Goal: Transaction & Acquisition: Purchase product/service

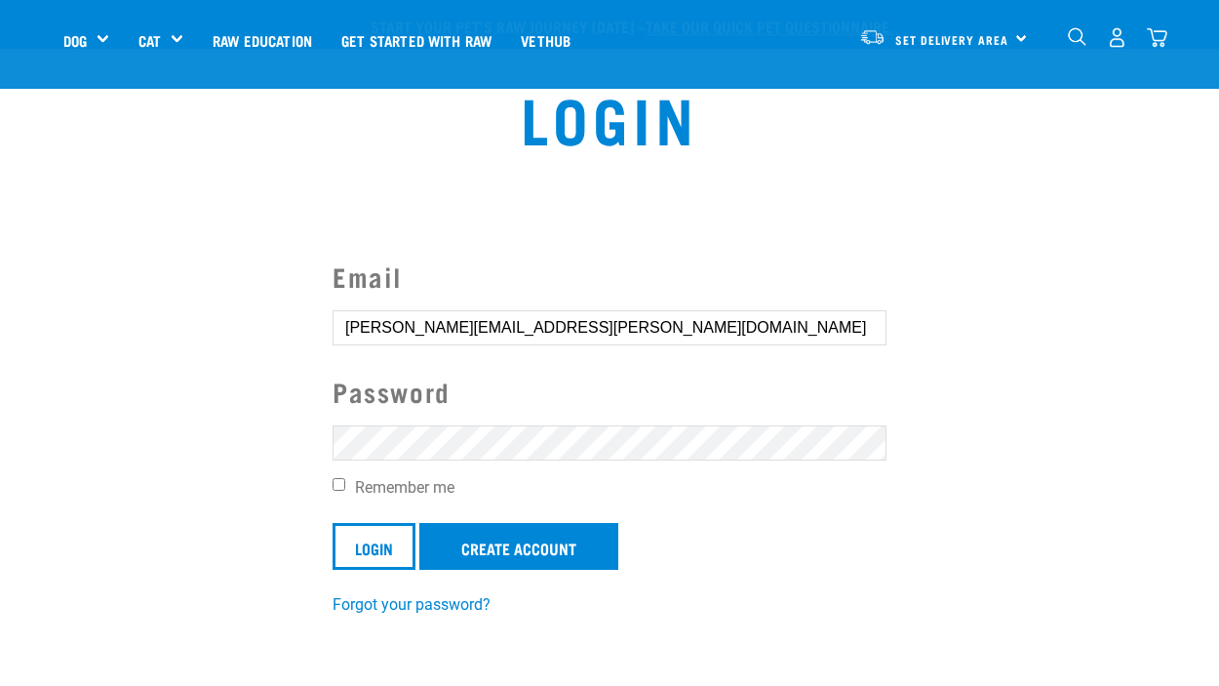
scroll to position [85, 0]
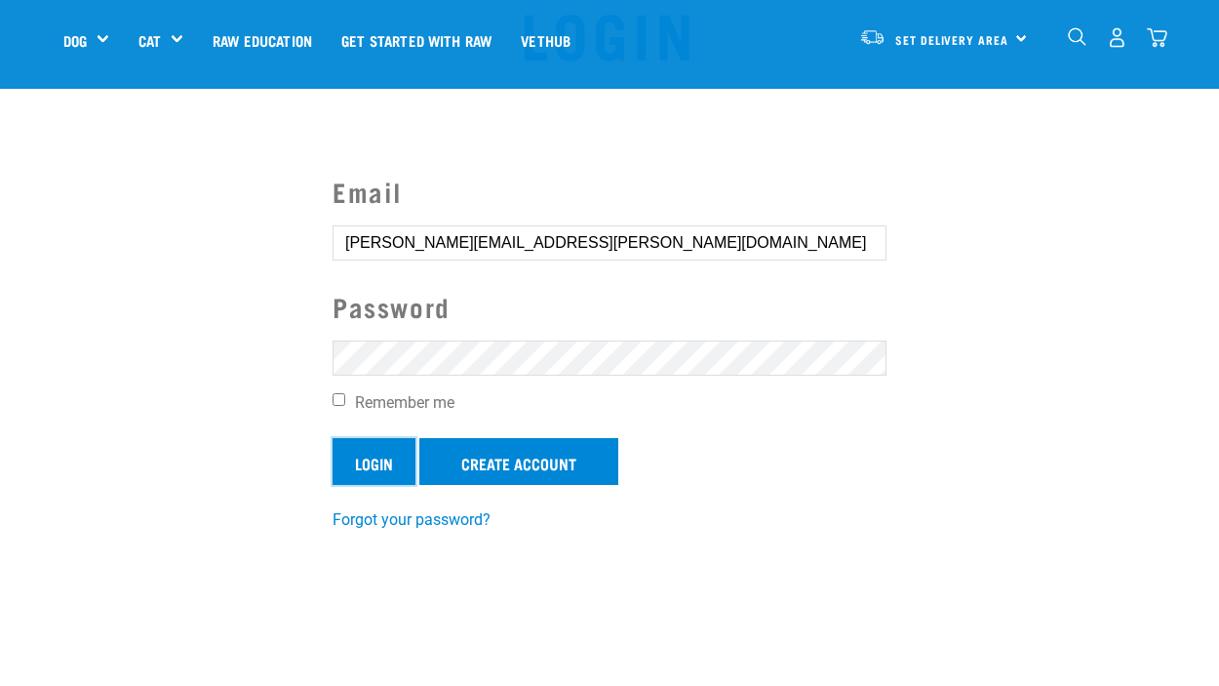
click at [388, 462] on input "Login" at bounding box center [374, 461] width 83 height 47
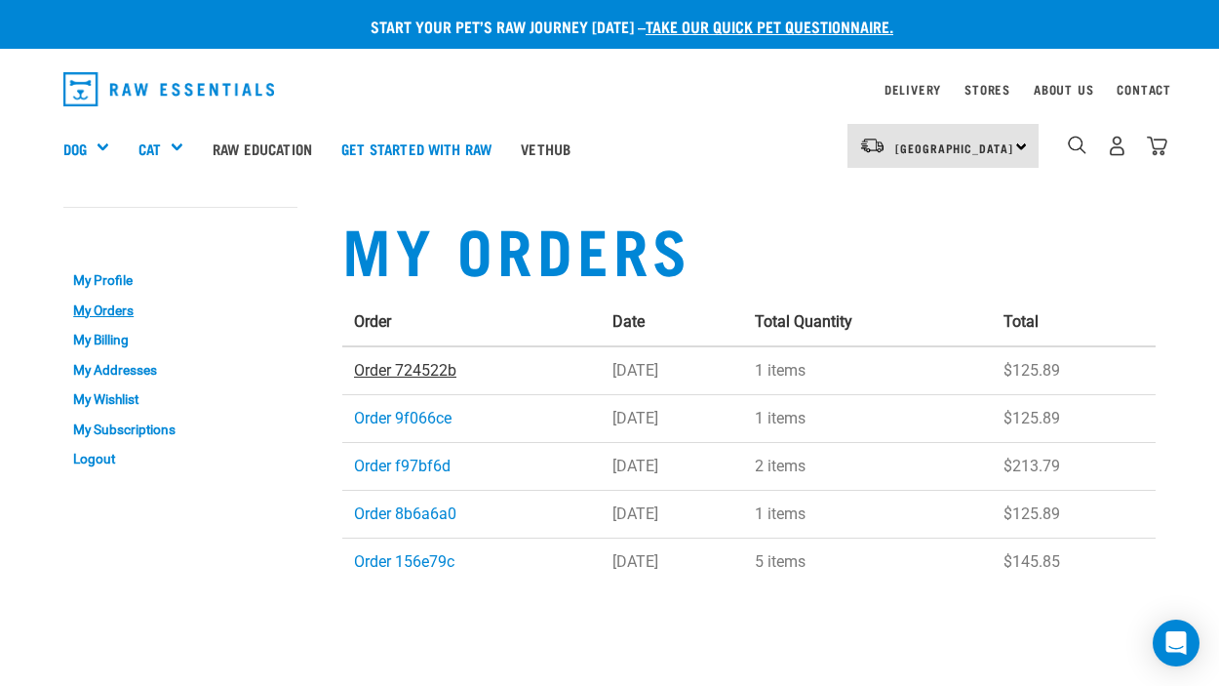
click at [403, 373] on link "Order 724522b" at bounding box center [405, 370] width 102 height 19
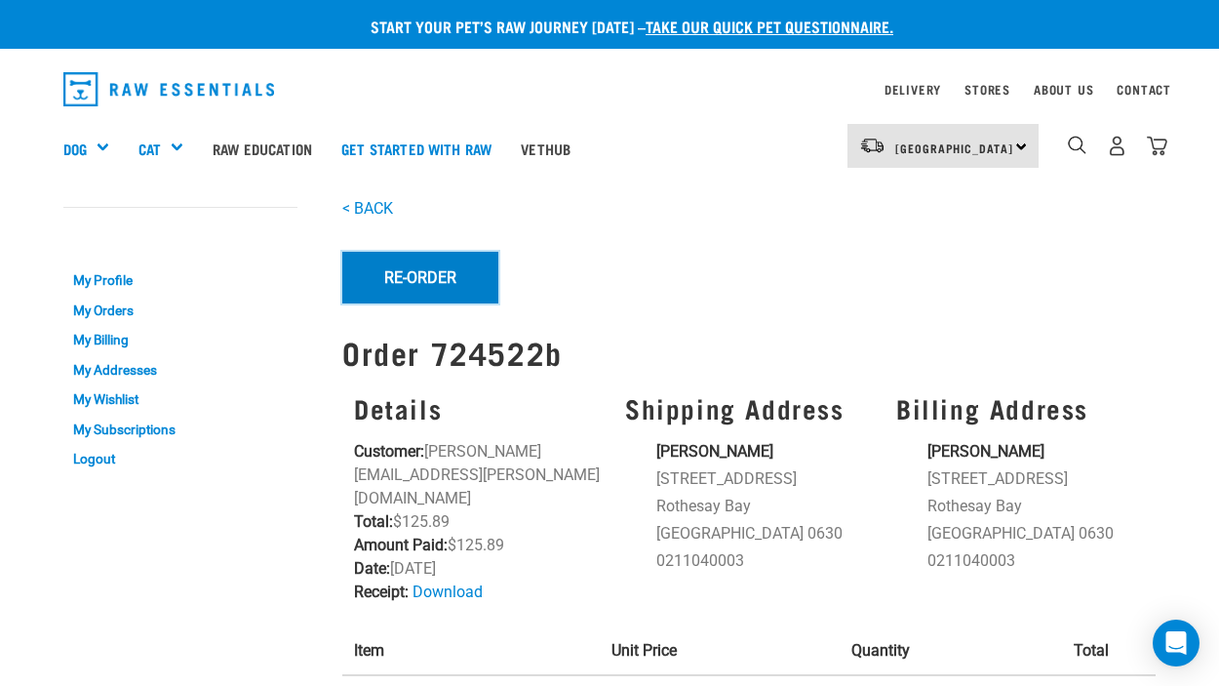
click at [423, 260] on button "Re-Order" at bounding box center [420, 277] width 156 height 51
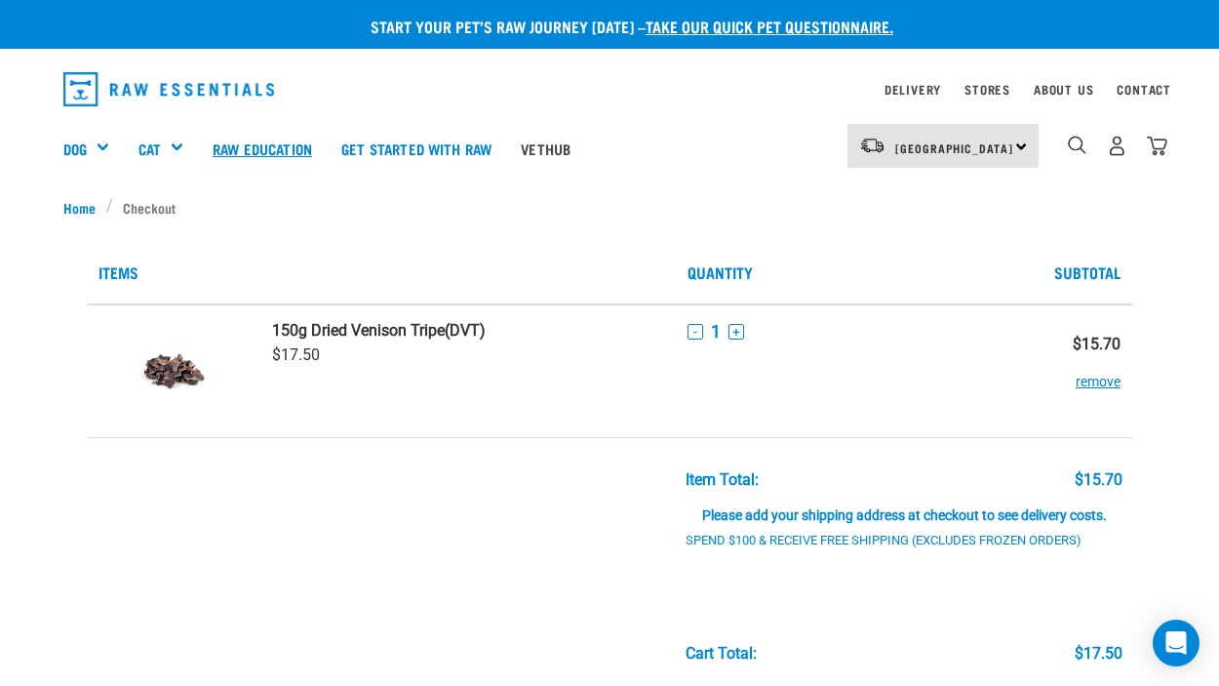
click at [272, 150] on link "Raw Education" at bounding box center [262, 148] width 129 height 78
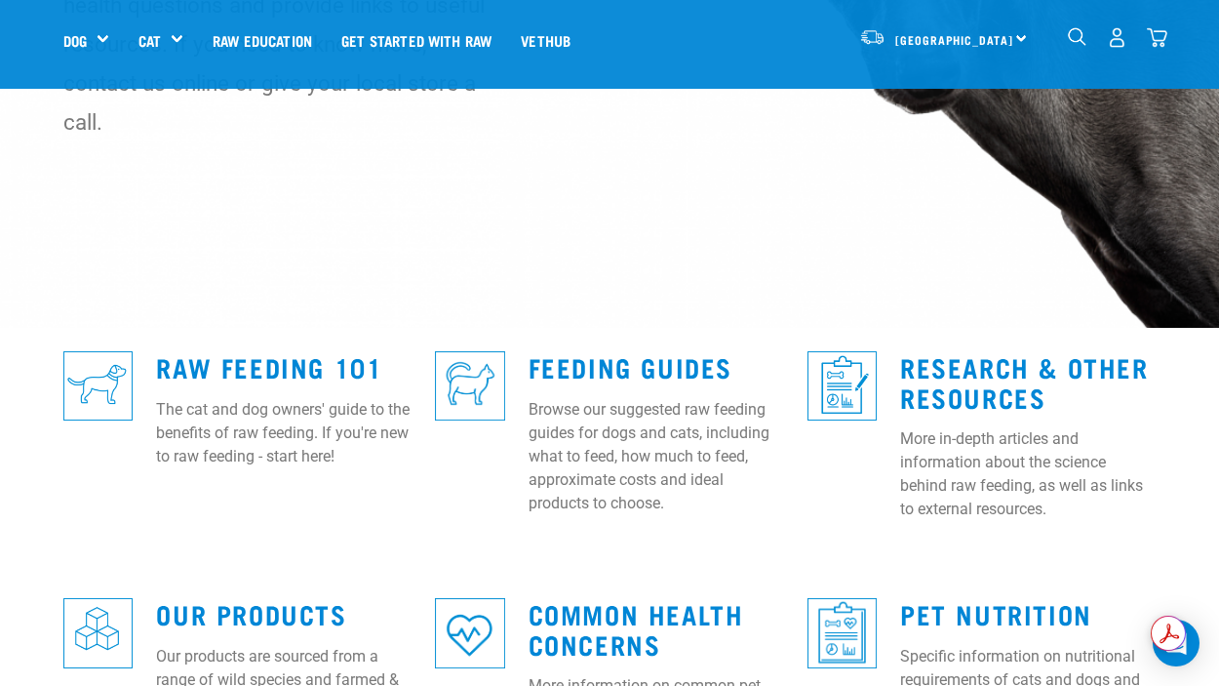
scroll to position [350, 0]
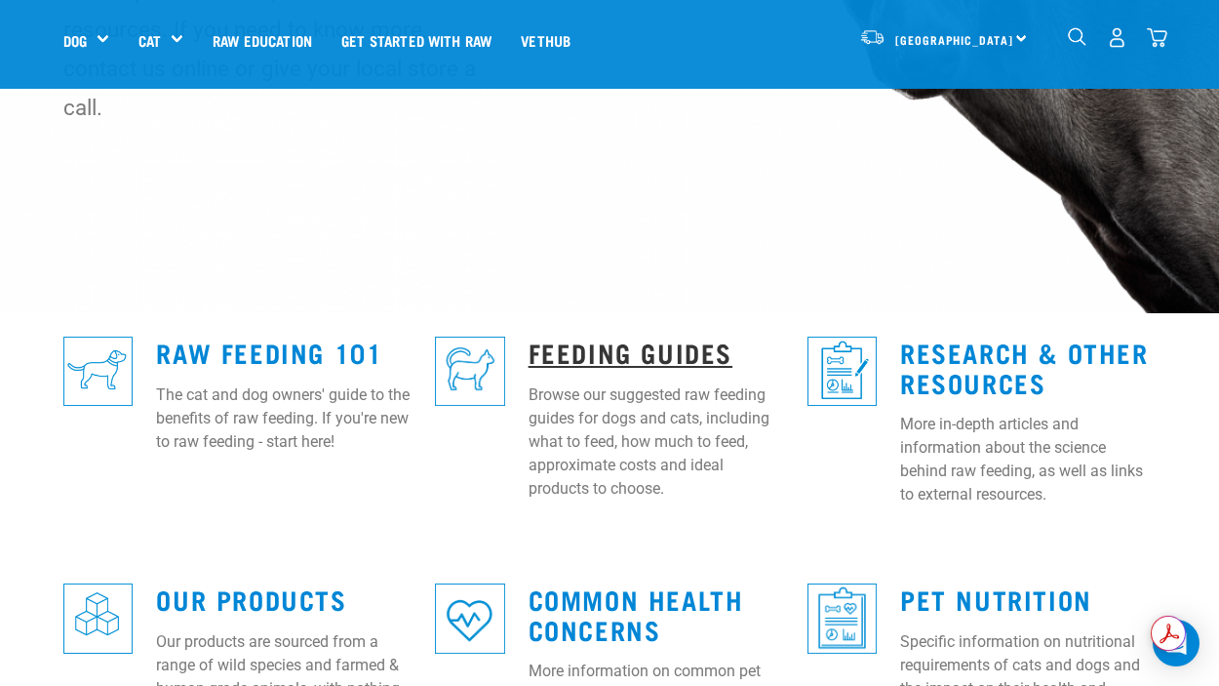
click at [610, 344] on link "Feeding Guides" at bounding box center [631, 351] width 204 height 15
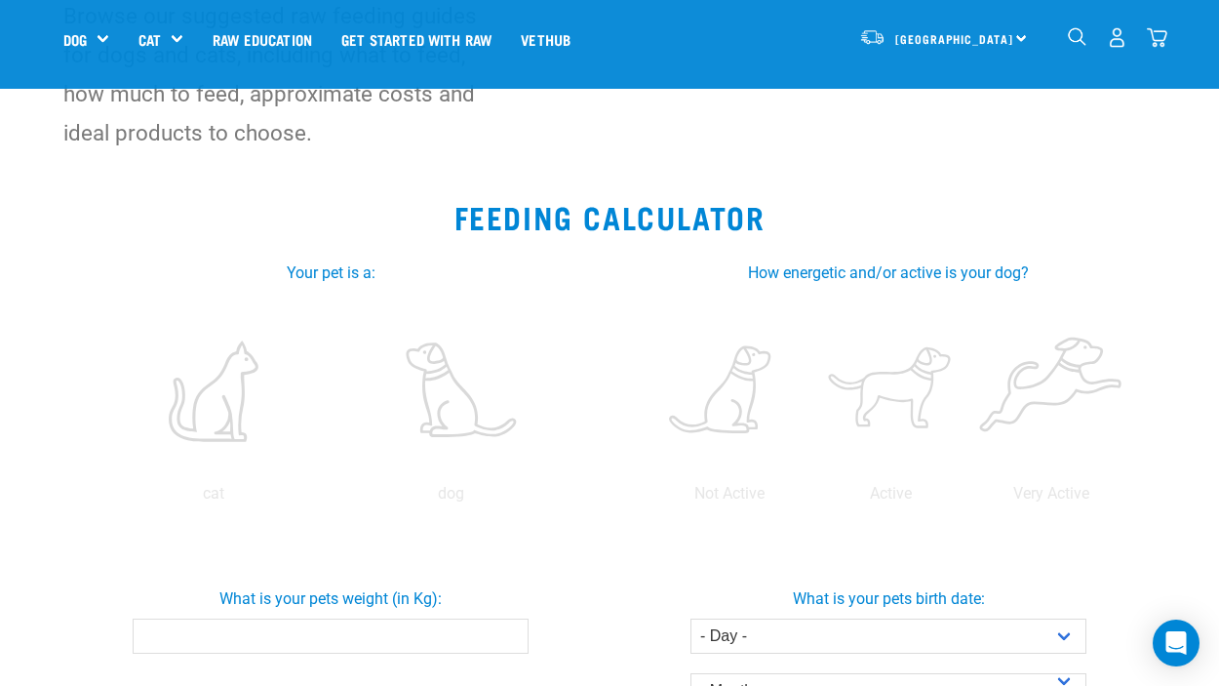
scroll to position [265, 0]
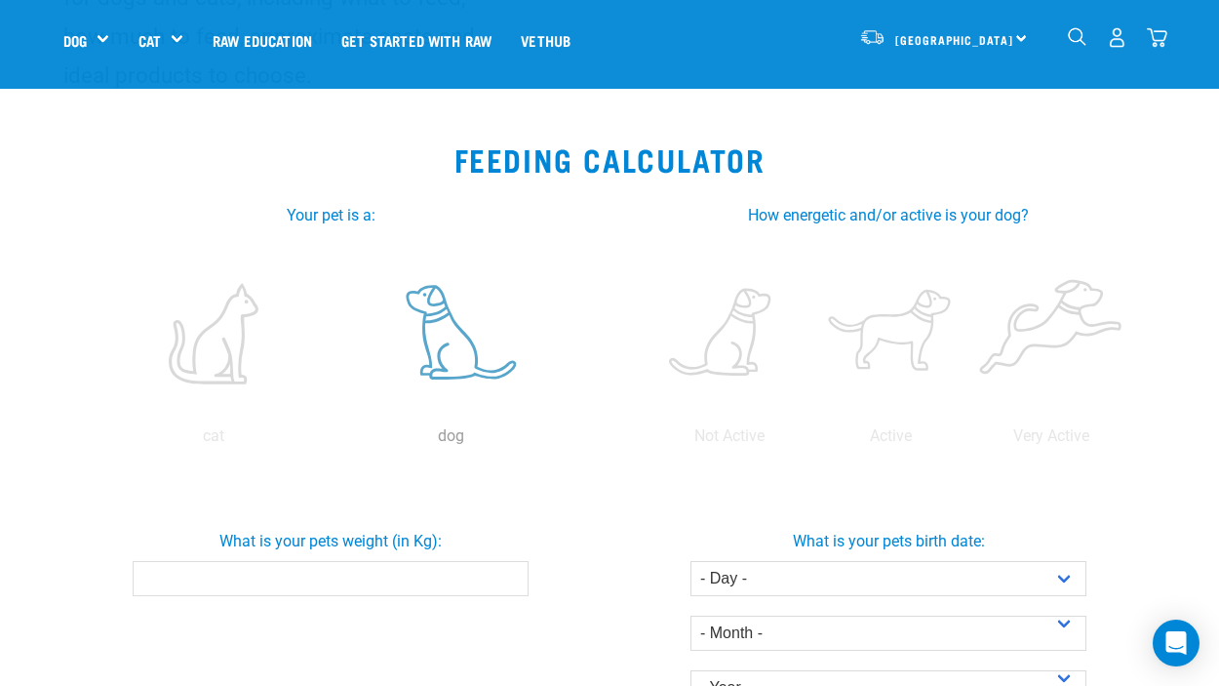
click at [455, 344] on label at bounding box center [452, 334] width 230 height 166
click at [333, 441] on input "radio" at bounding box center [333, 441] width 0 height 0
click at [904, 342] on label at bounding box center [889, 334] width 153 height 166
click at [810, 441] on input "radio" at bounding box center [810, 441] width 0 height 0
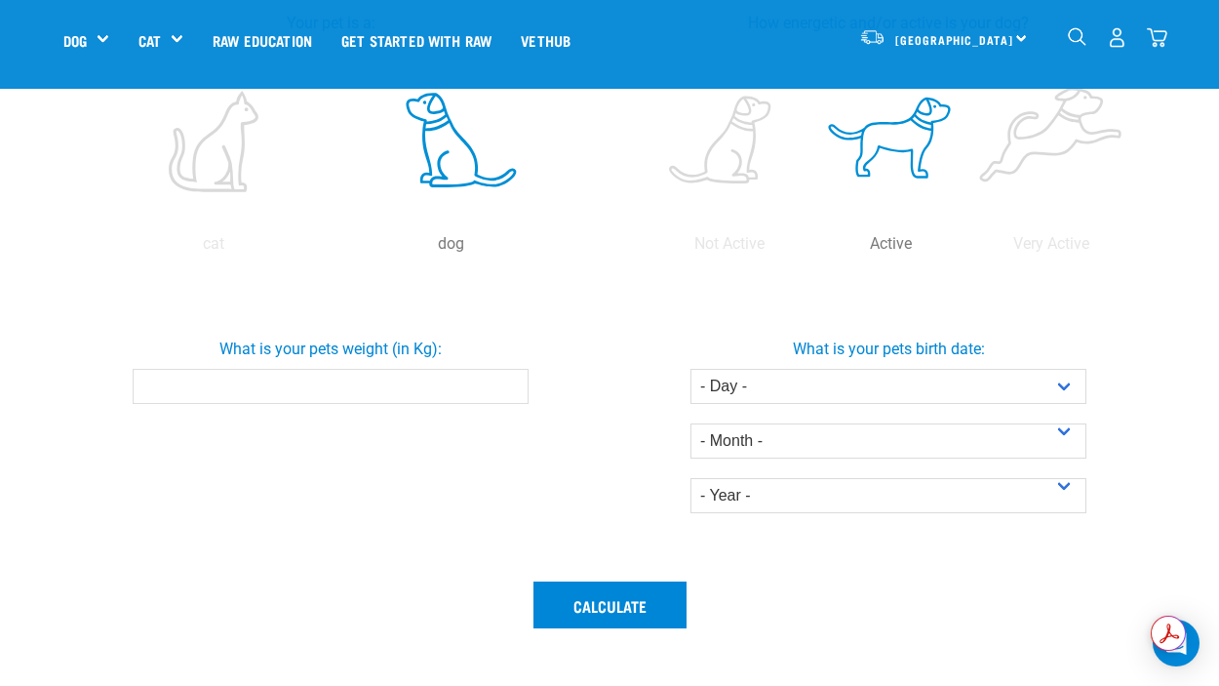
scroll to position [463, 0]
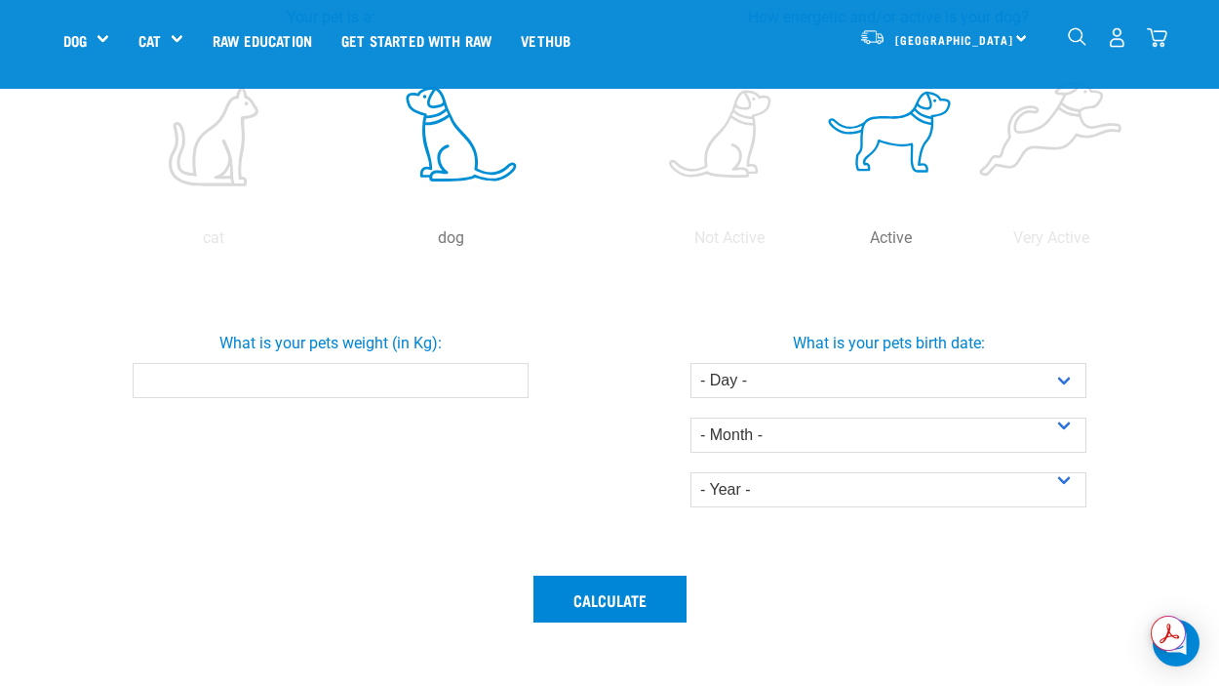
click at [416, 376] on input "What is your pets weight (in Kg):" at bounding box center [331, 380] width 396 height 35
type input "34"
click at [975, 376] on select "- Day - 1 2 3 4 5 6 7 8 9 10 11 12 13 14 15 16 17 18 19 20 21 22 23 24 25 26 27" at bounding box center [889, 380] width 396 height 35
select select "18"
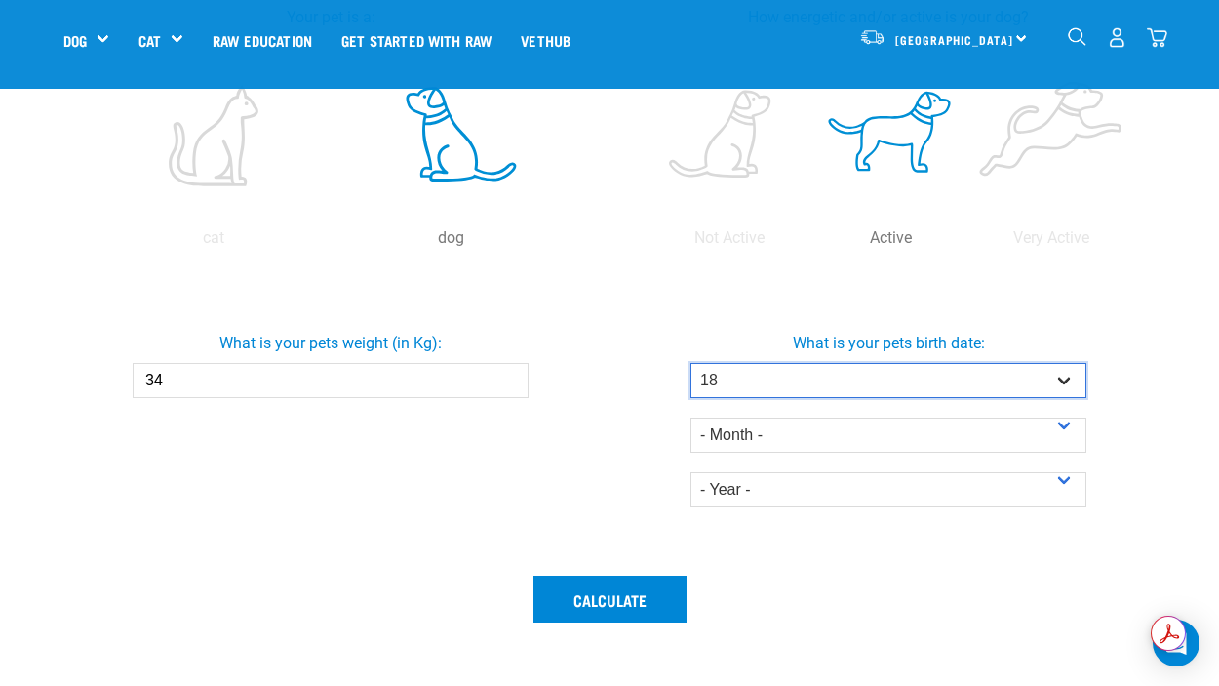
click at [691, 363] on select "- Day - 1 2 3 4 5 6 7 8 9 10 11 12 13 14 15 16 17 18 19 20 21 22 23 24 25 26 27" at bounding box center [889, 380] width 396 height 35
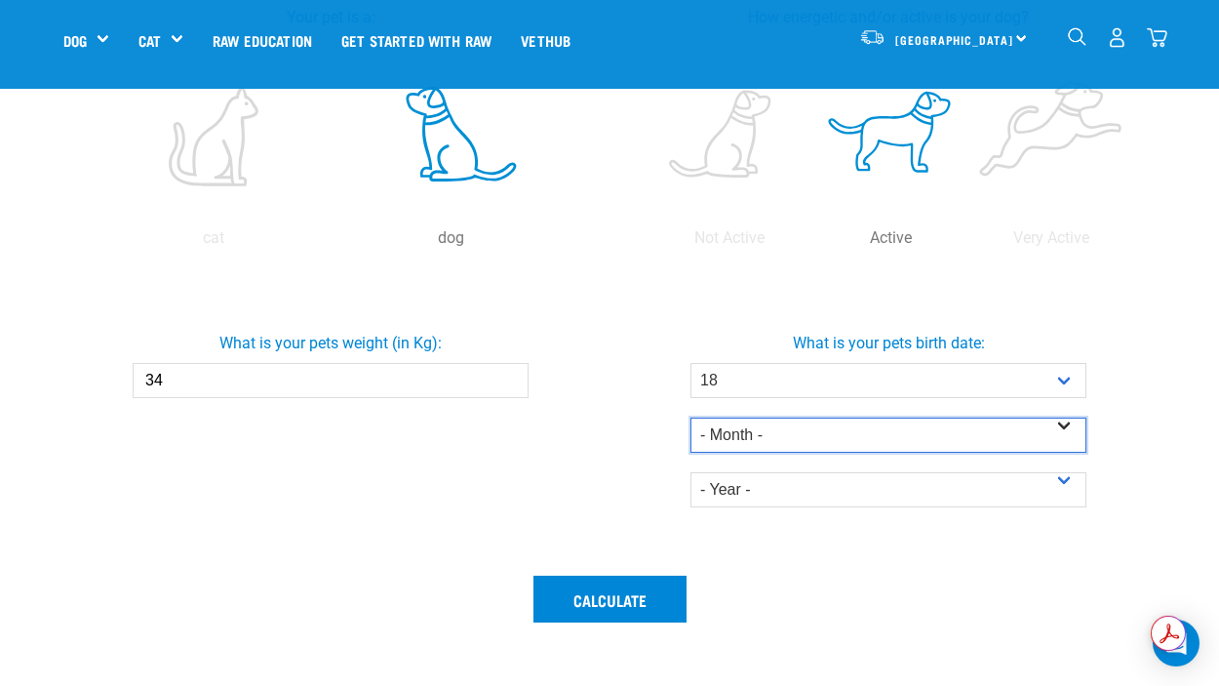
click at [775, 425] on select "- Month - January February March April May June July August September October N…" at bounding box center [889, 434] width 396 height 35
select select "February"
click at [691, 417] on select "- Month - January February March April May June July August September October N…" at bounding box center [889, 434] width 396 height 35
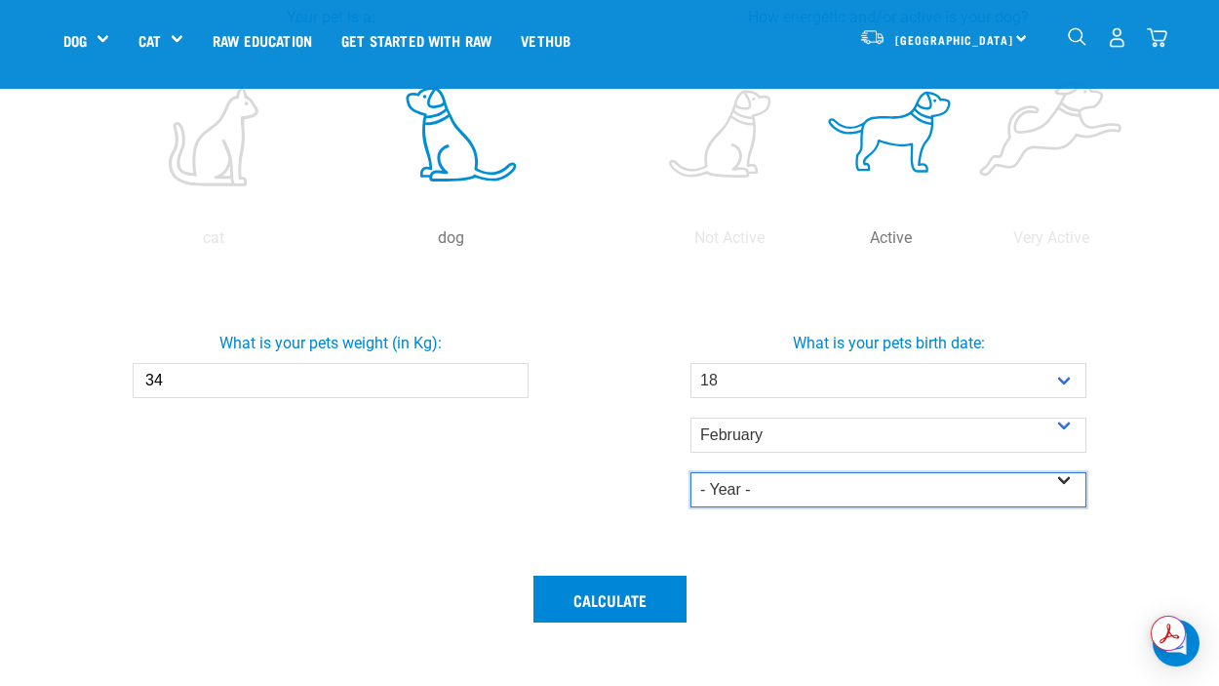
click at [796, 481] on select "- Year - 2025 2024 2023 2022 2021 2020 2019 2018 2017 2016 2015 2014" at bounding box center [889, 489] width 396 height 35
select select "2021"
click at [691, 472] on select "- Year - 2025 2024 2023 2022 2021 2020 2019 2018 2017 2016 2015 2014" at bounding box center [889, 489] width 396 height 35
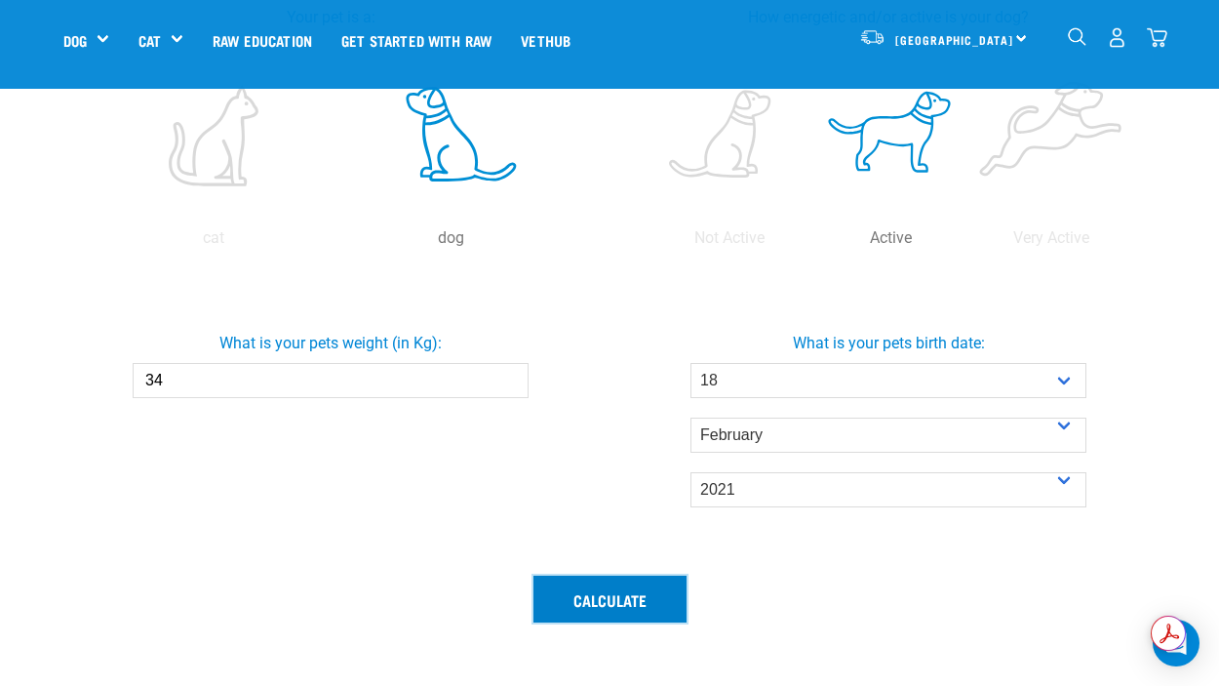
click at [647, 609] on button "Calculate" at bounding box center [610, 598] width 153 height 47
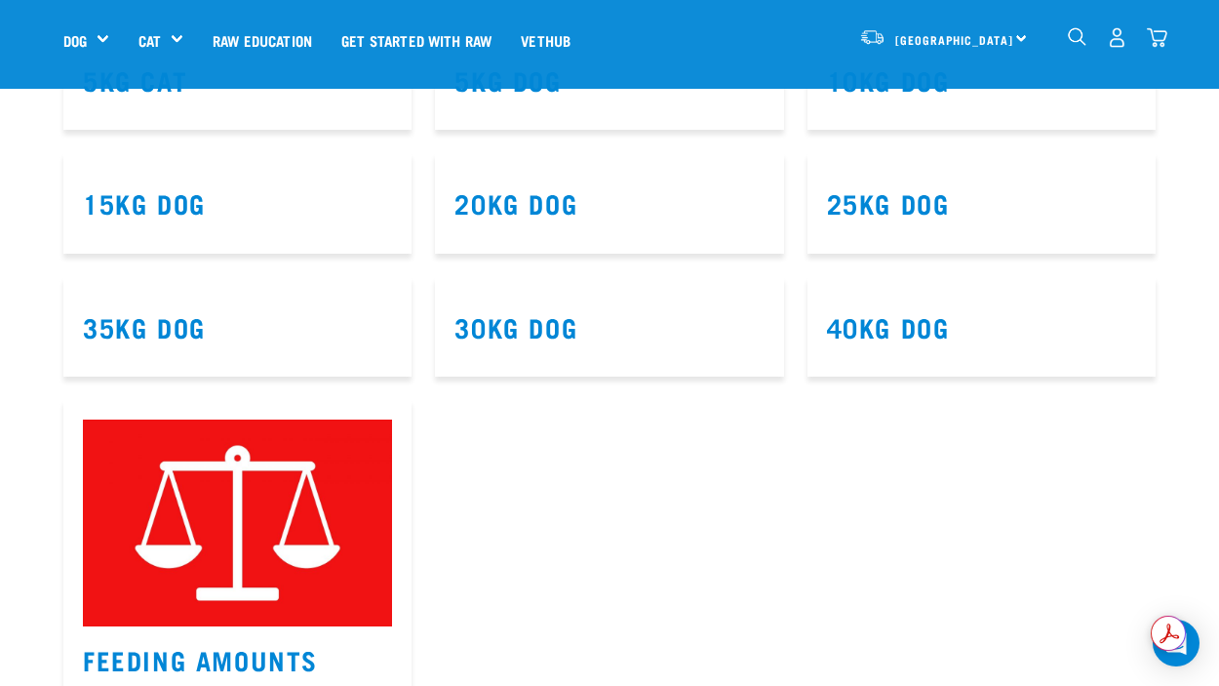
scroll to position [1339, 0]
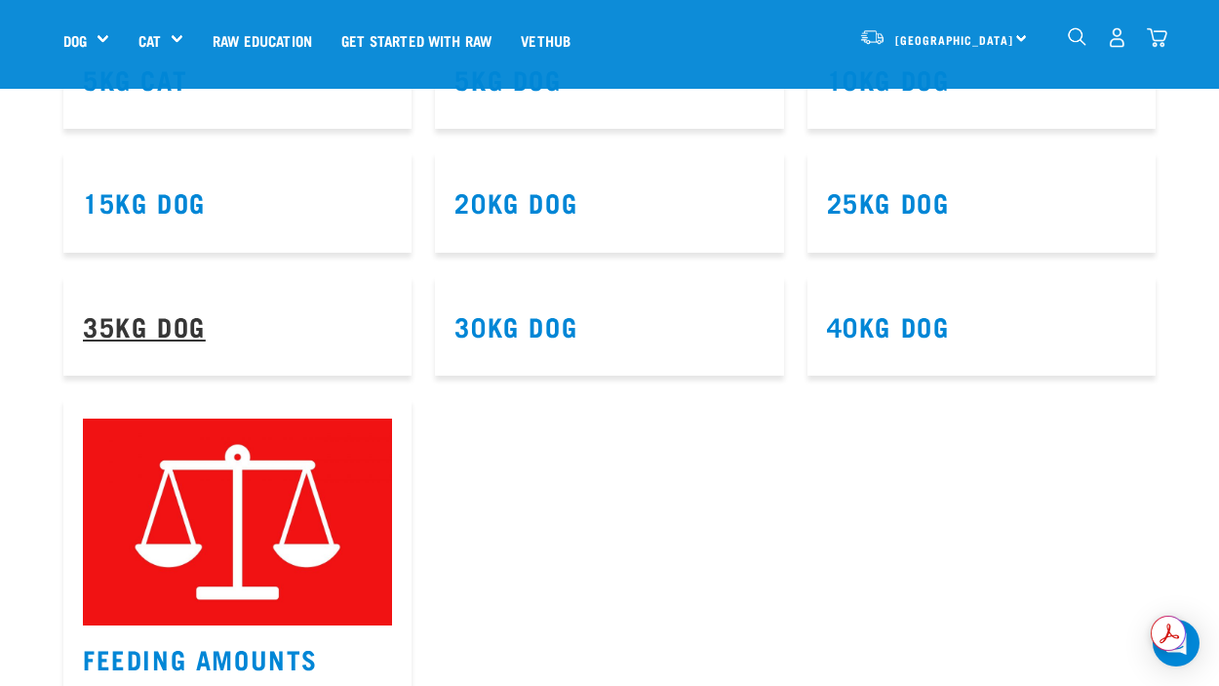
drag, startPoint x: 523, startPoint y: 322, endPoint x: 140, endPoint y: 318, distance: 382.4
click at [140, 318] on link "35kg Dog" at bounding box center [144, 325] width 123 height 15
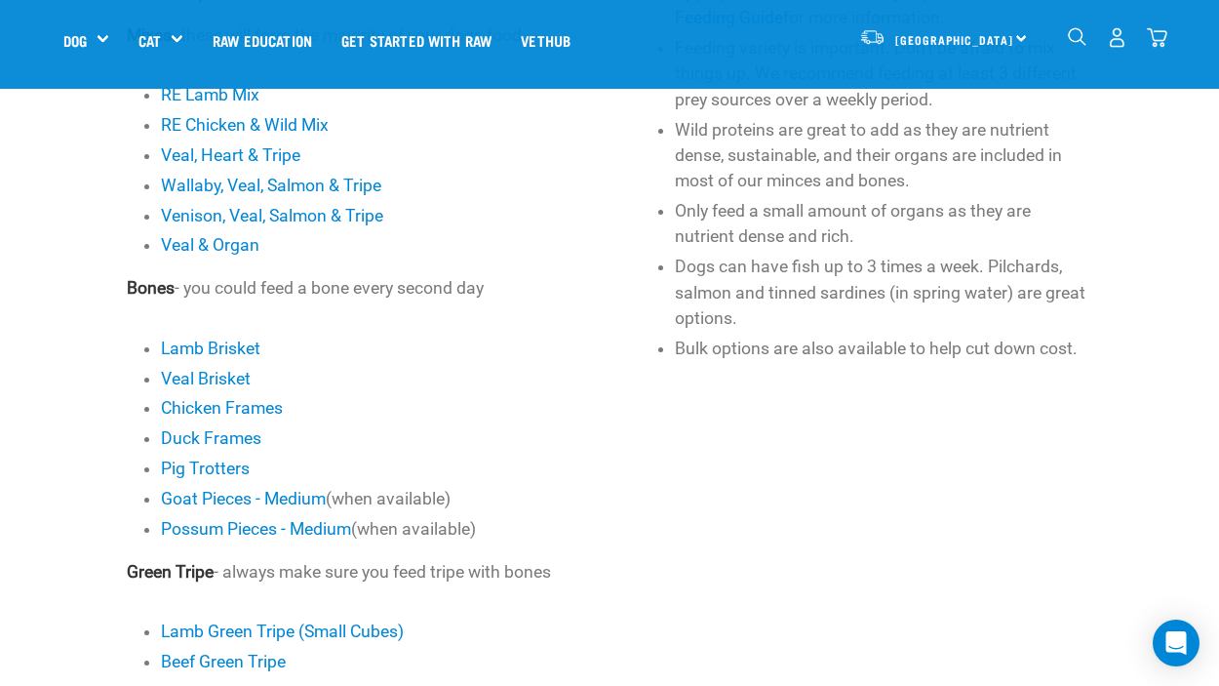
scroll to position [891, 0]
click at [192, 528] on link "Possum Pieces - Medium" at bounding box center [256, 528] width 190 height 20
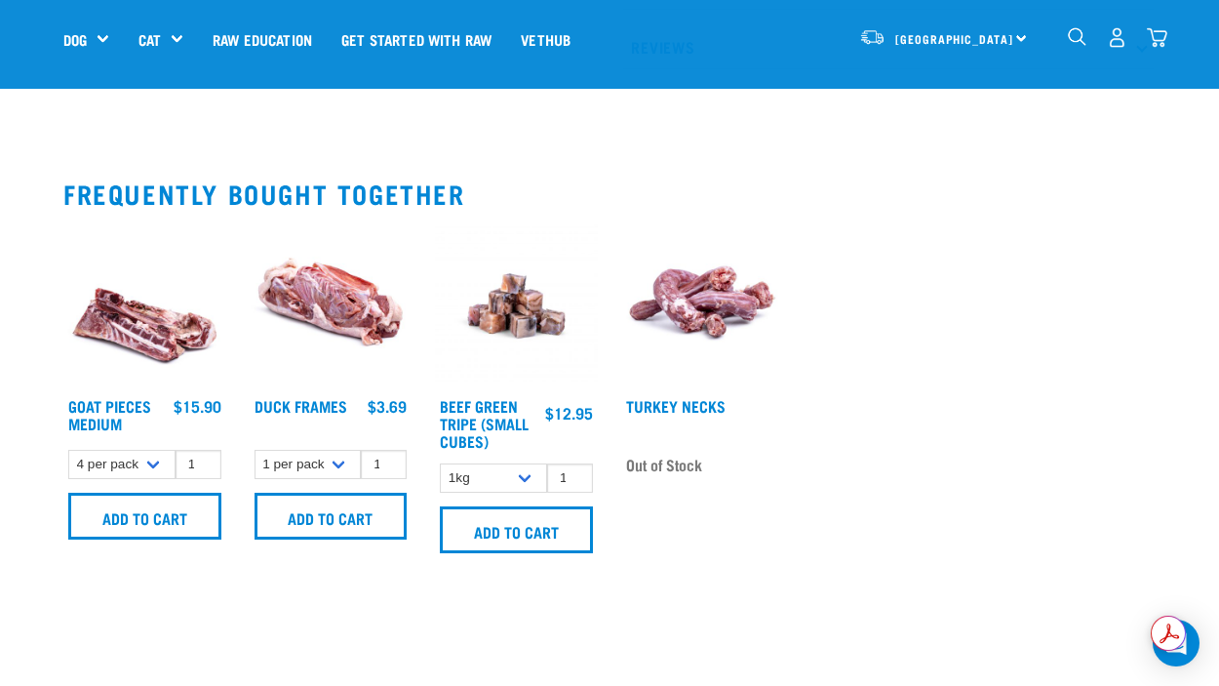
scroll to position [885, 0]
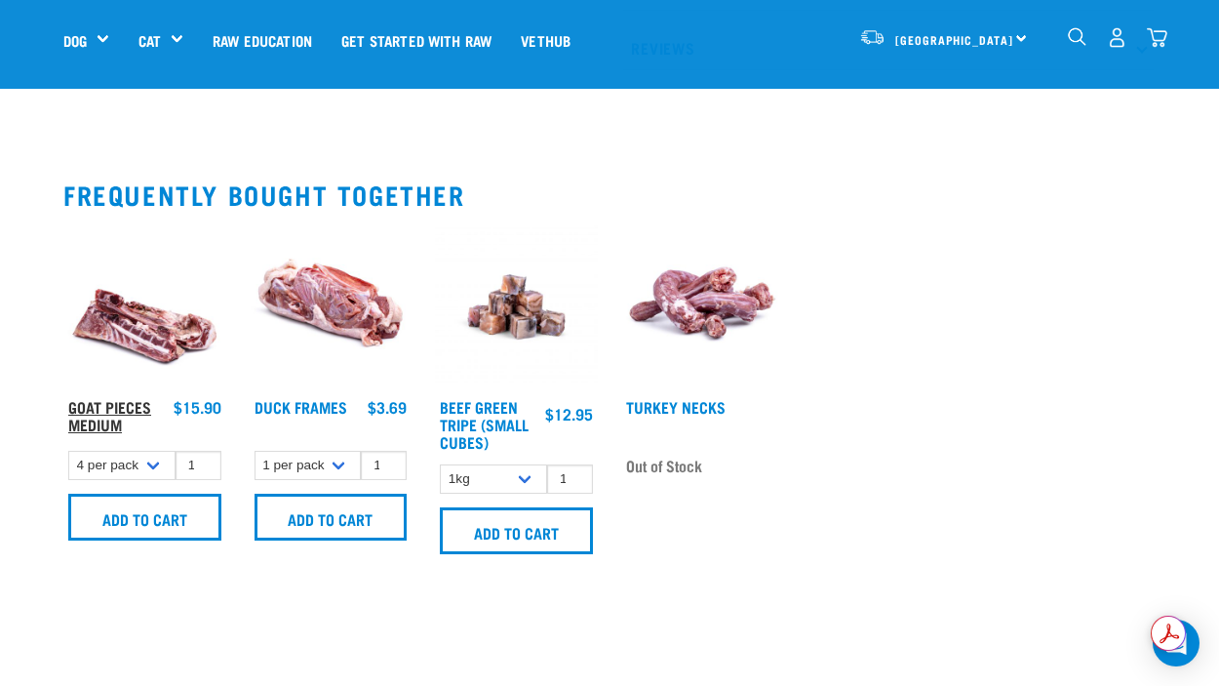
click at [99, 405] on link "Goat Pieces Medium" at bounding box center [109, 415] width 83 height 26
click at [104, 402] on link "Goat Pieces Medium" at bounding box center [109, 415] width 83 height 26
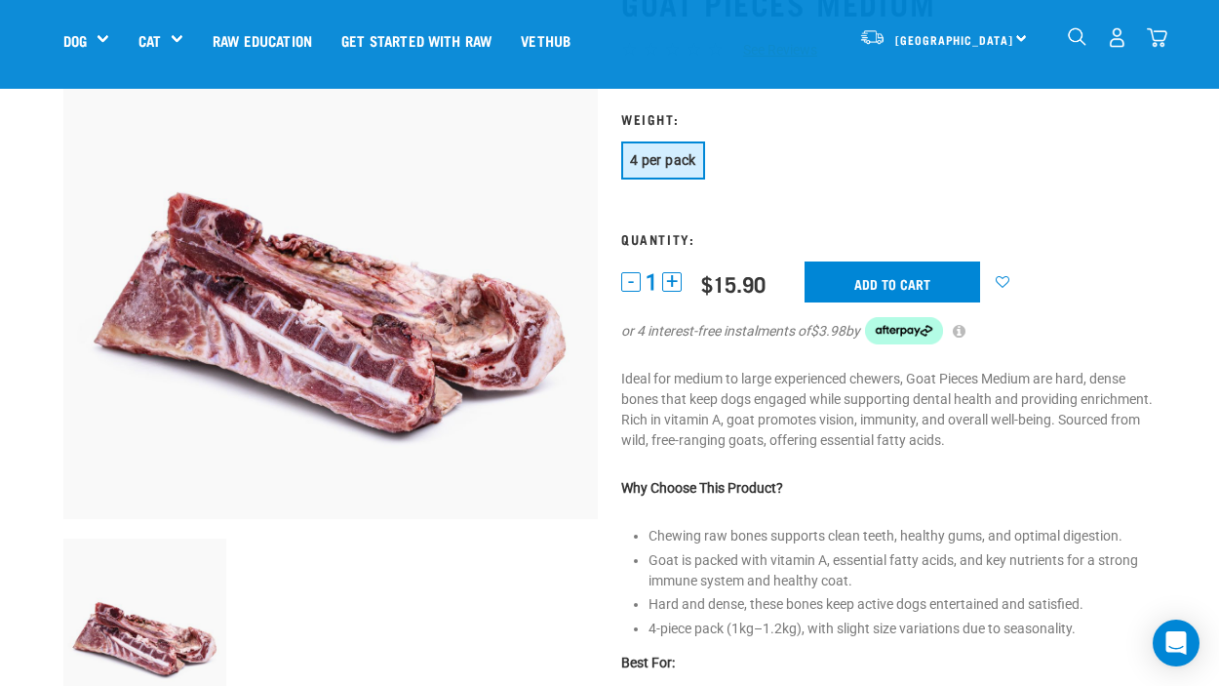
scroll to position [159, 0]
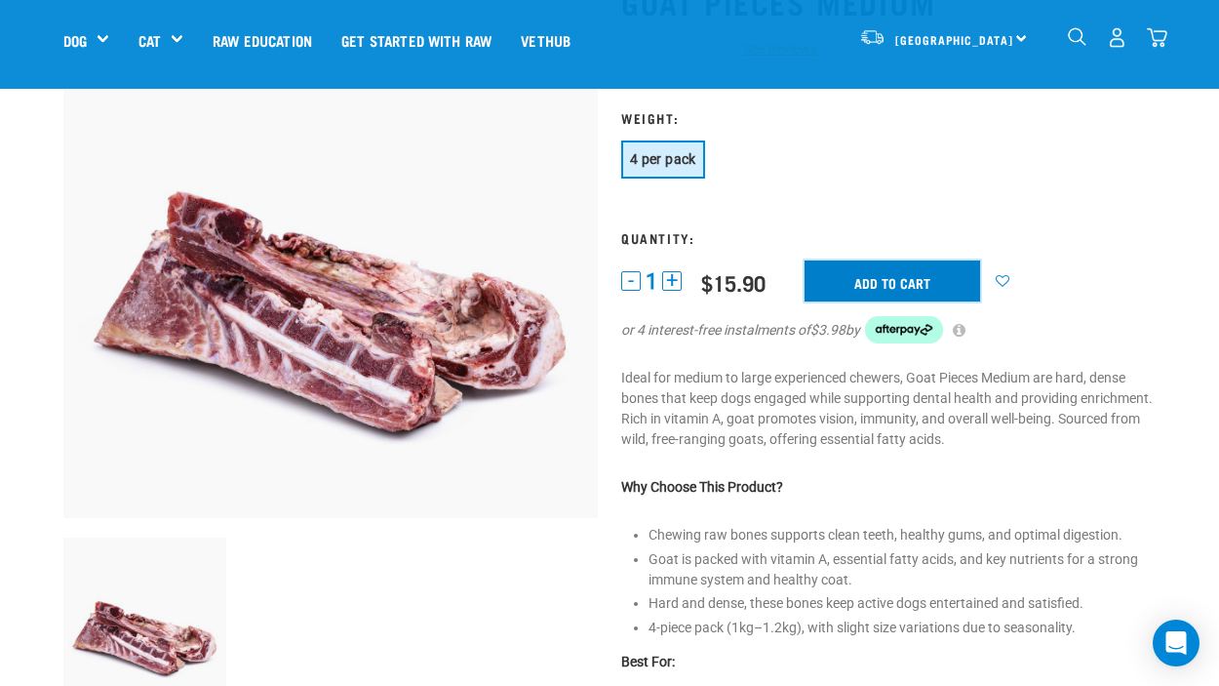
click at [874, 287] on input "Add to cart" at bounding box center [893, 280] width 176 height 41
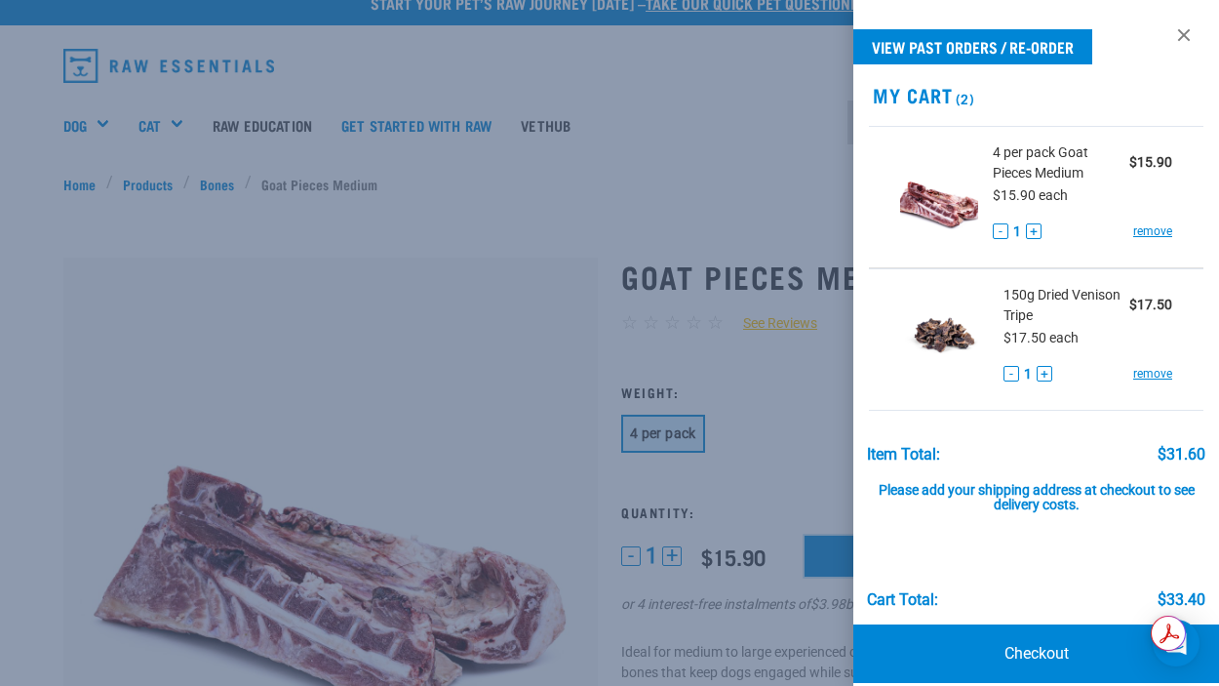
scroll to position [0, 0]
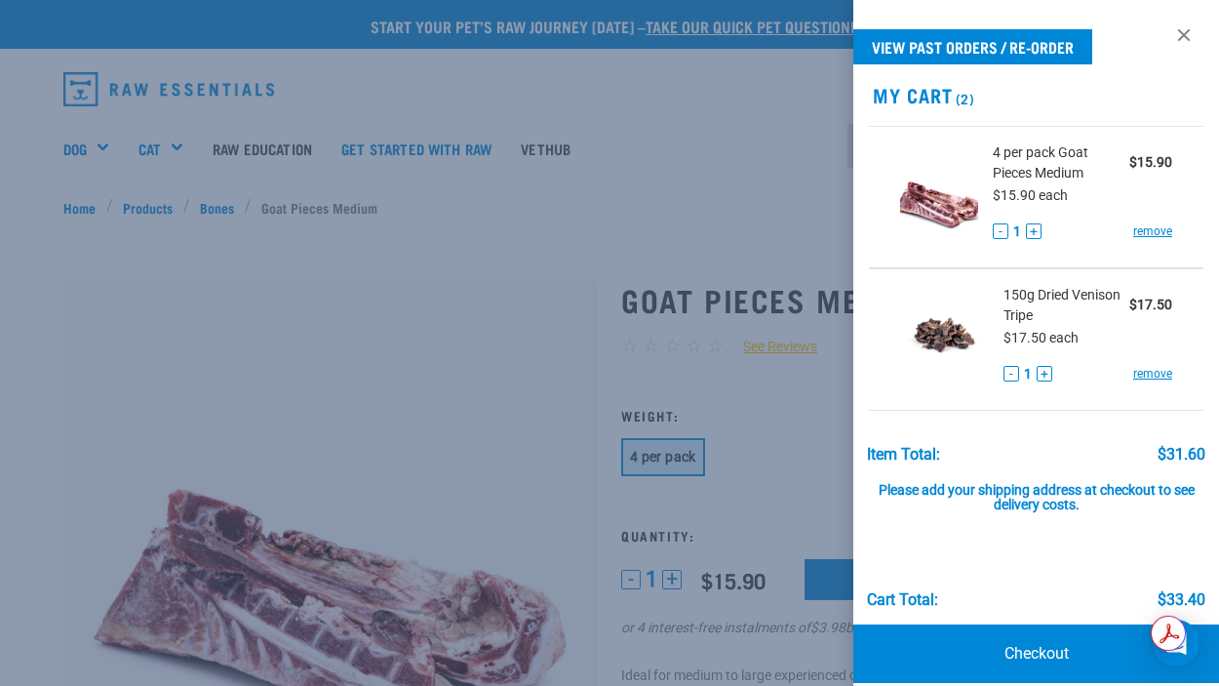
click at [694, 155] on div at bounding box center [609, 343] width 1219 height 686
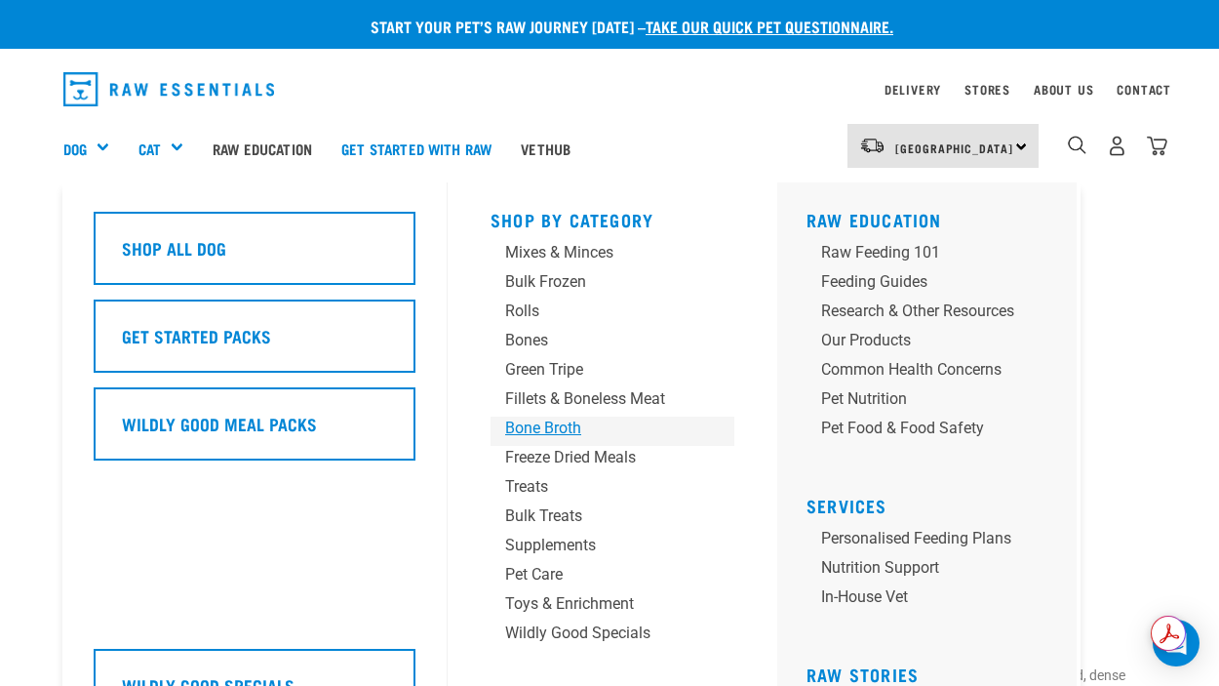
click at [536, 432] on div "Bone Broth" at bounding box center [596, 427] width 182 height 23
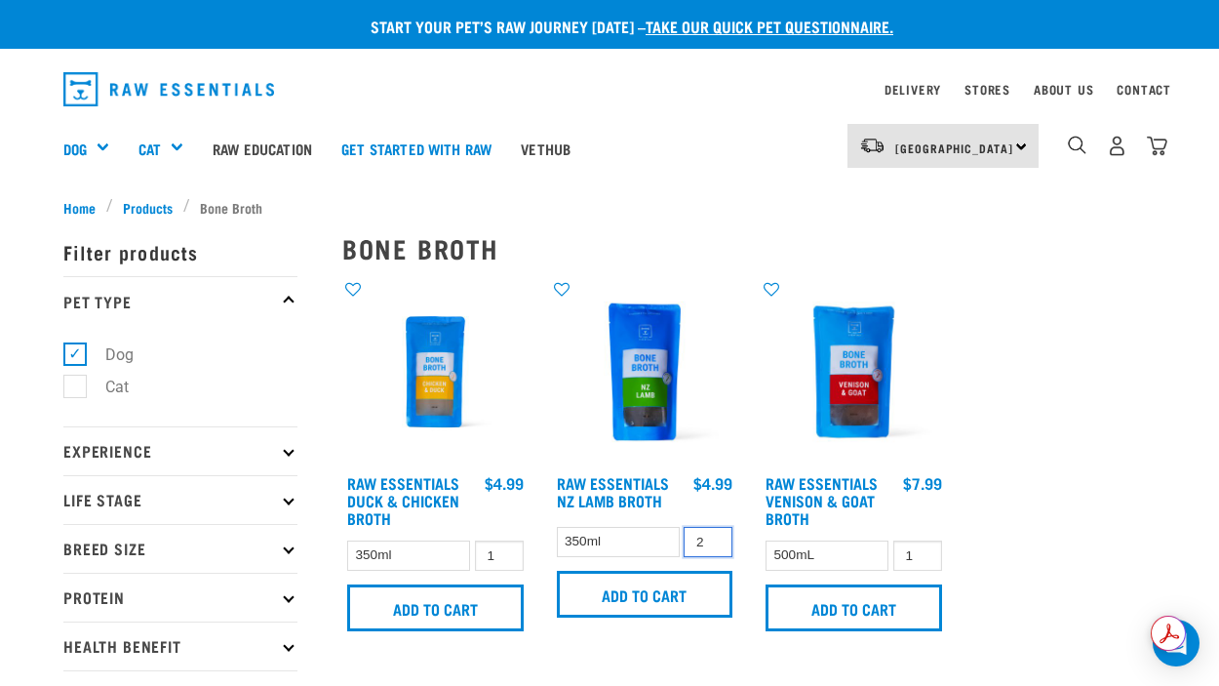
type input "2"
click at [708, 535] on input "2" at bounding box center [708, 542] width 49 height 30
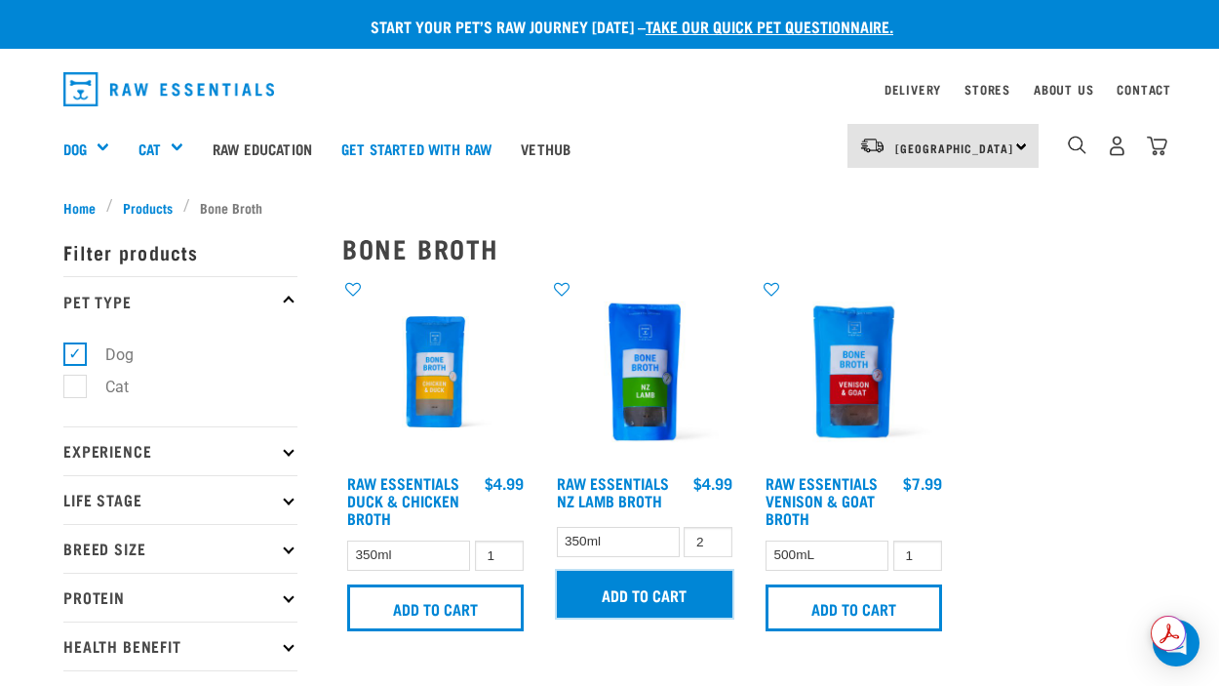
click at [654, 585] on input "Add to cart" at bounding box center [645, 594] width 177 height 47
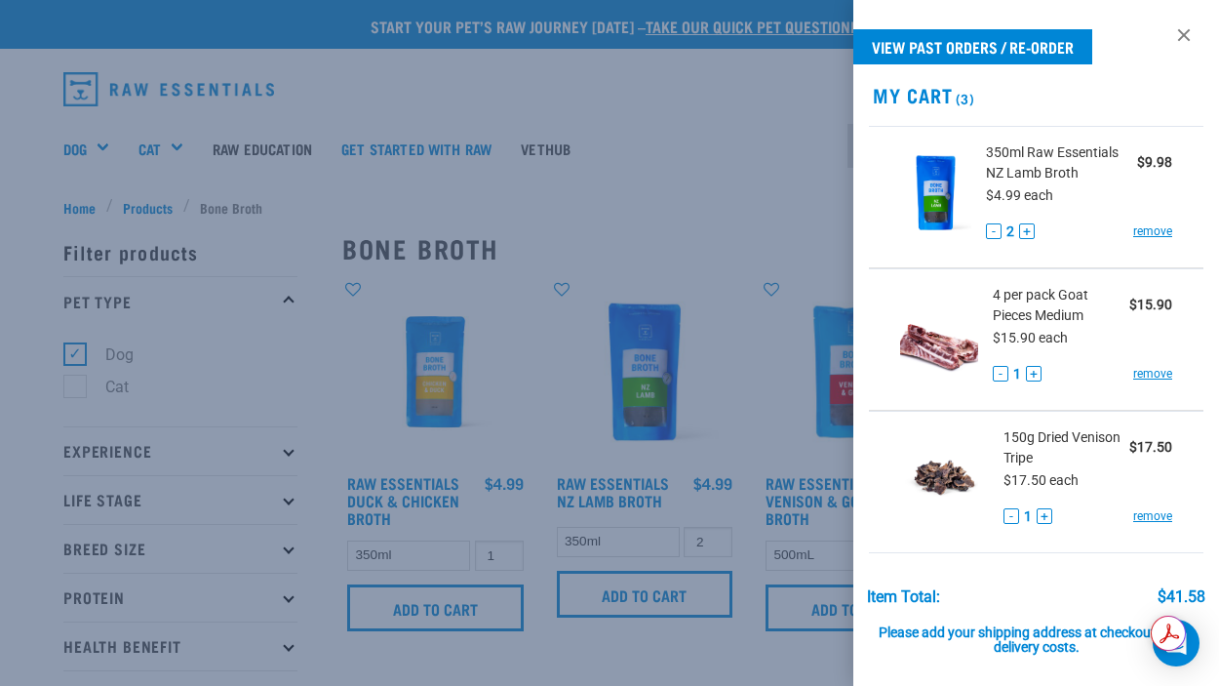
click at [761, 232] on div at bounding box center [609, 343] width 1219 height 686
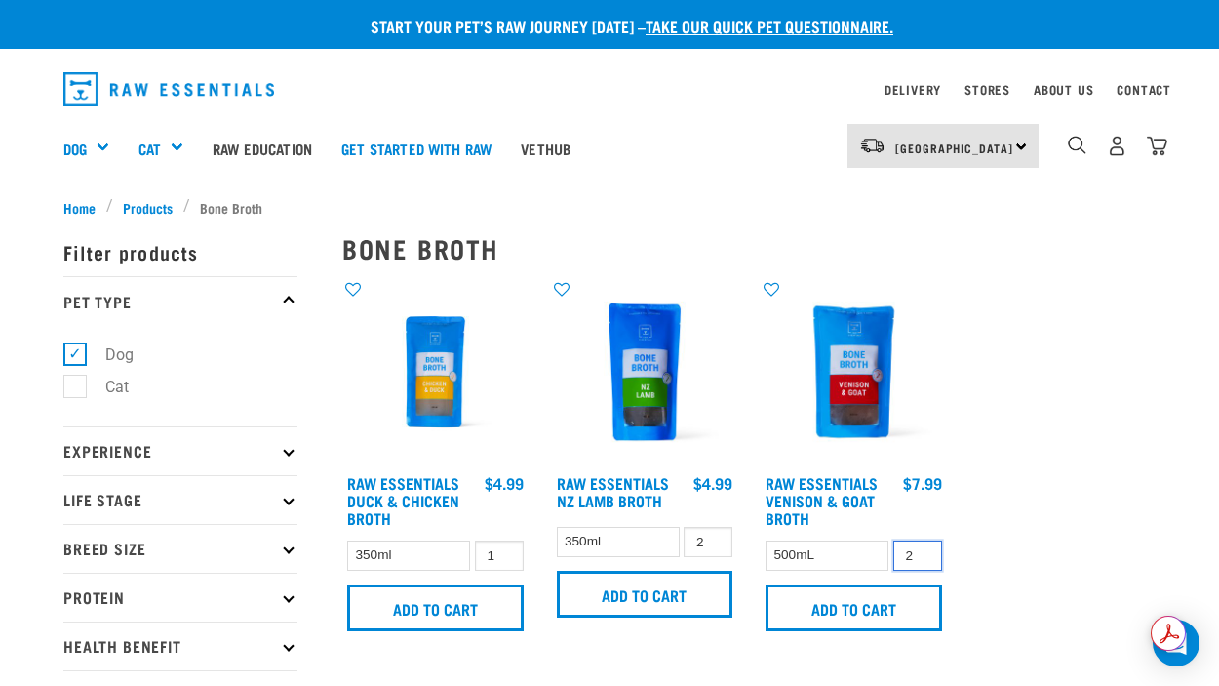
type input "2"
click at [924, 553] on input "2" at bounding box center [917, 555] width 49 height 30
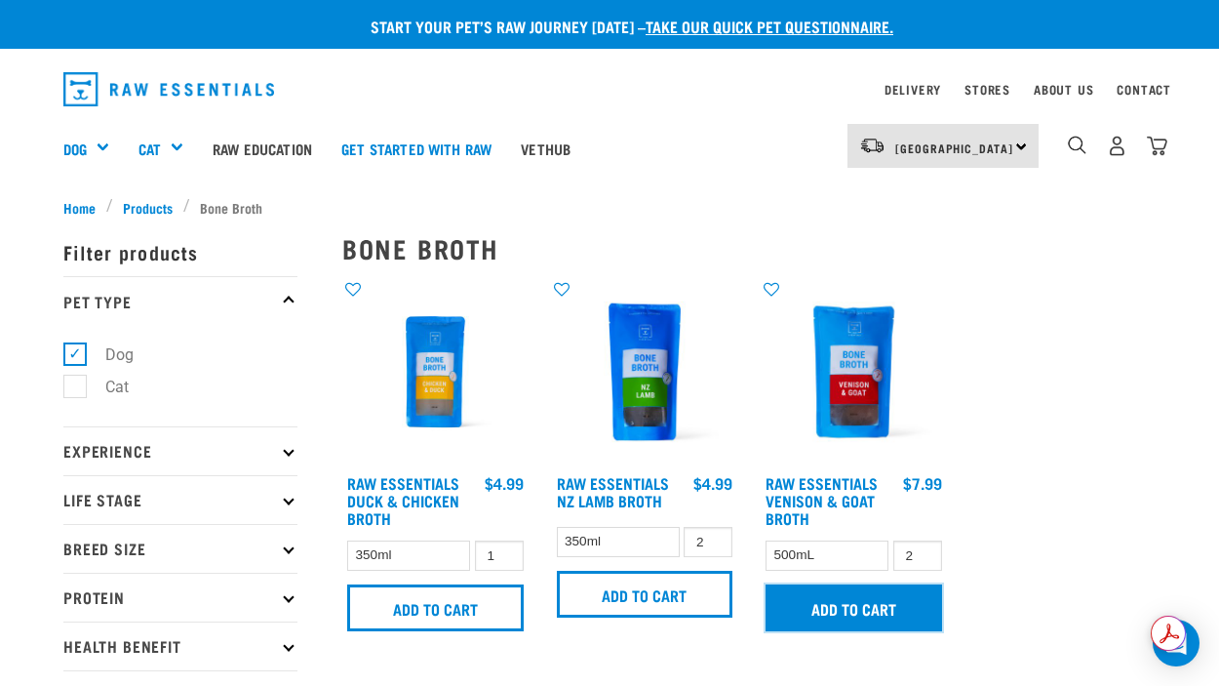
click at [849, 620] on input "Add to cart" at bounding box center [854, 607] width 177 height 47
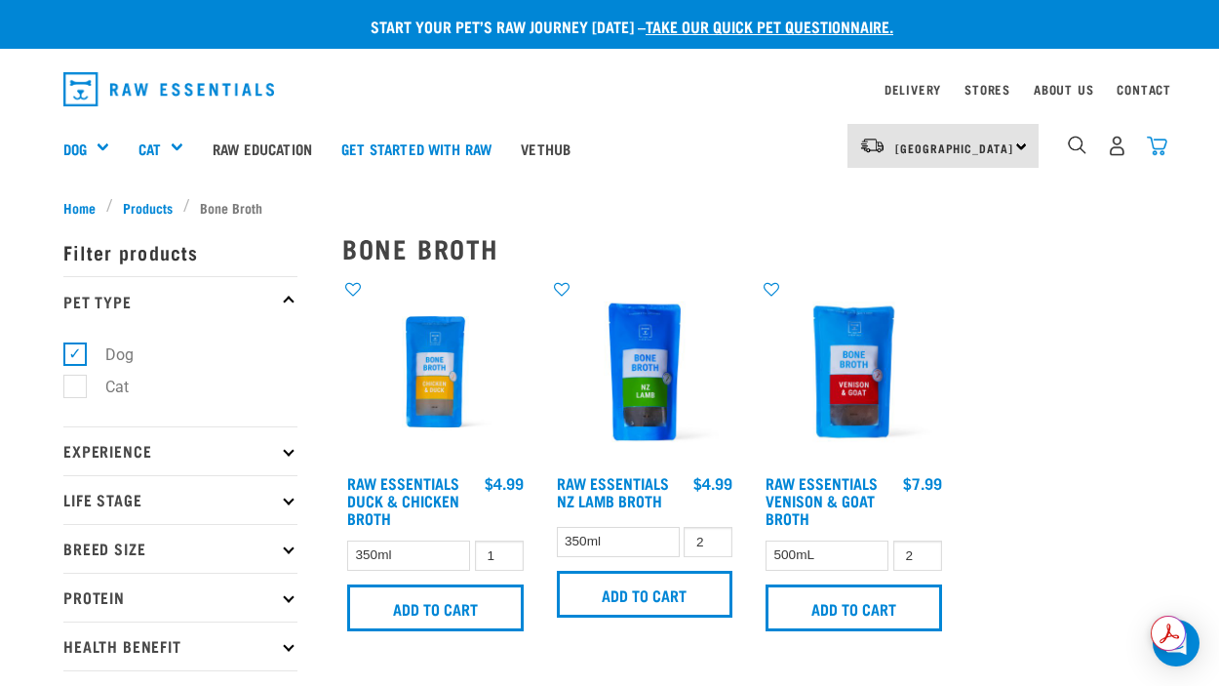
click at [1158, 144] on img "dropdown navigation" at bounding box center [1157, 146] width 20 height 20
click at [1152, 146] on img "dropdown navigation" at bounding box center [1157, 146] width 20 height 20
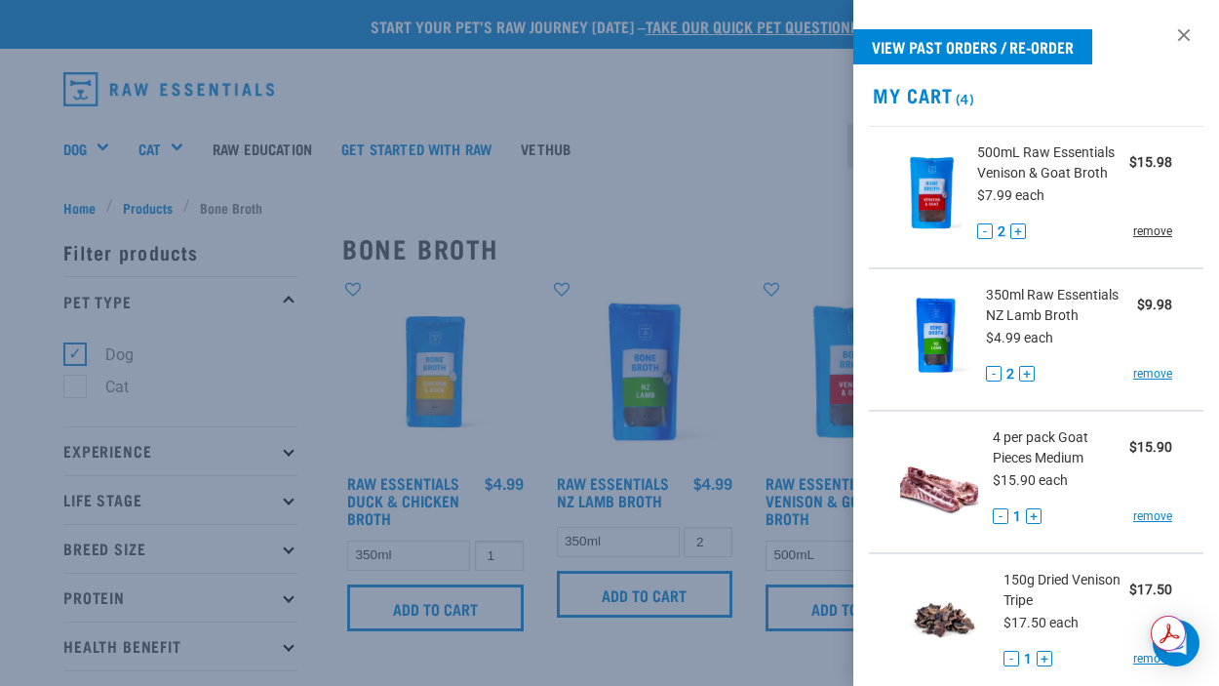
click at [1154, 234] on link "remove" at bounding box center [1152, 231] width 39 height 18
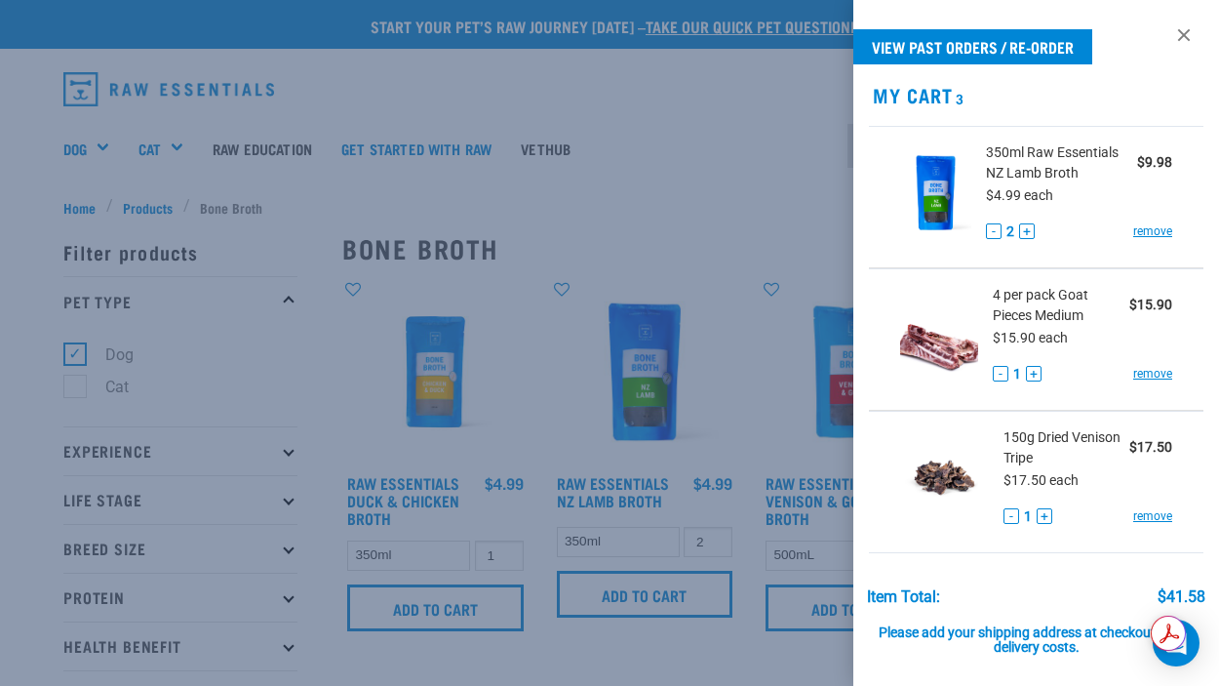
click at [652, 150] on div at bounding box center [609, 343] width 1219 height 686
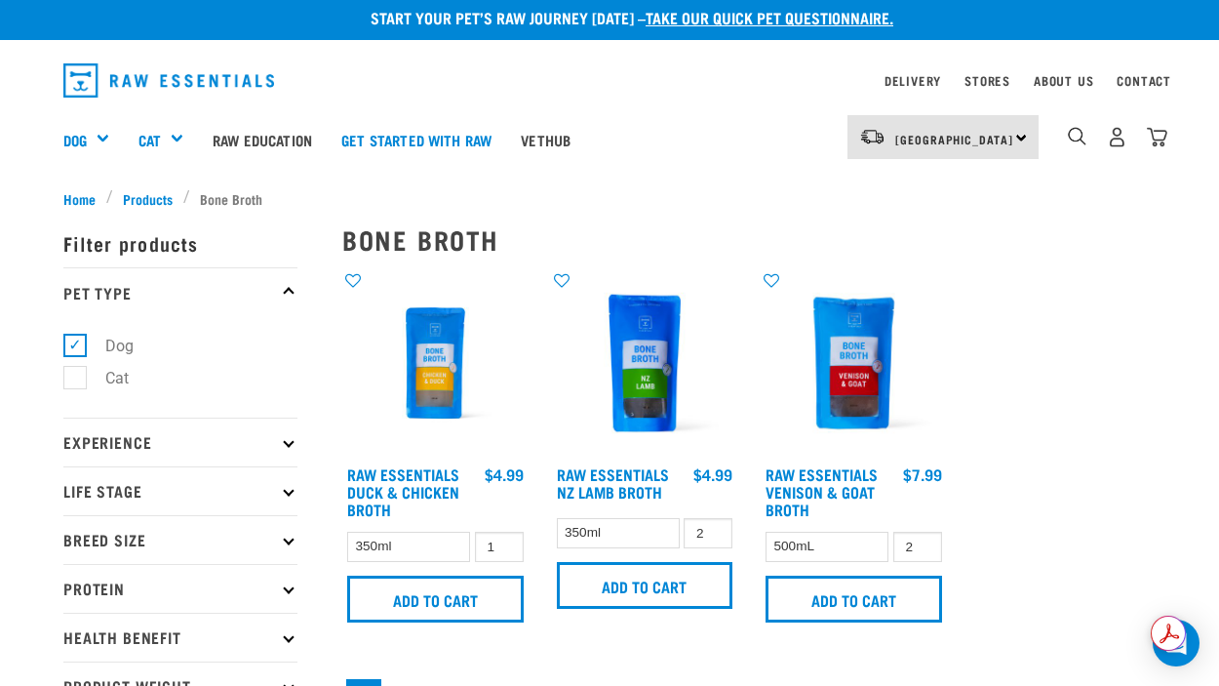
scroll to position [6, 0]
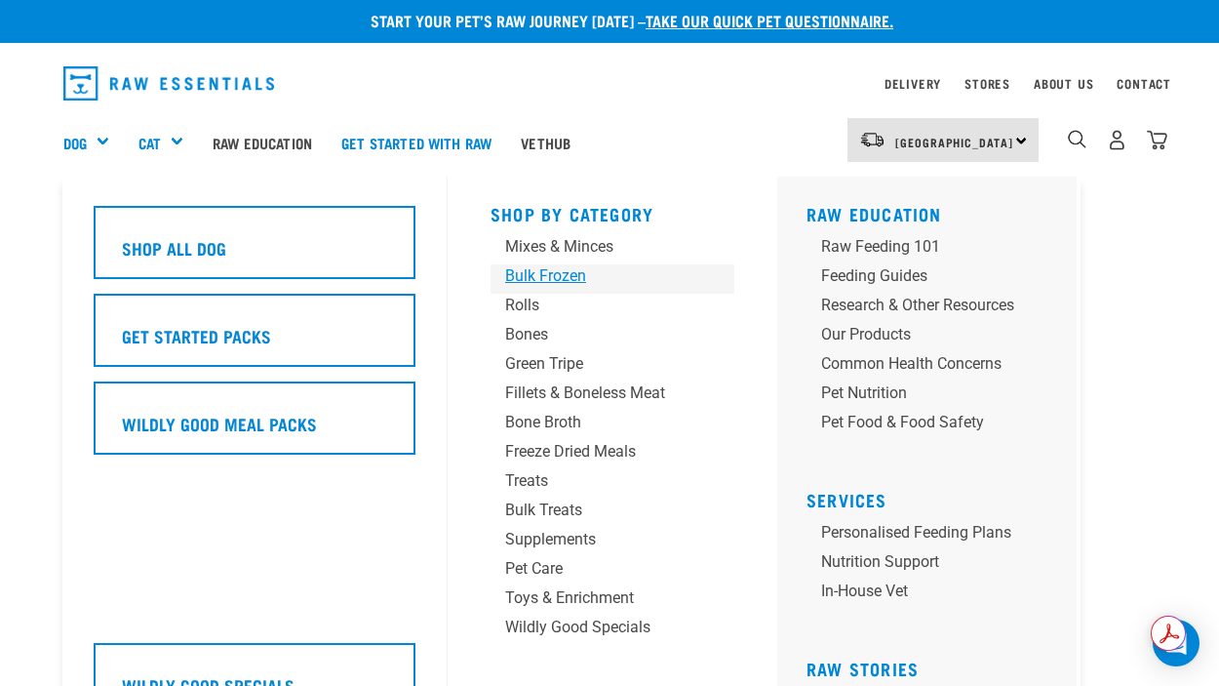
click at [543, 273] on div "Bulk Frozen" at bounding box center [596, 275] width 182 height 23
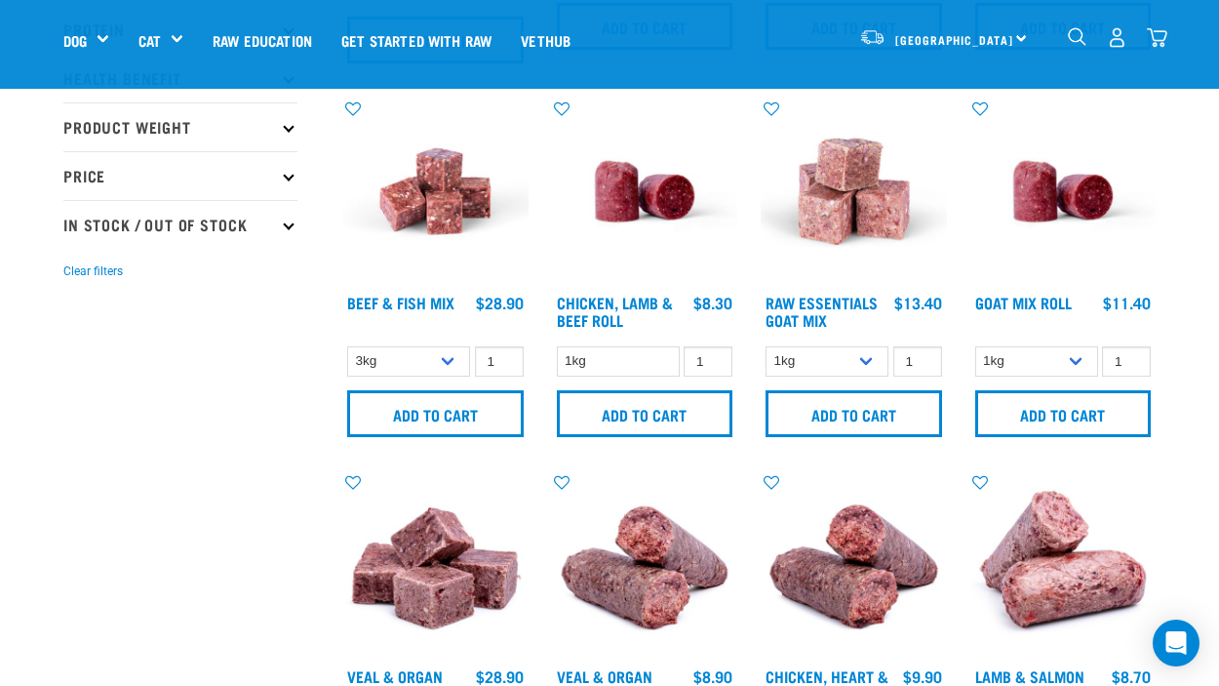
scroll to position [434, 0]
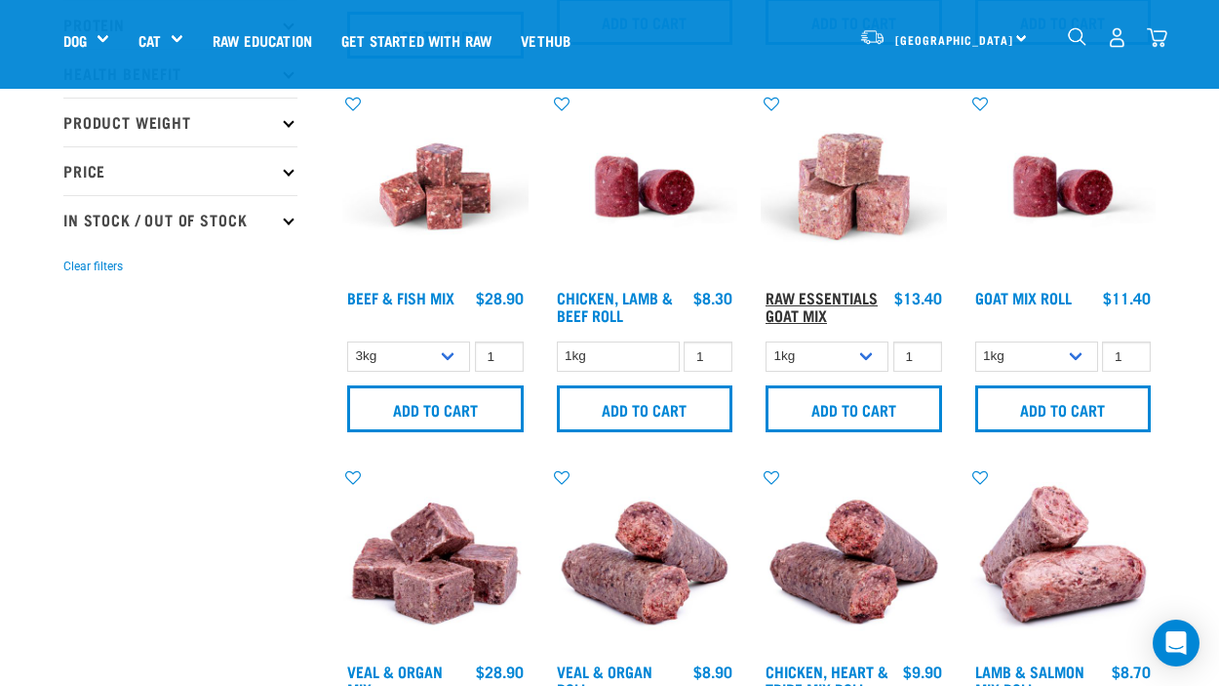
click at [818, 294] on link "Raw Essentials Goat Mix" at bounding box center [822, 306] width 112 height 26
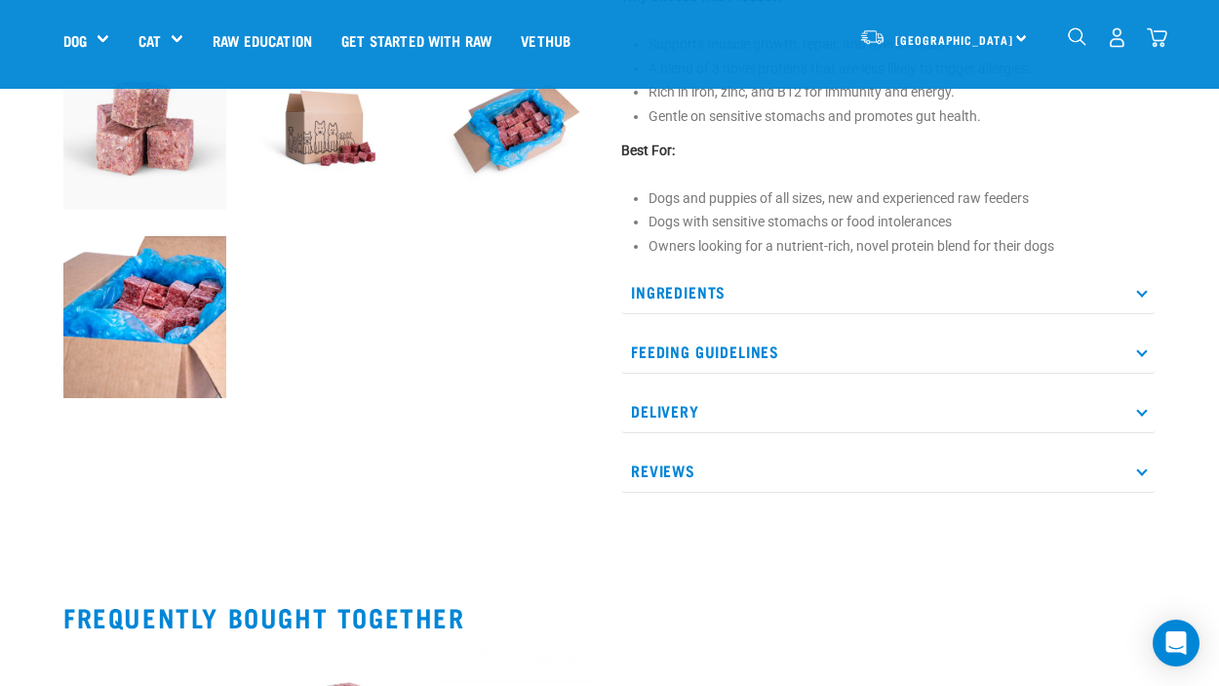
scroll to position [651, 0]
click at [1141, 293] on icon at bounding box center [1141, 290] width 11 height 11
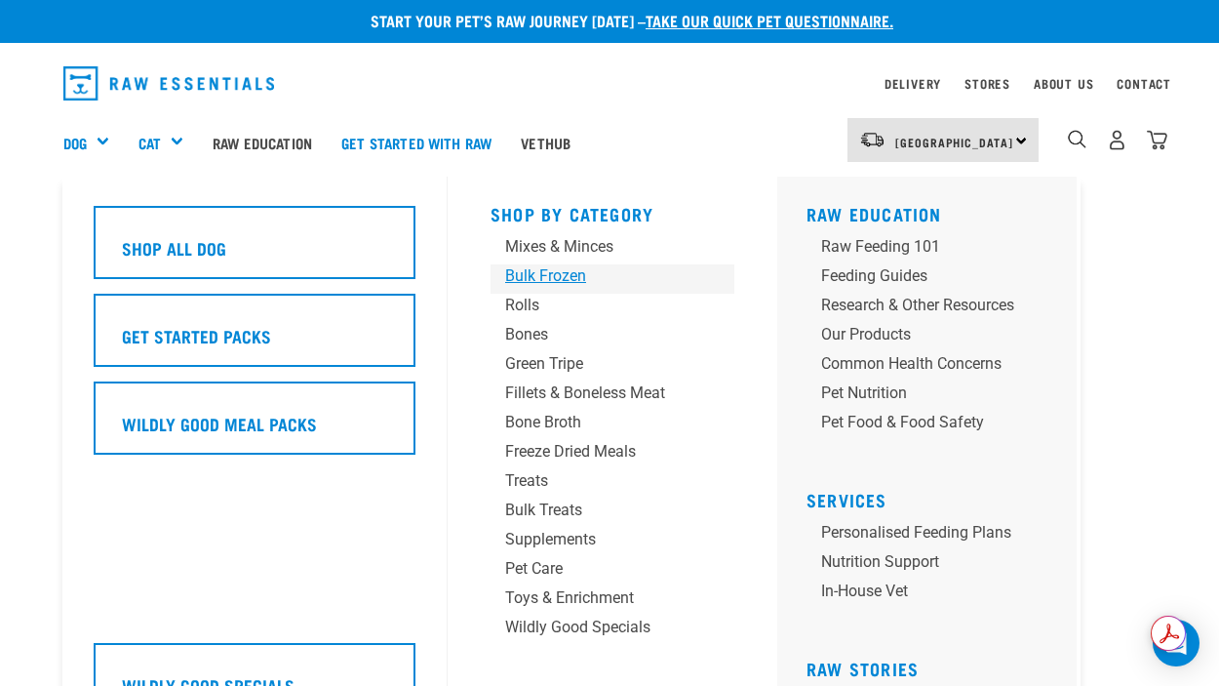
click at [575, 271] on div "Bulk Frozen" at bounding box center [596, 275] width 182 height 23
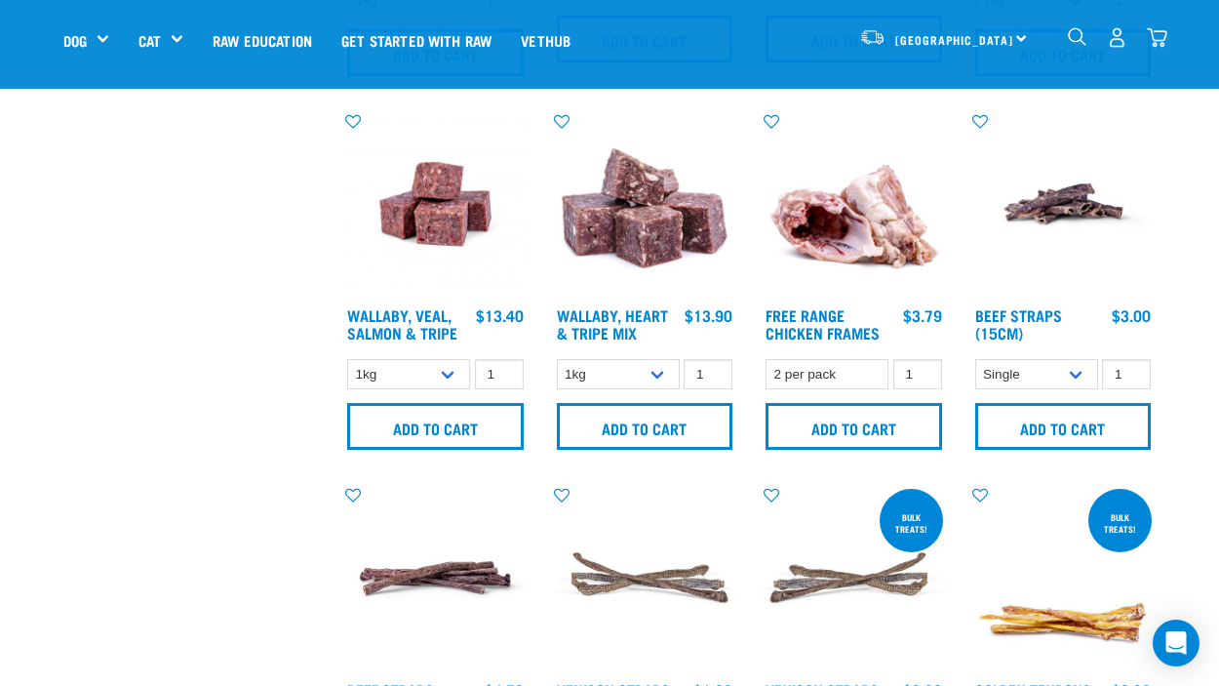
scroll to position [1555, 0]
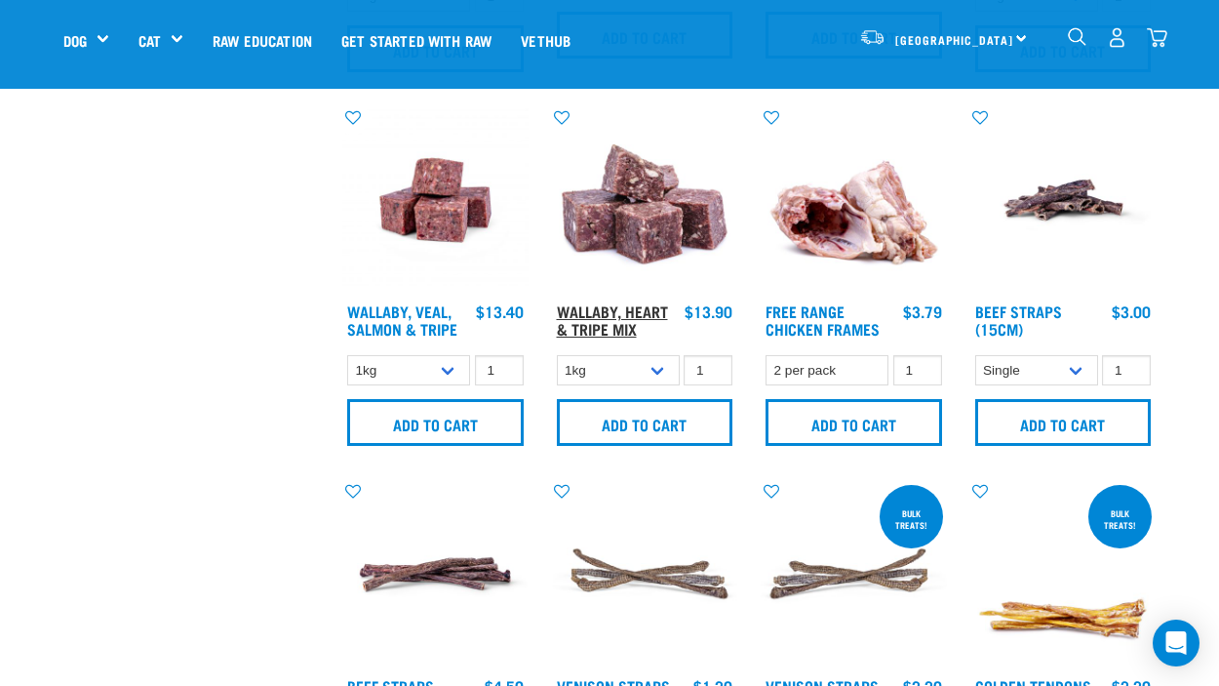
click at [632, 313] on link "Wallaby, Heart & Tripe Mix" at bounding box center [612, 319] width 111 height 26
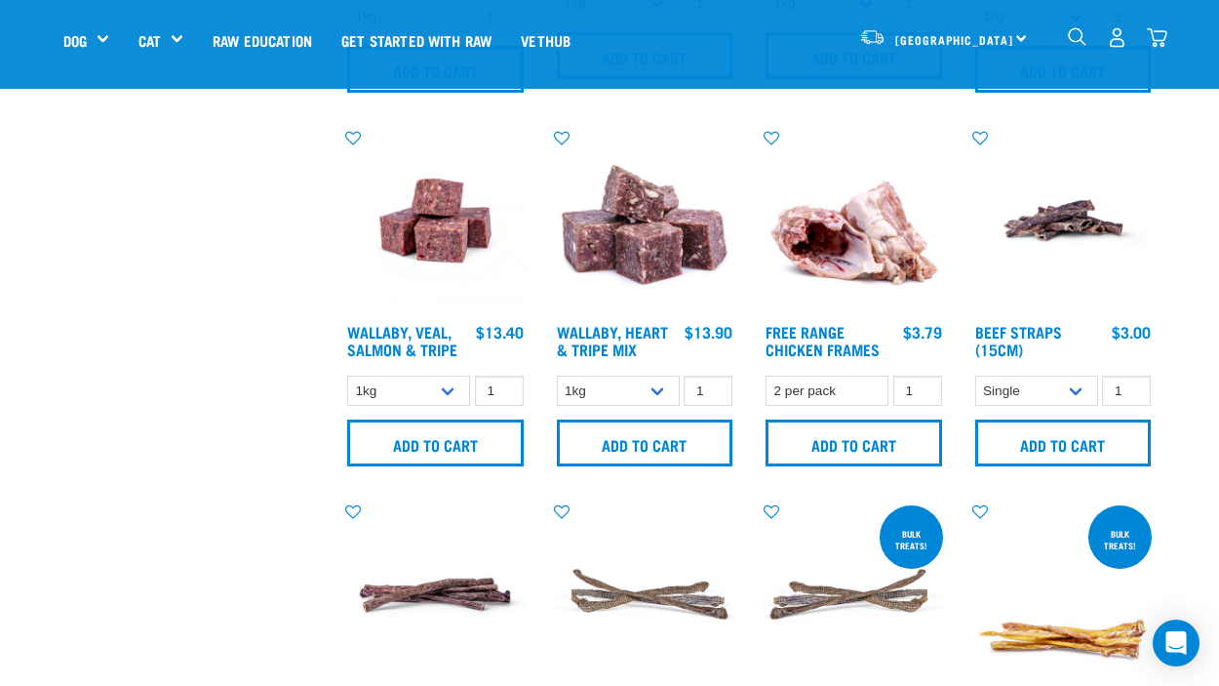
scroll to position [1531, 0]
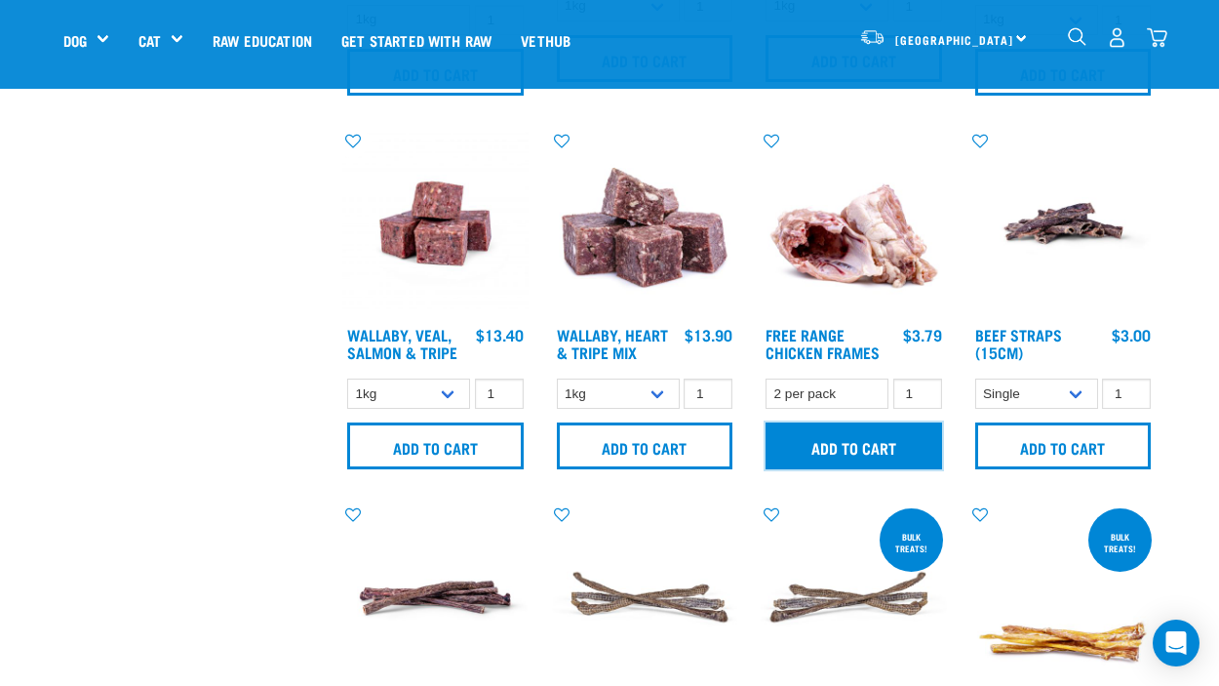
click at [886, 445] on input "Add to cart" at bounding box center [854, 445] width 177 height 47
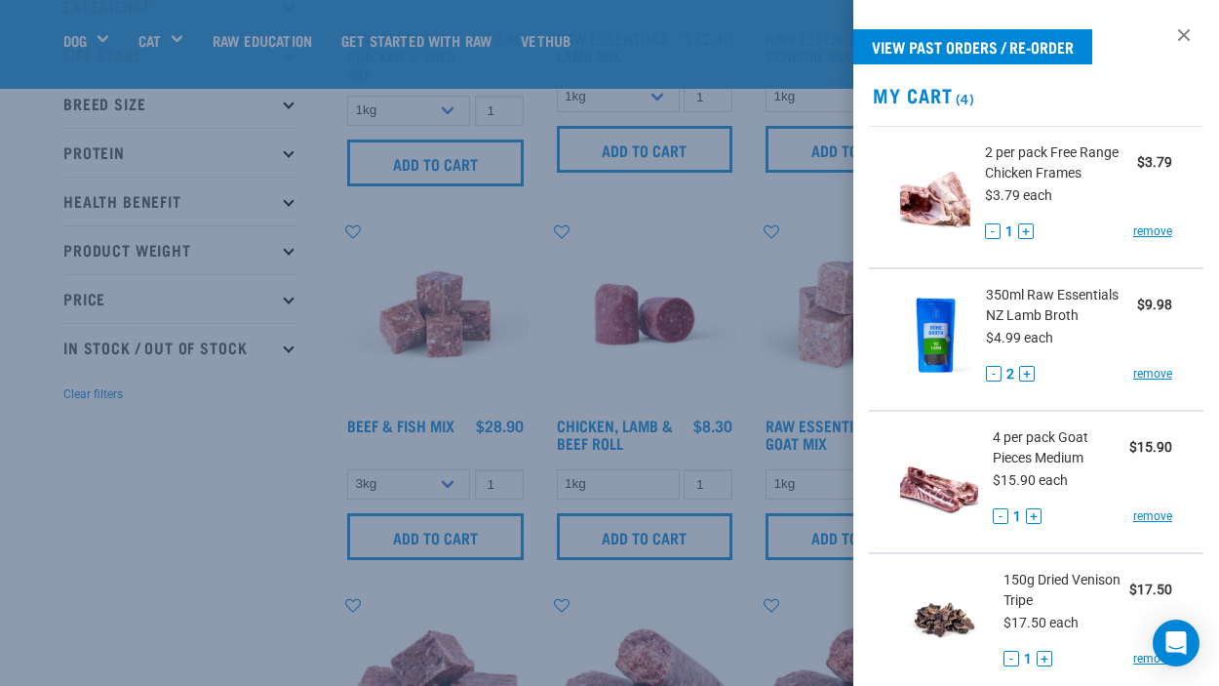
scroll to position [285, 0]
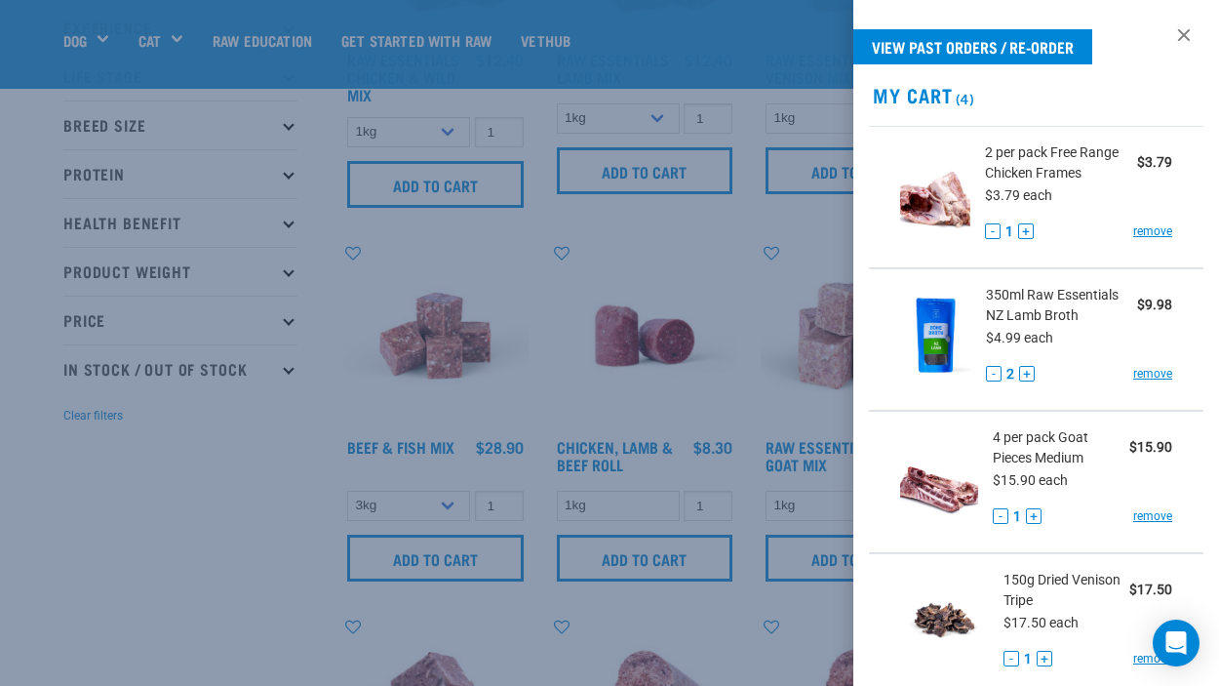
click at [282, 552] on div at bounding box center [609, 343] width 1219 height 686
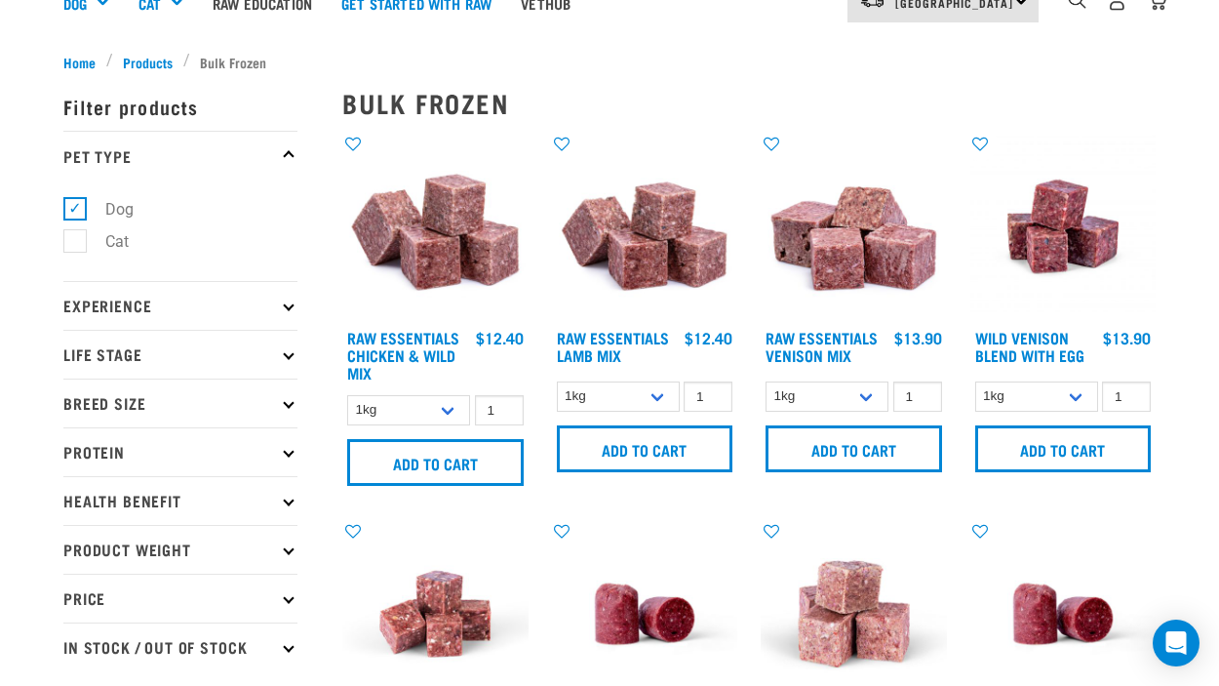
scroll to position [0, 0]
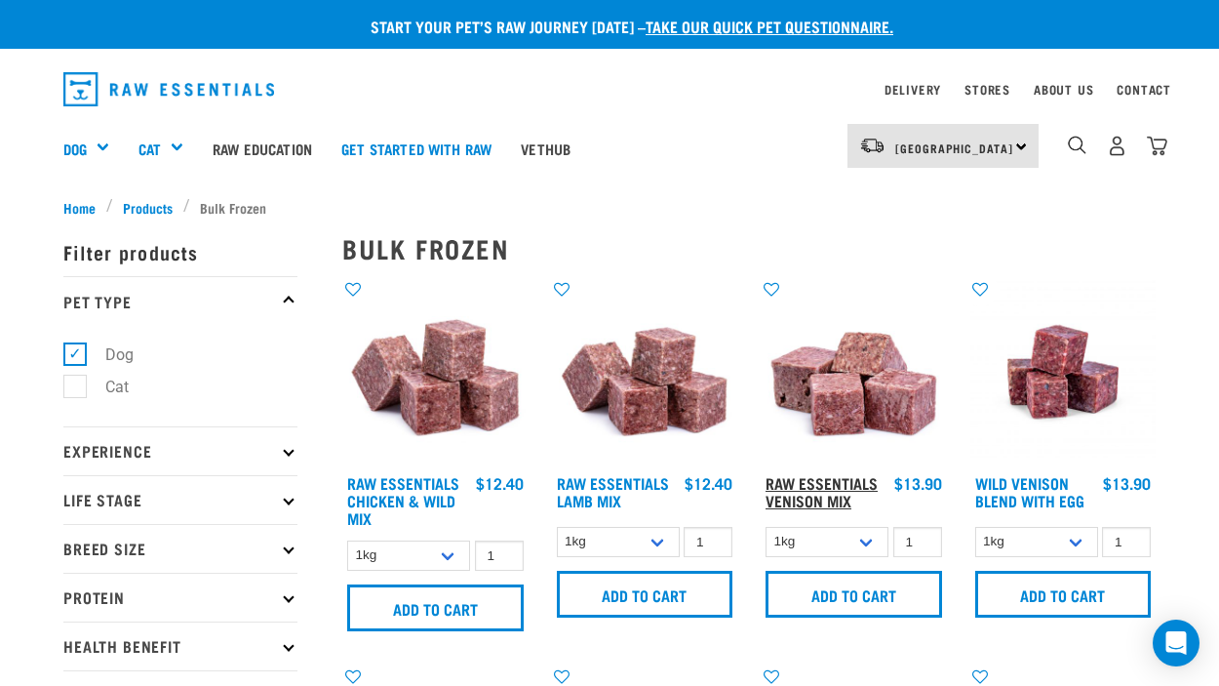
click at [840, 483] on link "Raw Essentials Venison Mix" at bounding box center [822, 491] width 112 height 26
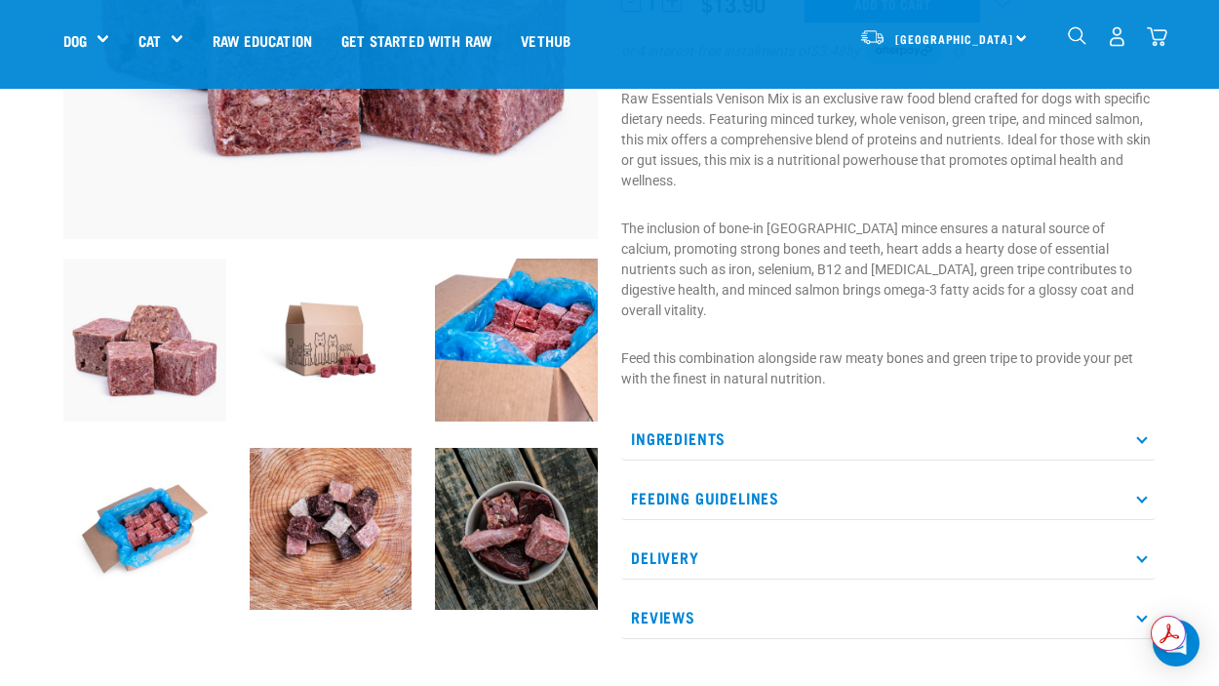
scroll to position [439, 0]
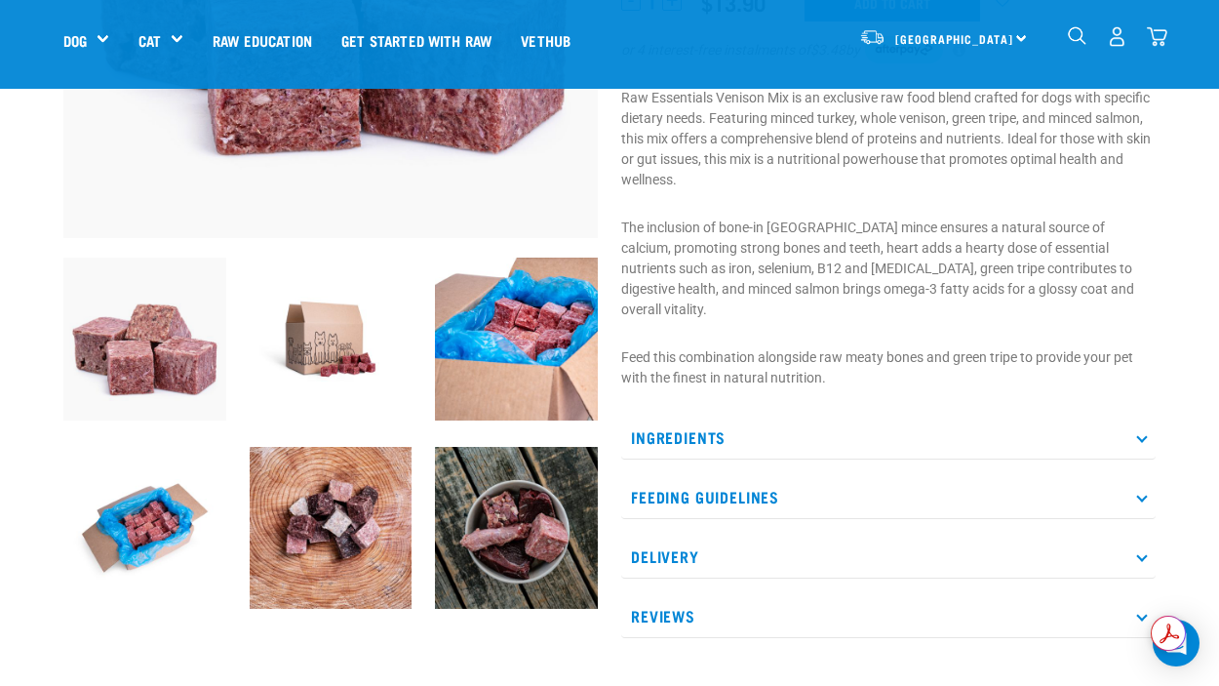
click at [1139, 421] on p "Ingredients" at bounding box center [888, 438] width 535 height 44
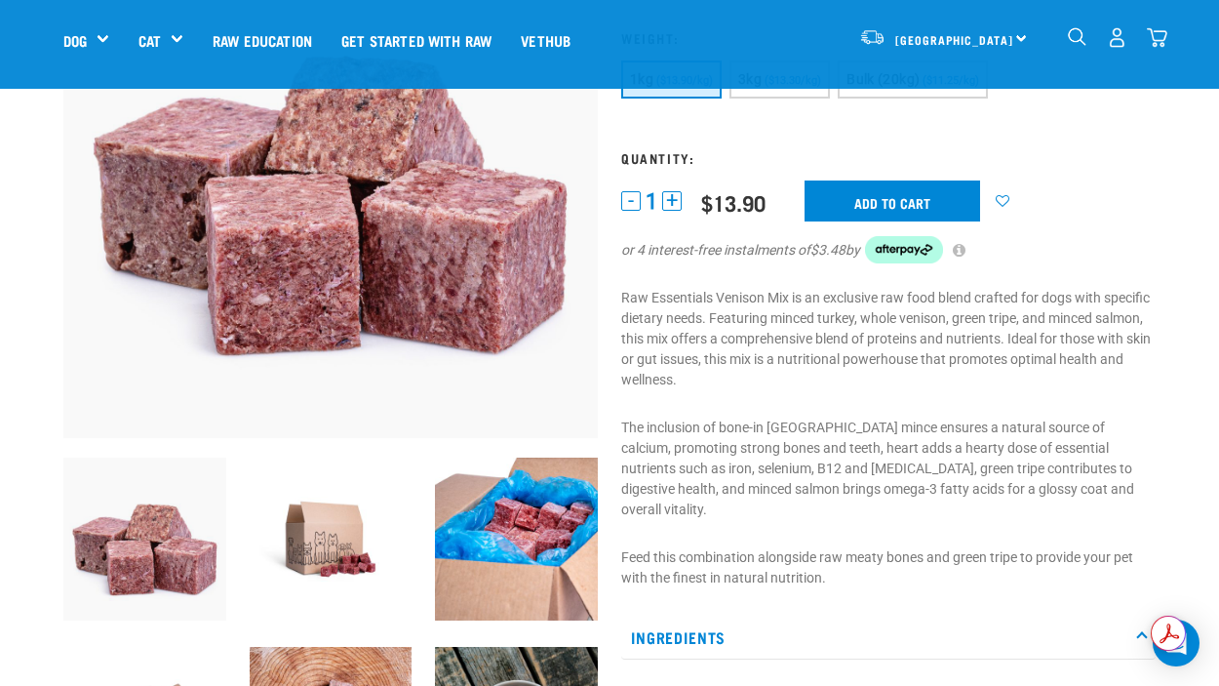
scroll to position [234, 0]
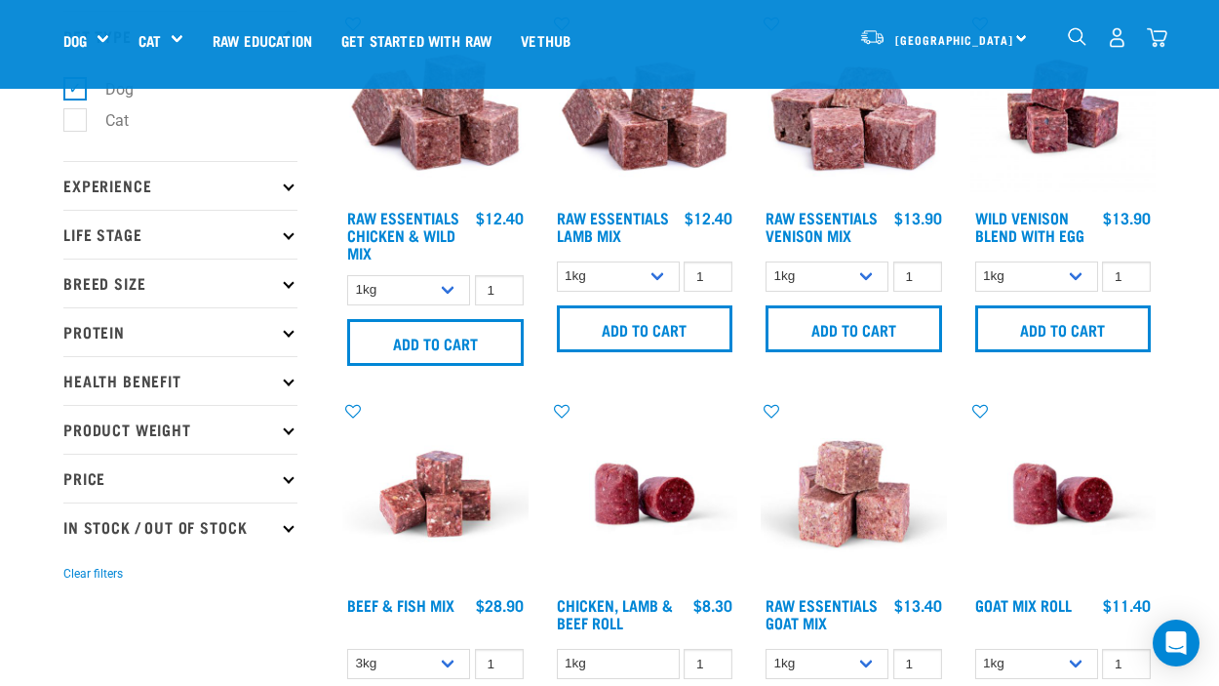
scroll to position [126, 0]
click at [1023, 208] on div "Wild Venison Blend with Egg $13.90 $39.90" at bounding box center [1064, 229] width 186 height 43
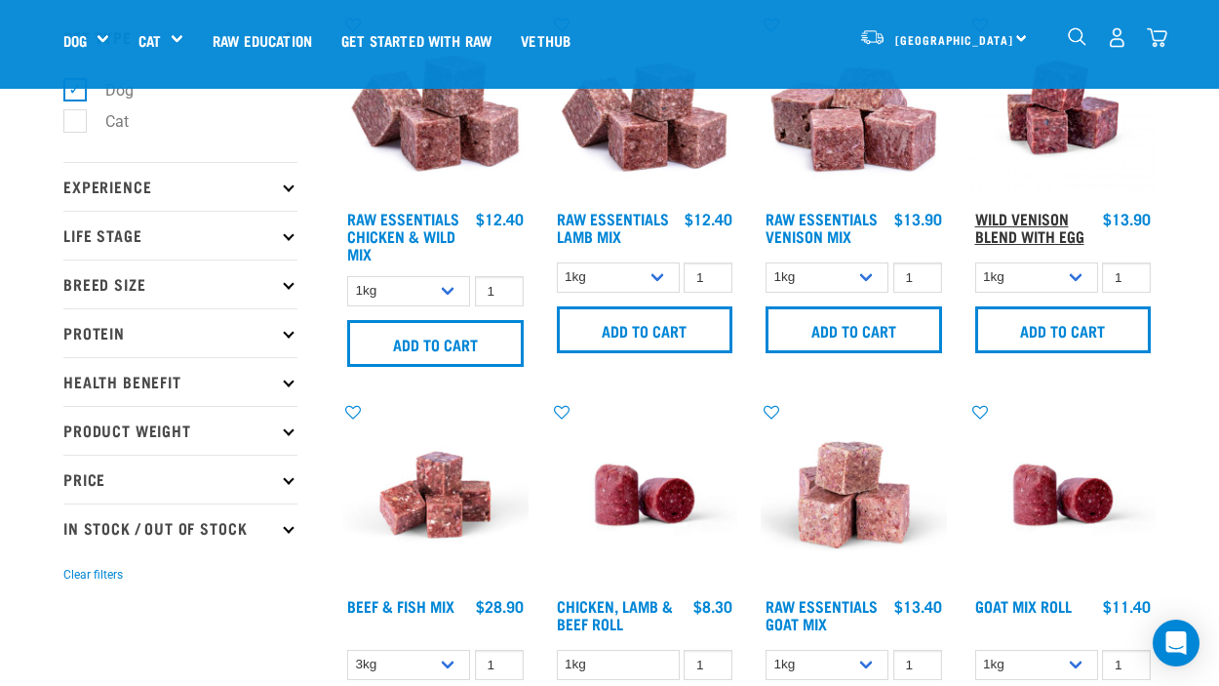
click at [1015, 223] on link "Wild Venison Blend with Egg" at bounding box center [1029, 227] width 109 height 26
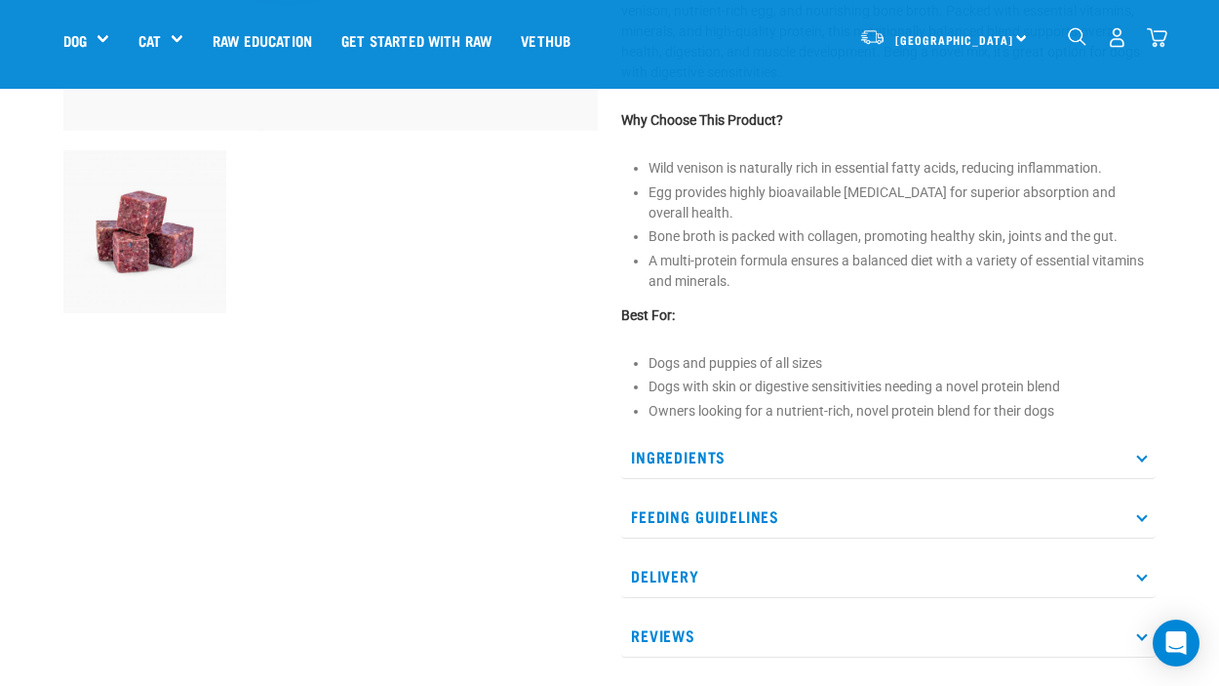
scroll to position [623, 0]
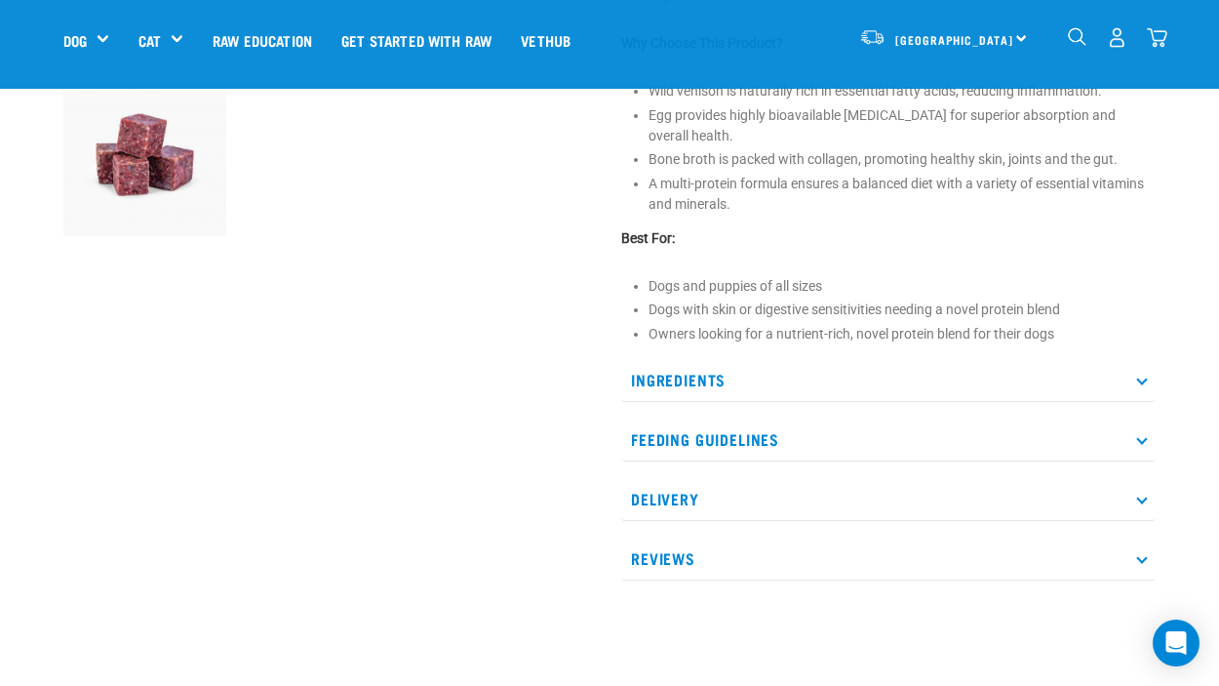
click at [1145, 379] on icon at bounding box center [1141, 379] width 11 height 11
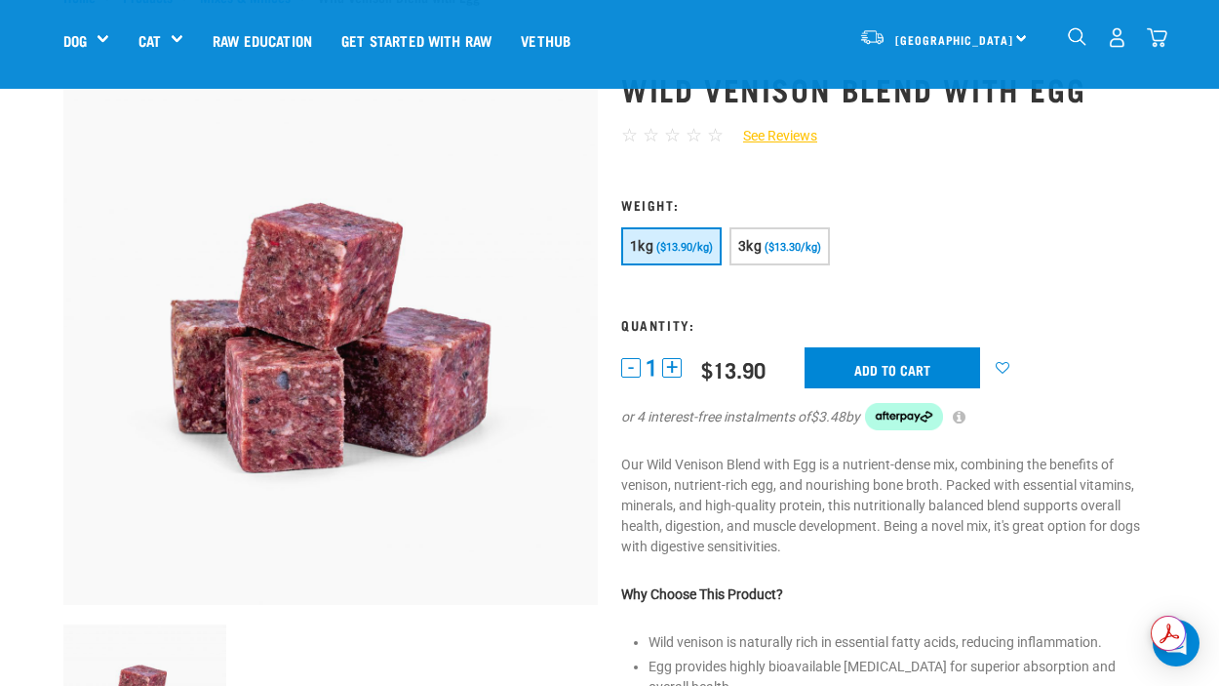
scroll to position [67, 0]
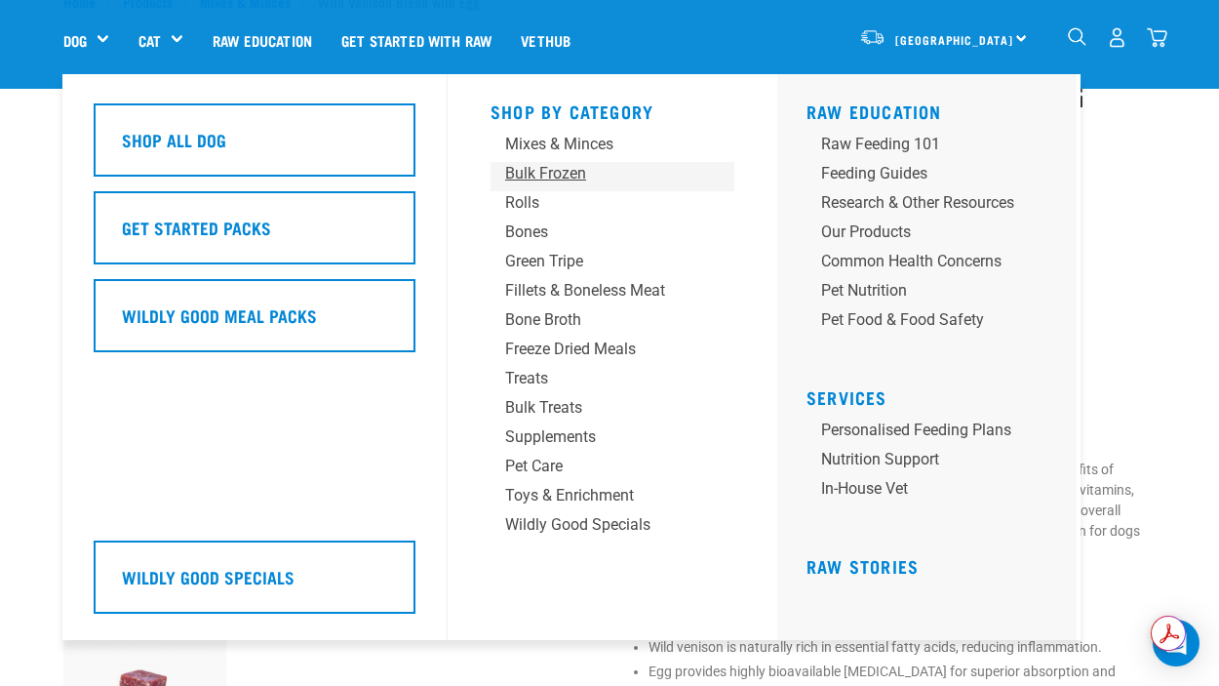
click at [530, 170] on div "Bulk Frozen" at bounding box center [596, 173] width 182 height 23
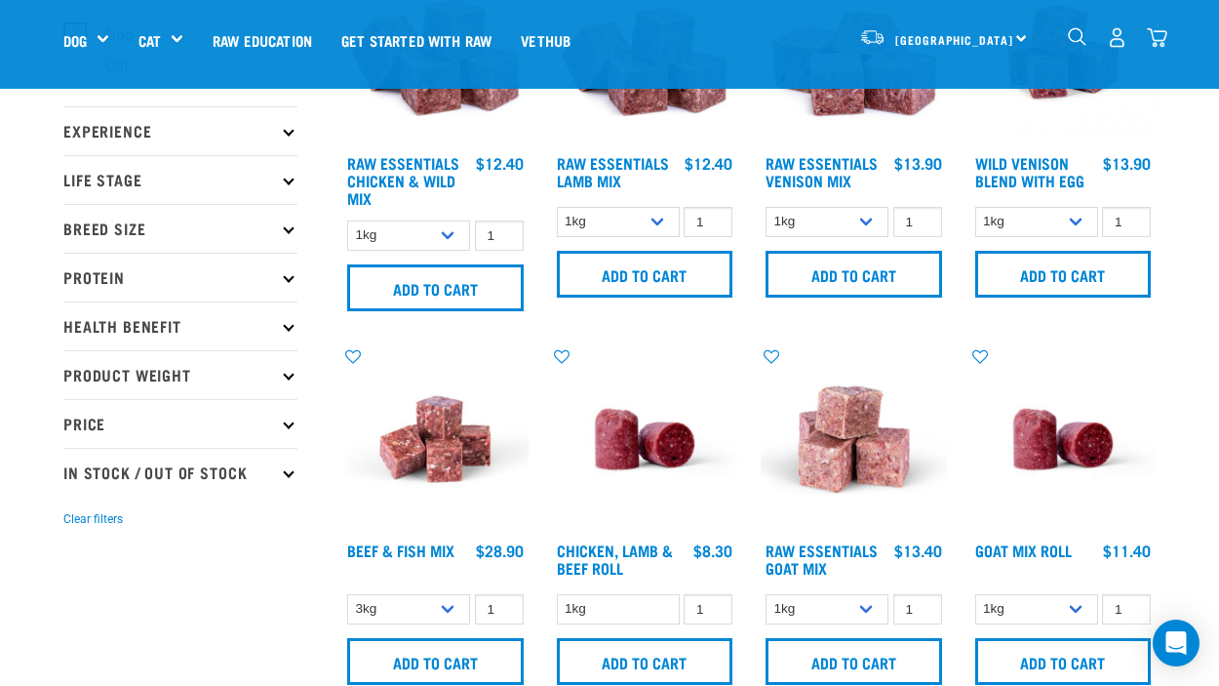
scroll to position [183, 0]
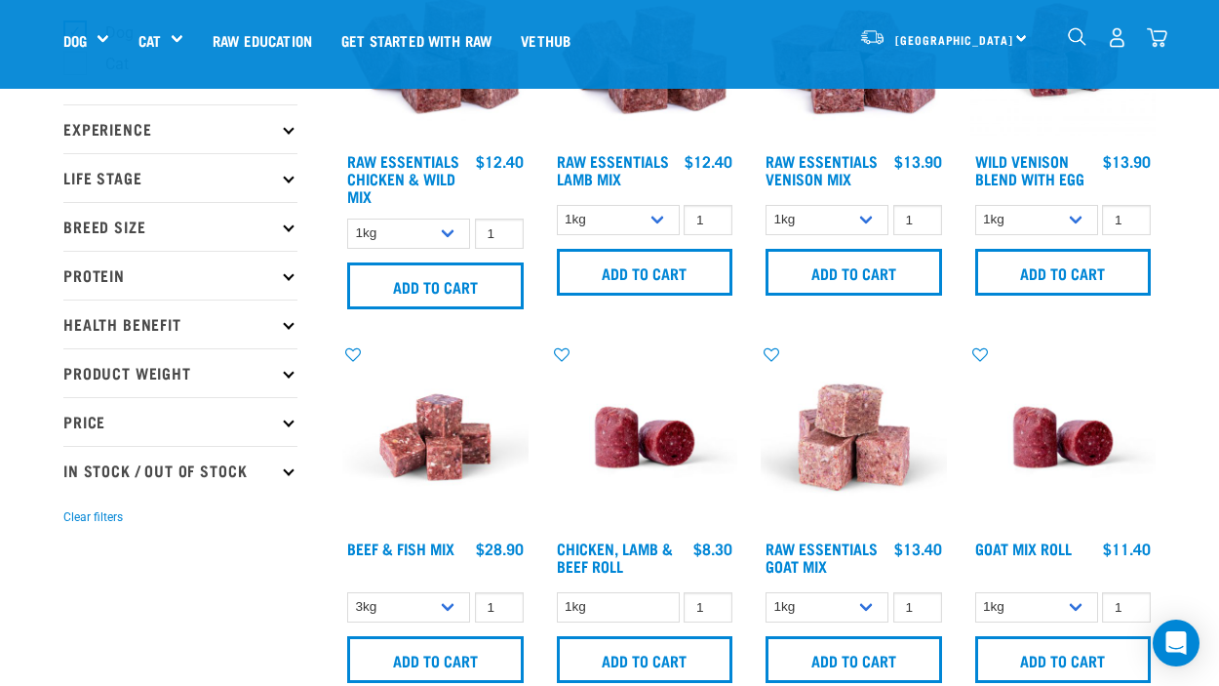
click at [277, 367] on p "Product Weight" at bounding box center [180, 372] width 234 height 49
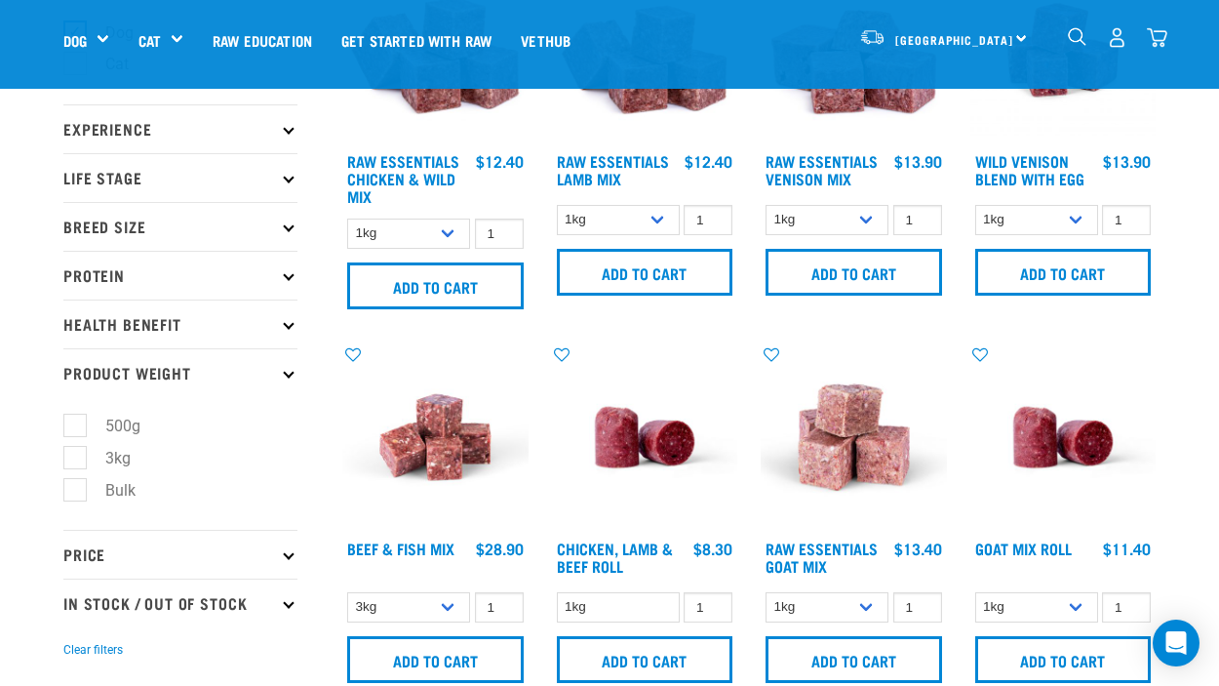
click at [74, 487] on label "Bulk" at bounding box center [108, 490] width 69 height 24
click at [74, 487] on input "Bulk" at bounding box center [69, 486] width 13 height 13
checkbox input "true"
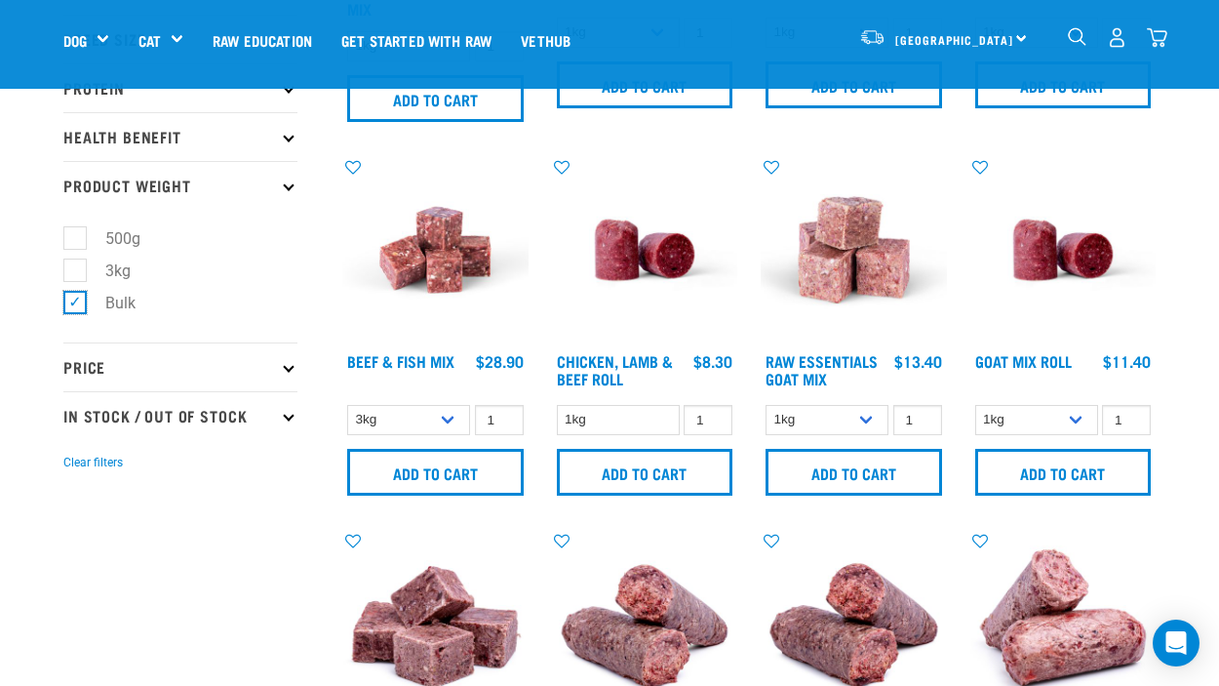
scroll to position [373, 0]
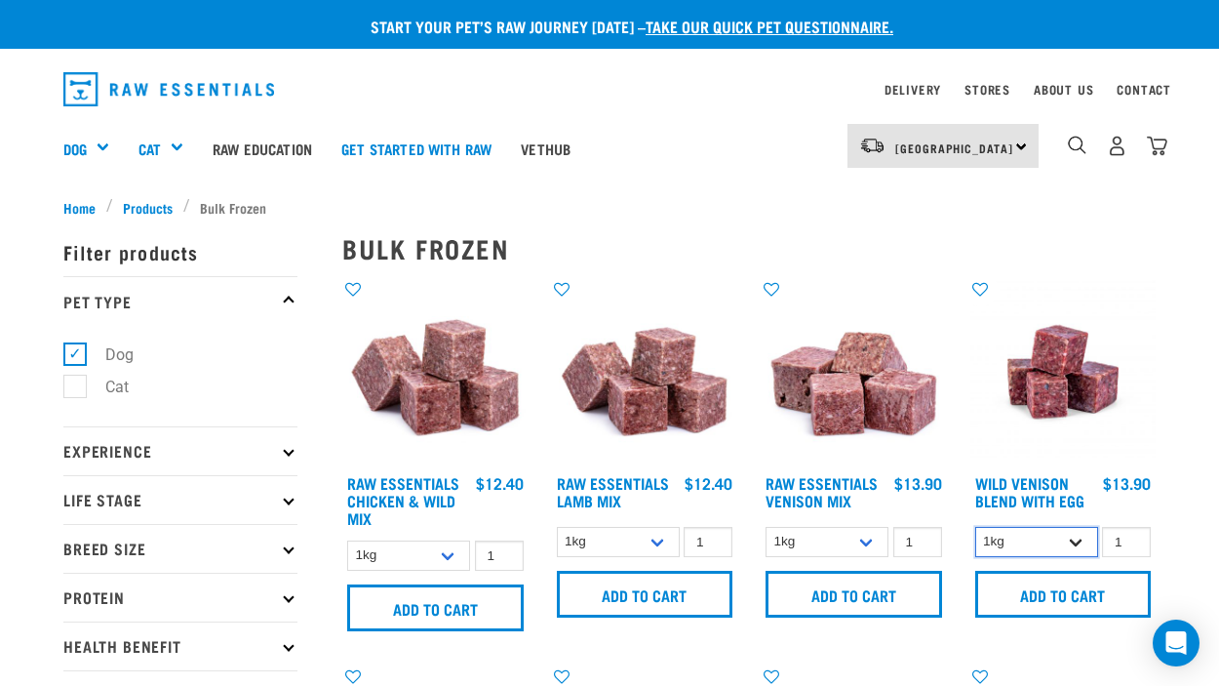
click at [1077, 541] on select "1kg 3kg" at bounding box center [1036, 542] width 123 height 30
click at [975, 527] on select "1kg 3kg" at bounding box center [1036, 542] width 123 height 30
click at [877, 545] on select "1kg 3kg Bulk (20kg)" at bounding box center [827, 542] width 123 height 30
click at [601, 493] on link "Raw Essentials Lamb Mix" at bounding box center [613, 491] width 112 height 26
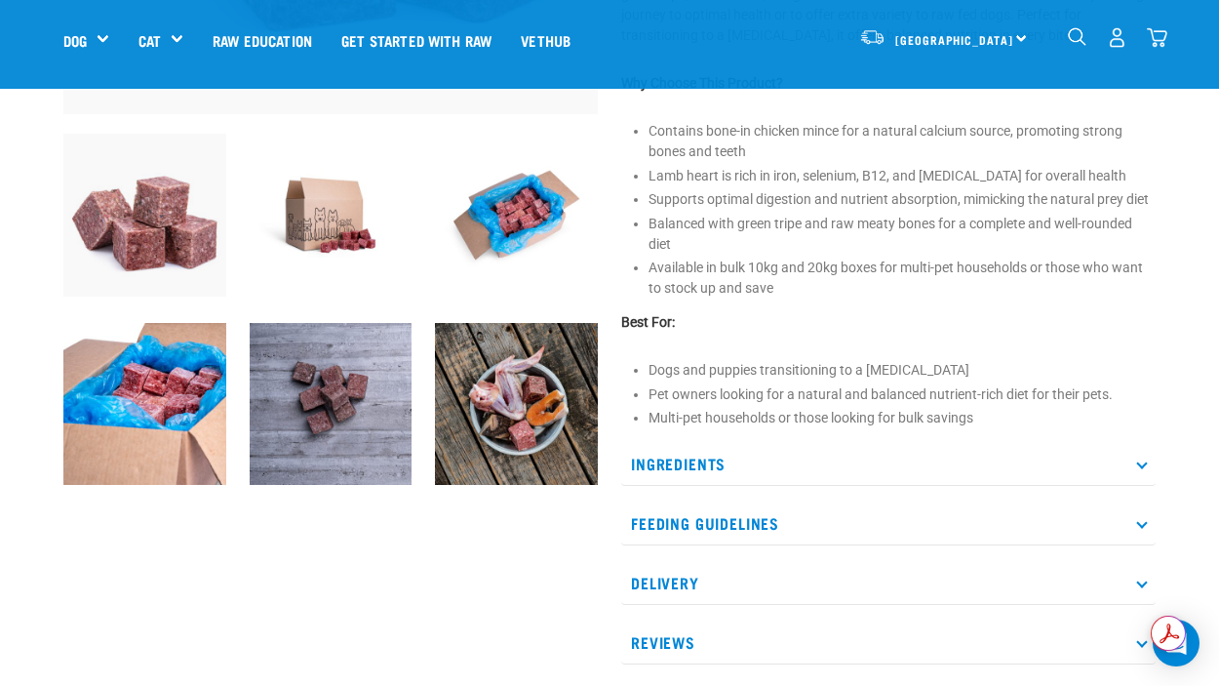
scroll to position [566, 0]
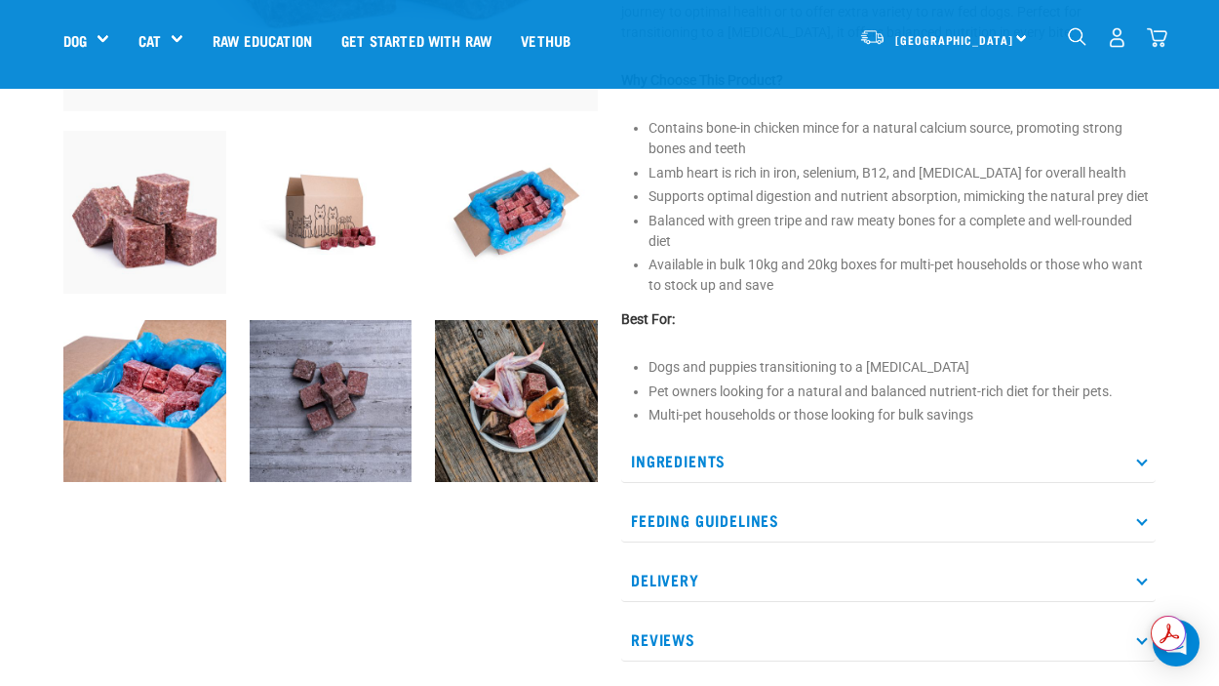
click at [1140, 459] on icon at bounding box center [1141, 461] width 11 height 11
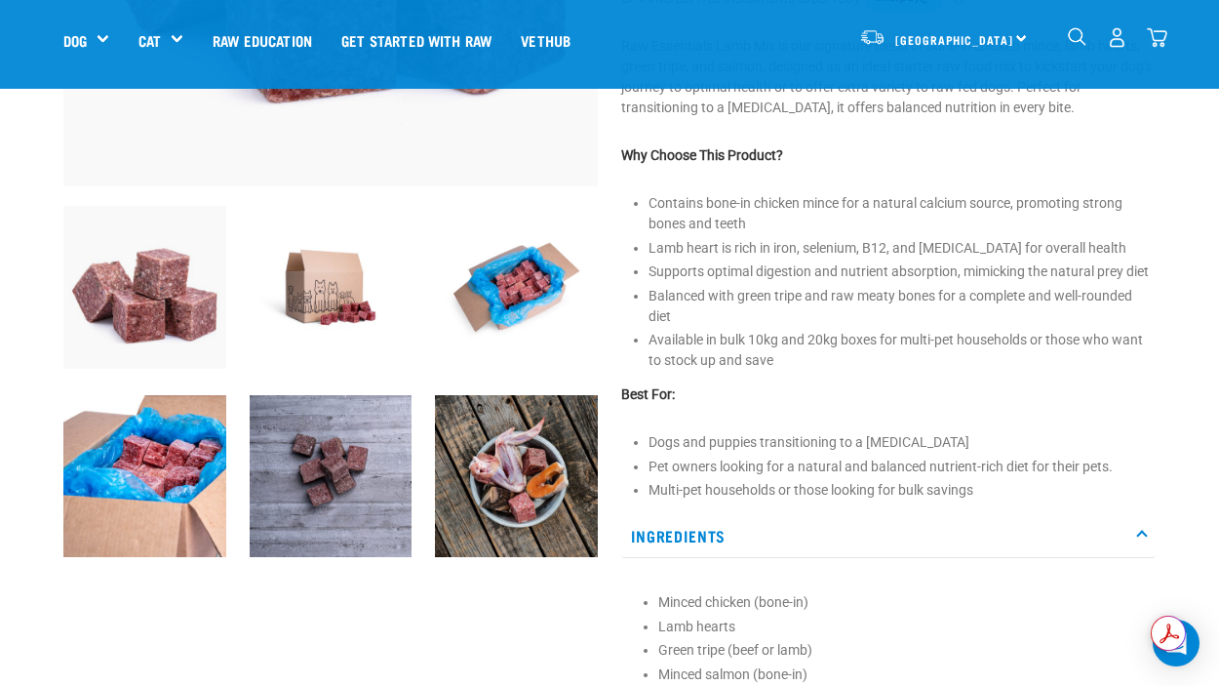
scroll to position [278, 0]
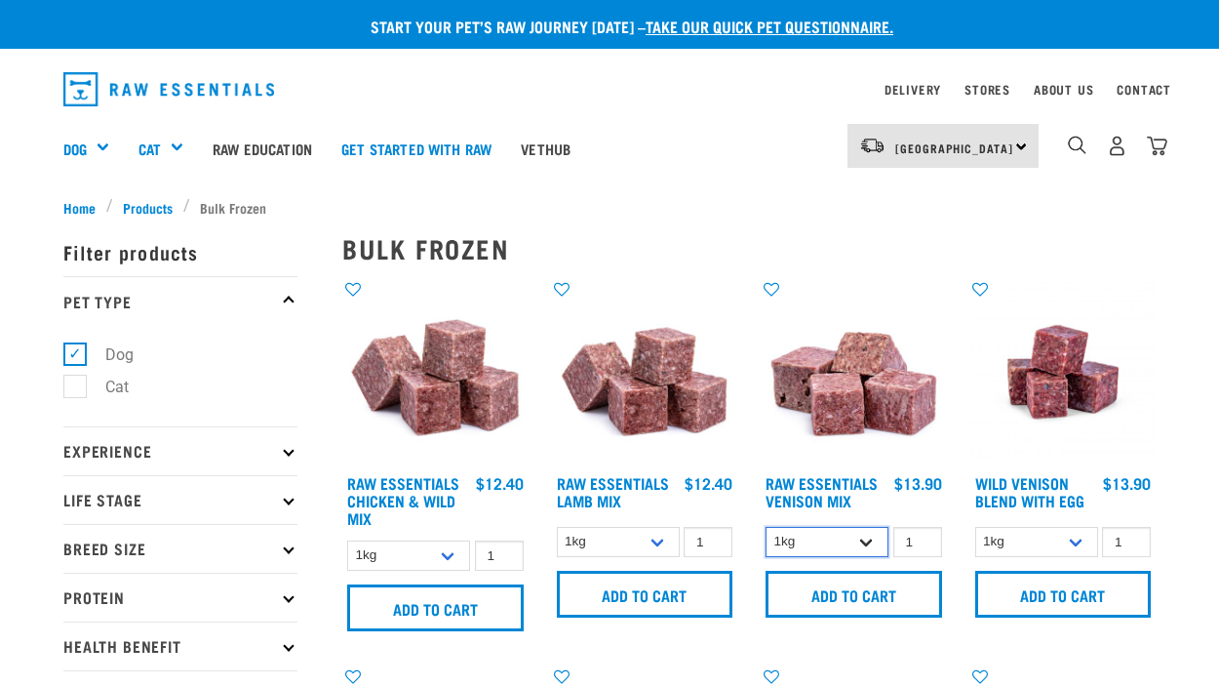
click at [865, 539] on select "1kg 3kg Bulk (20kg)" at bounding box center [827, 542] width 123 height 30
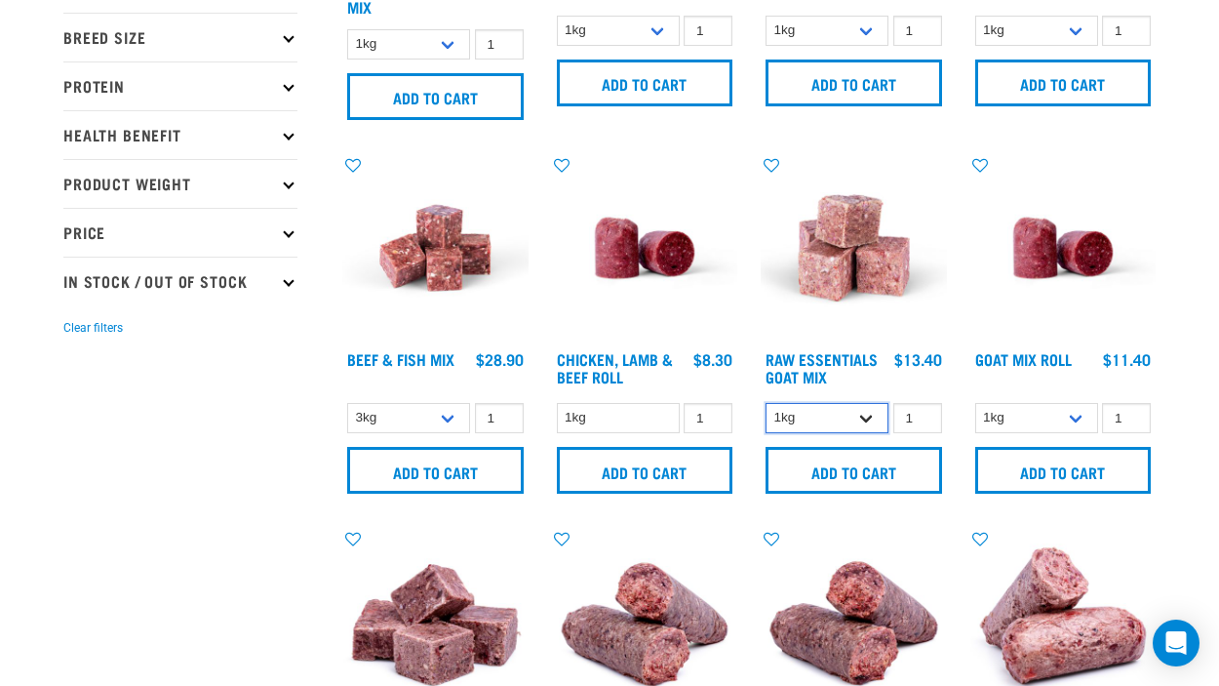
click at [868, 408] on select "1kg 3kg Bulk (10kg)" at bounding box center [827, 418] width 123 height 30
click at [790, 356] on link "Raw Essentials Goat Mix" at bounding box center [822, 367] width 112 height 26
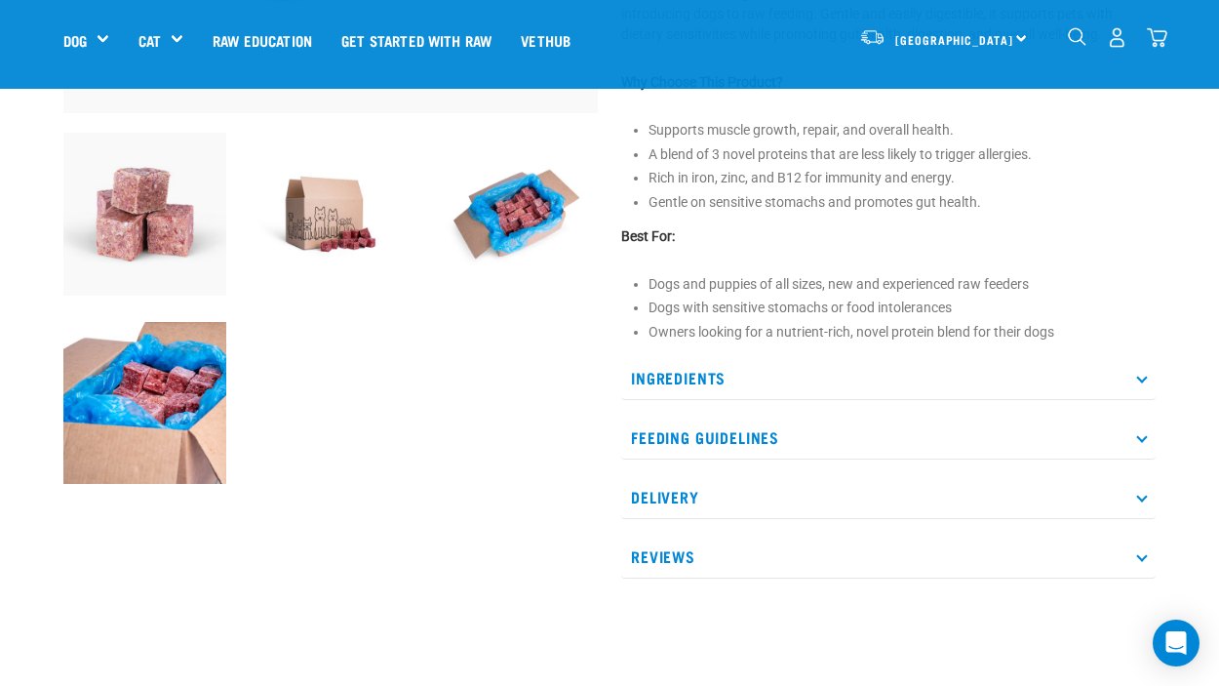
scroll to position [571, 0]
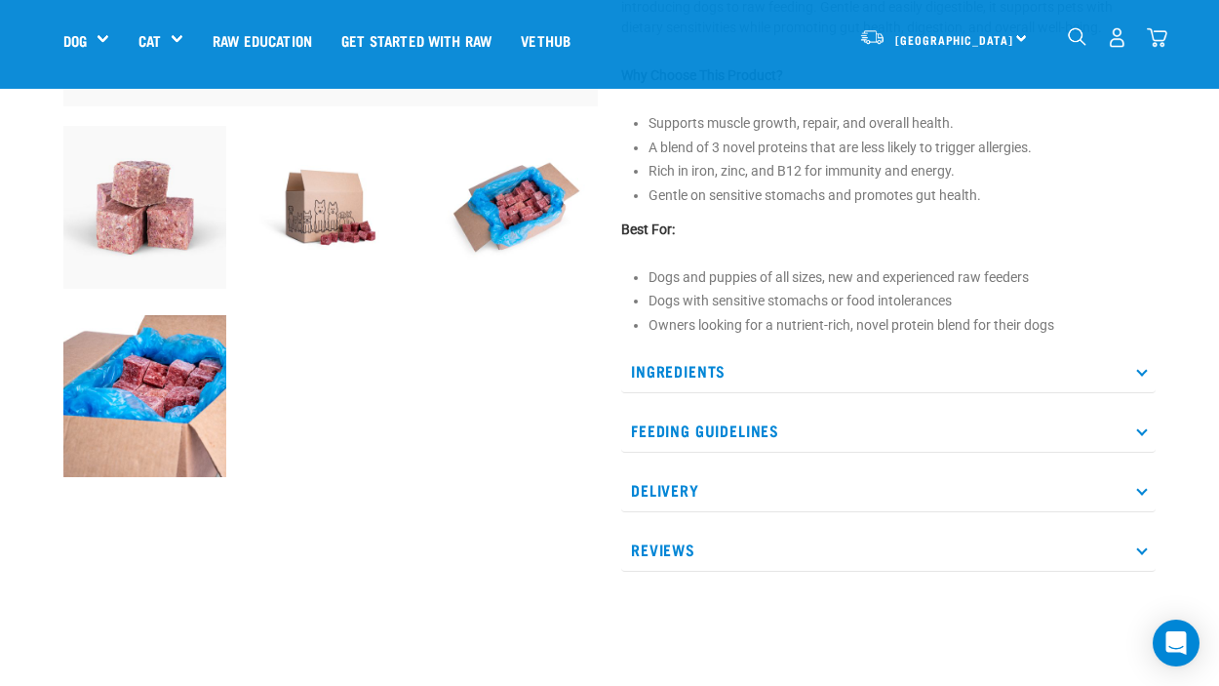
click at [1146, 377] on p "Ingredients" at bounding box center [888, 371] width 535 height 44
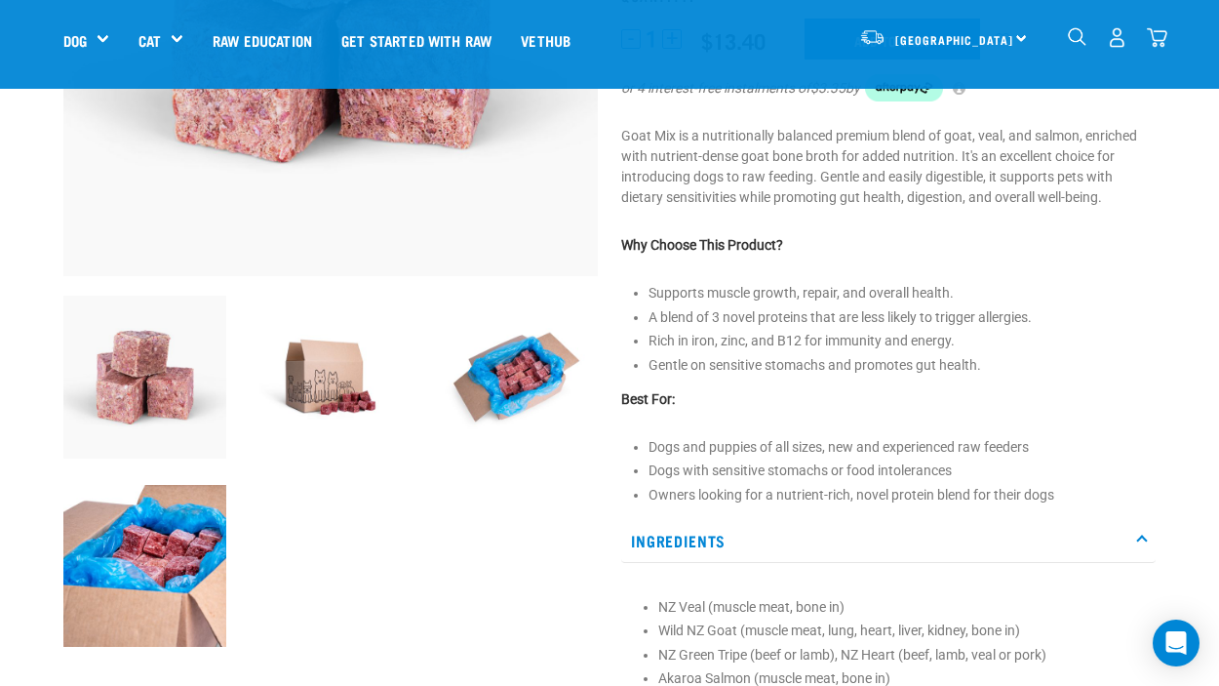
scroll to position [364, 0]
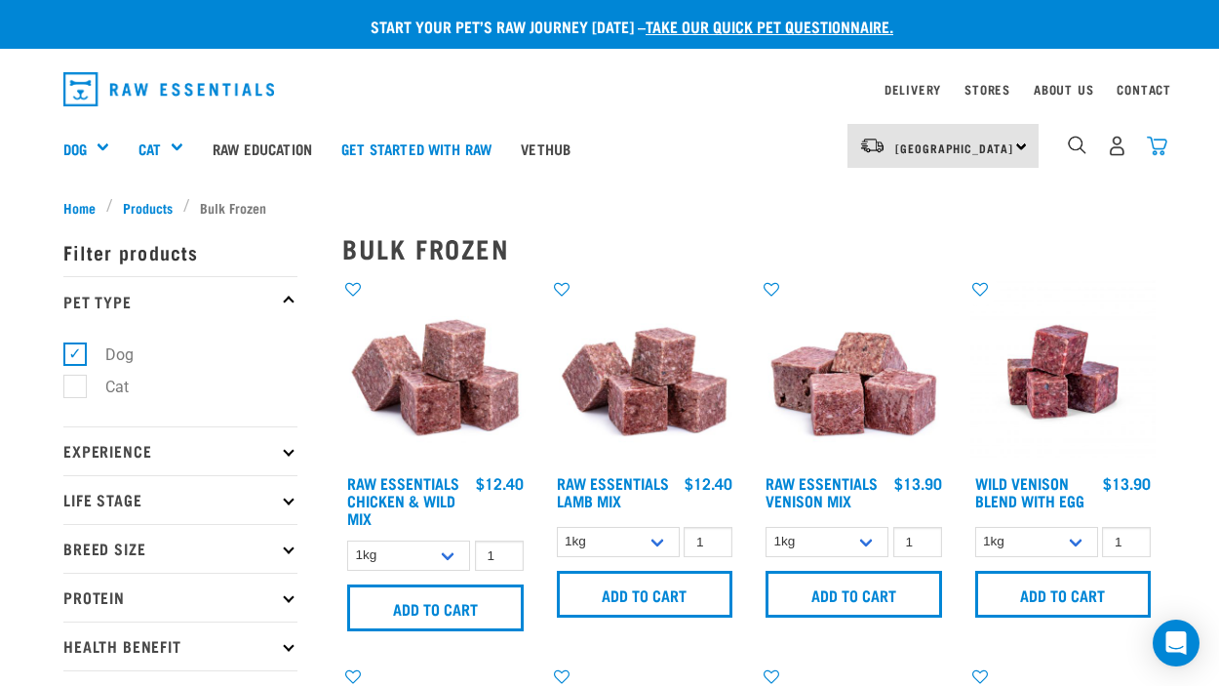
click at [1158, 146] on img "dropdown navigation" at bounding box center [1157, 146] width 20 height 20
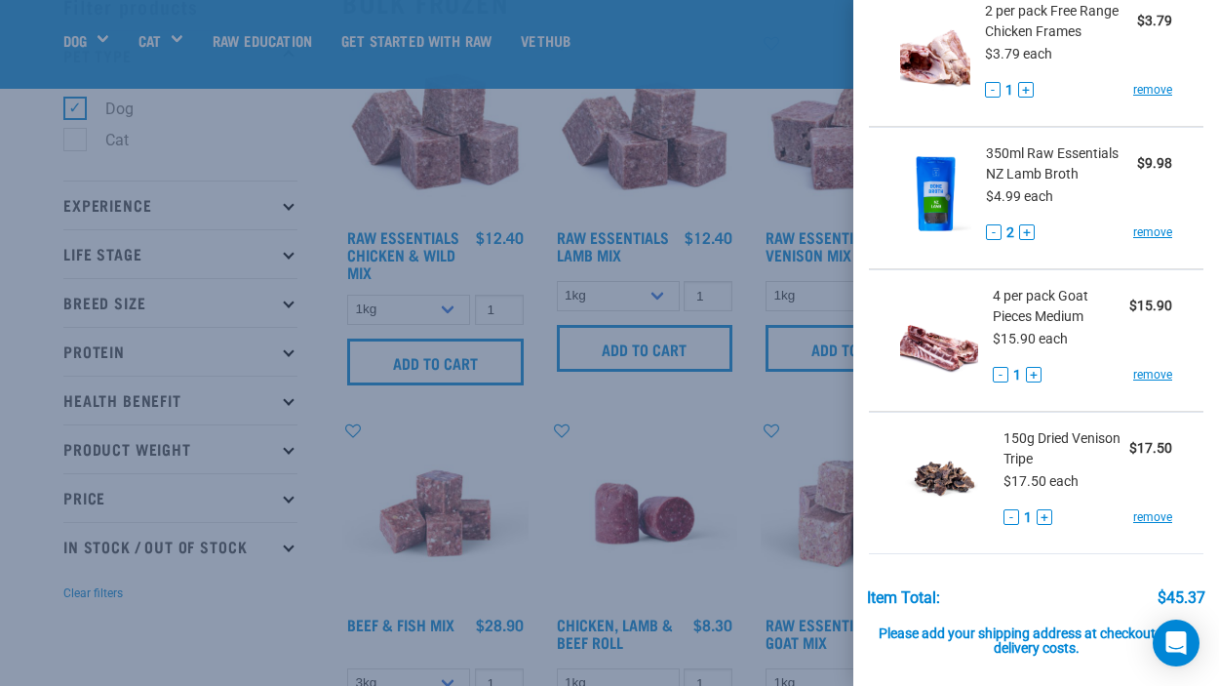
scroll to position [149, 0]
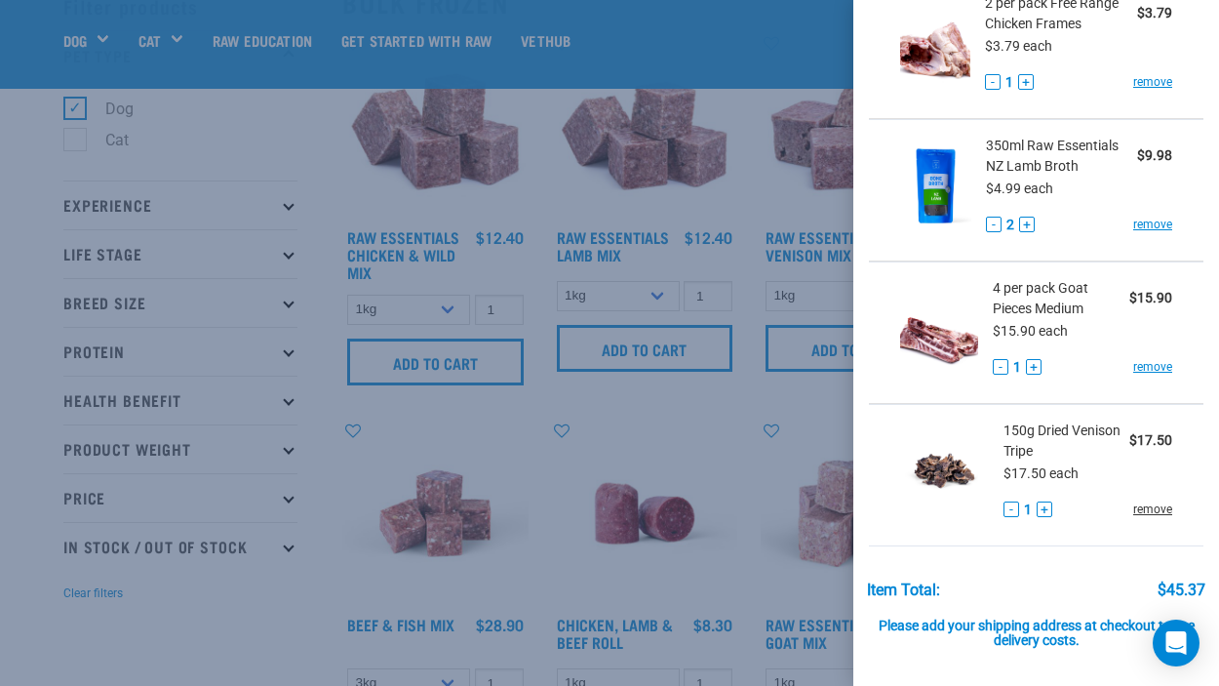
click at [1154, 510] on link "remove" at bounding box center [1152, 509] width 39 height 18
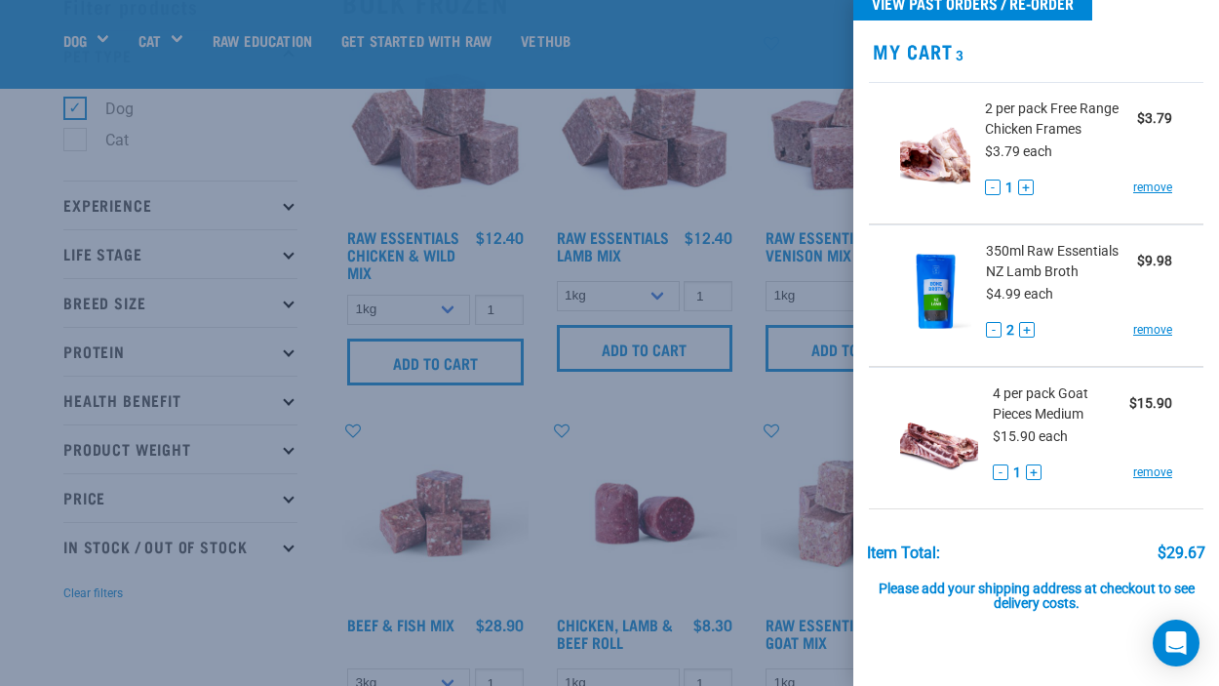
scroll to position [45, 0]
click at [1151, 188] on link "remove" at bounding box center [1152, 187] width 39 height 18
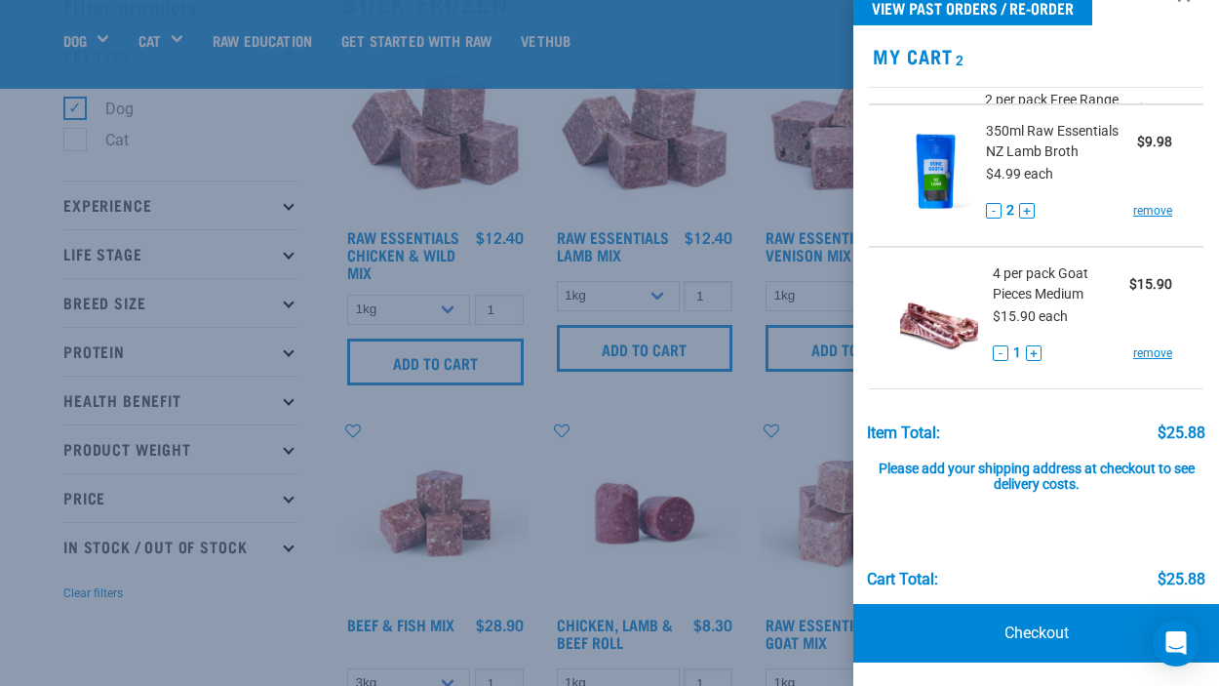
scroll to position [20, 0]
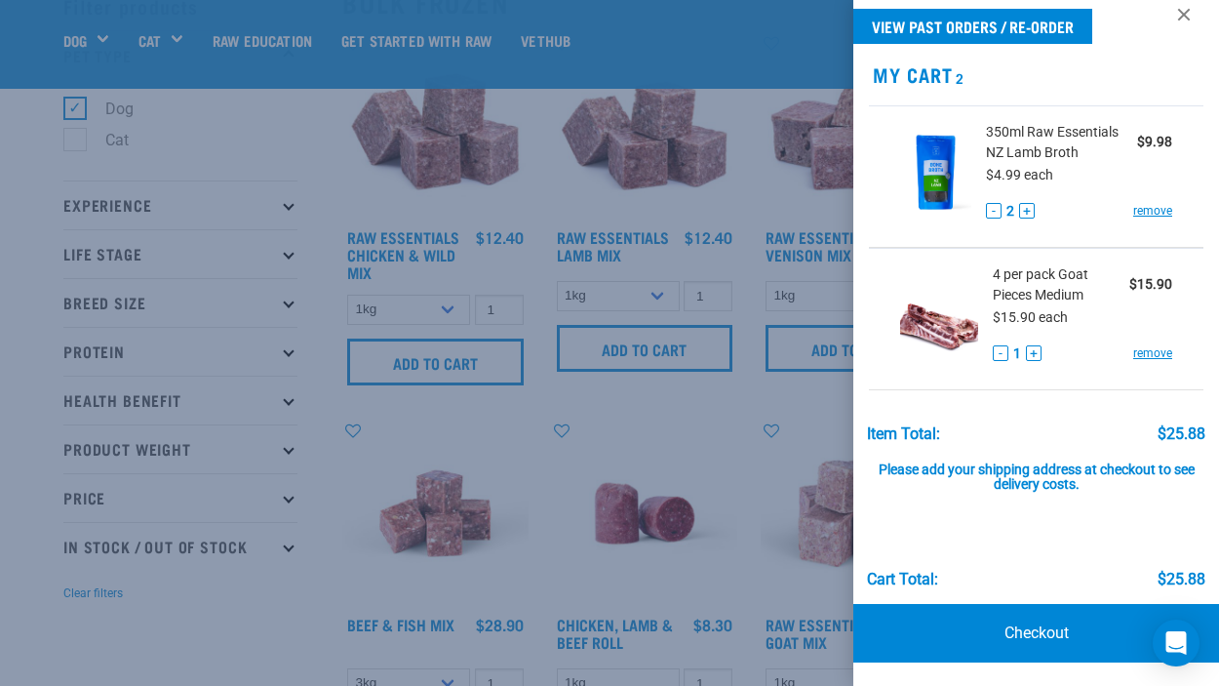
click at [736, 551] on div at bounding box center [609, 343] width 1219 height 686
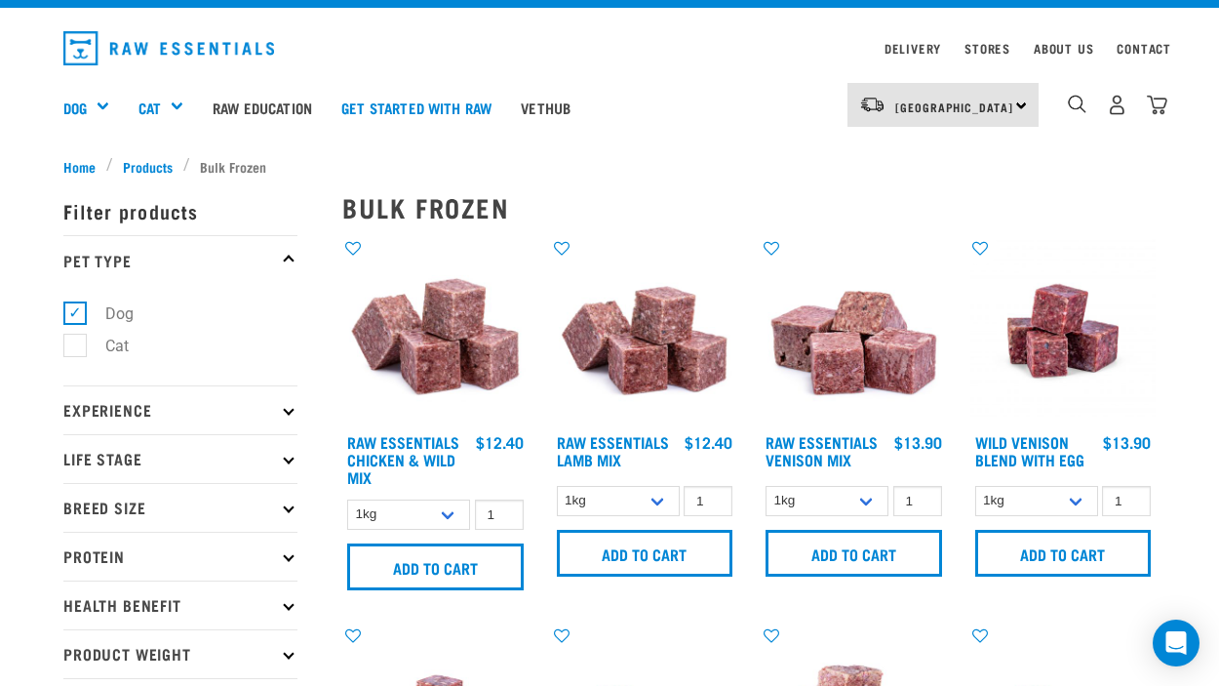
scroll to position [0, 0]
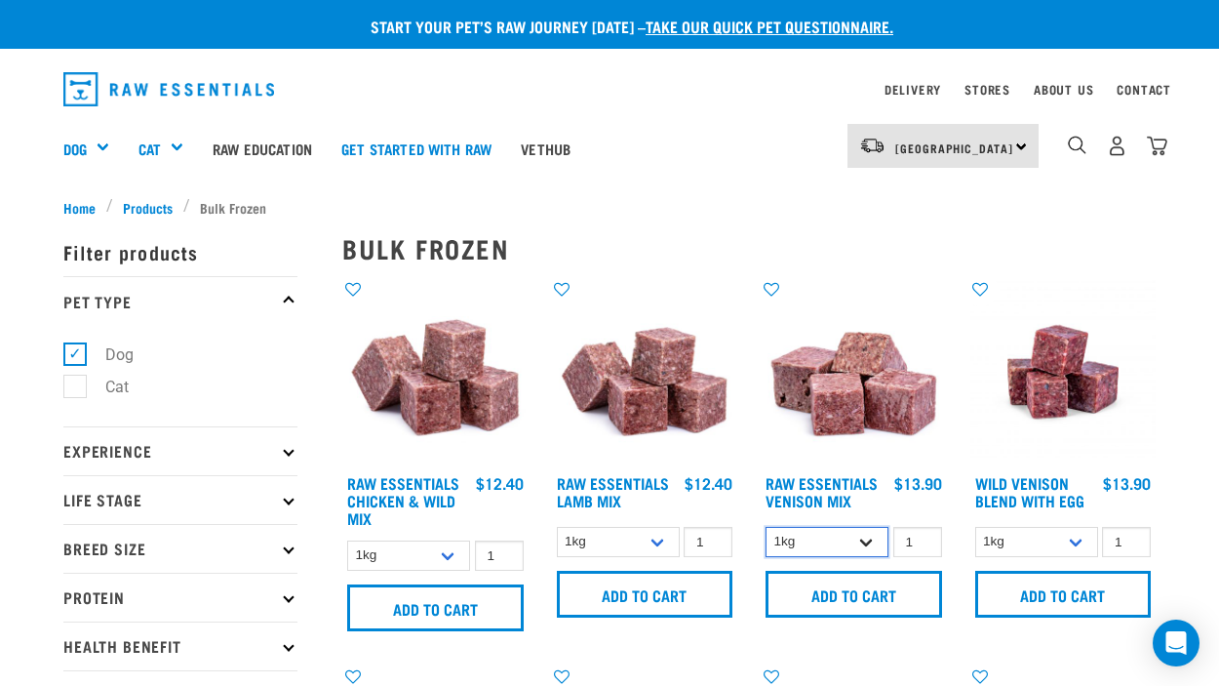
click at [870, 540] on select "1kg 3kg Bulk (20kg)" at bounding box center [827, 542] width 123 height 30
select select "732"
click at [766, 527] on select "1kg 3kg Bulk (20kg)" at bounding box center [827, 542] width 123 height 30
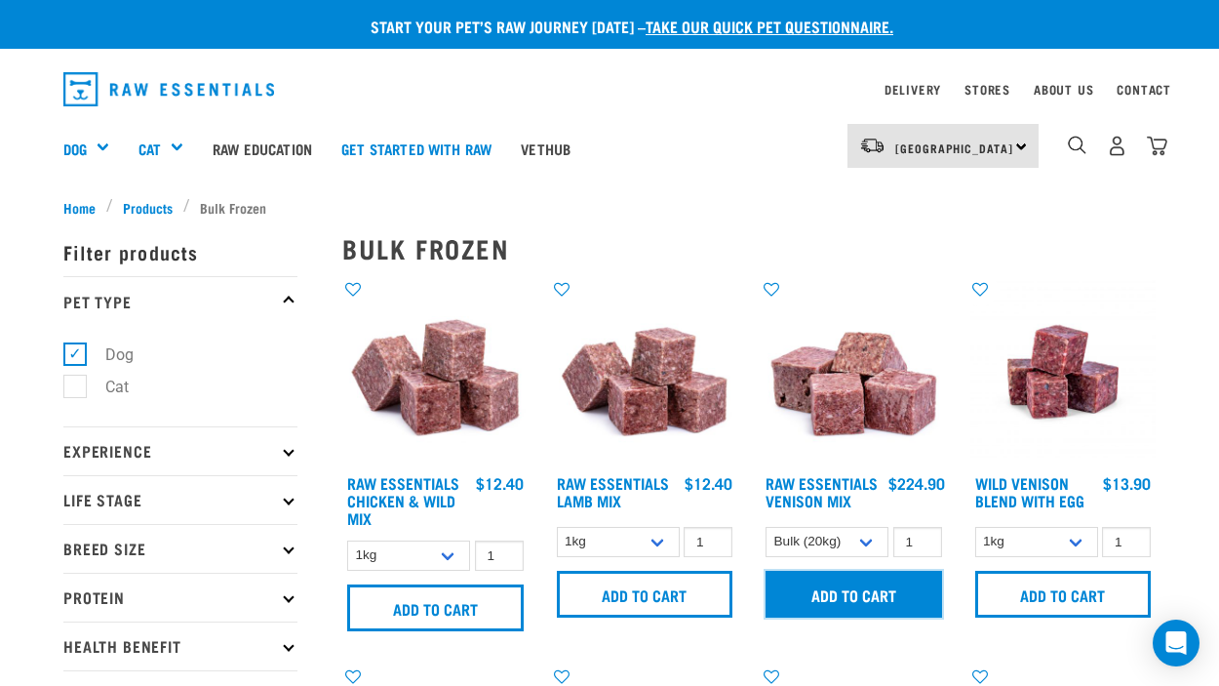
click at [878, 597] on input "Add to cart" at bounding box center [854, 594] width 177 height 47
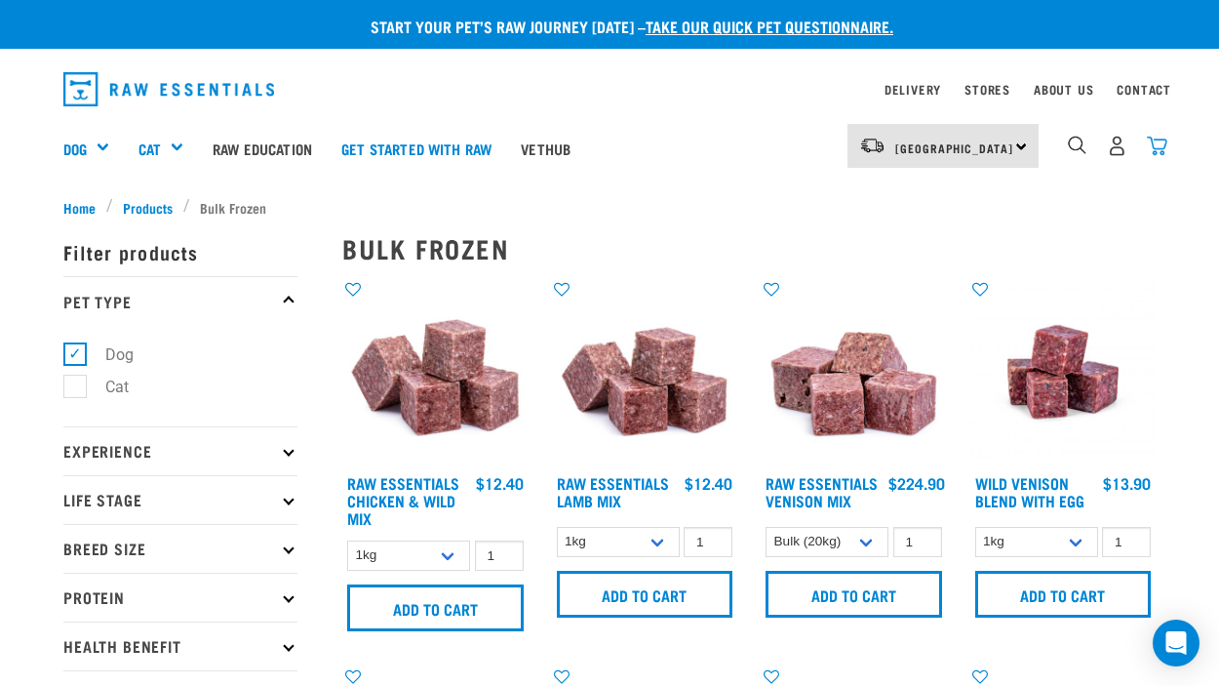
click at [1160, 144] on img "dropdown navigation" at bounding box center [1157, 146] width 20 height 20
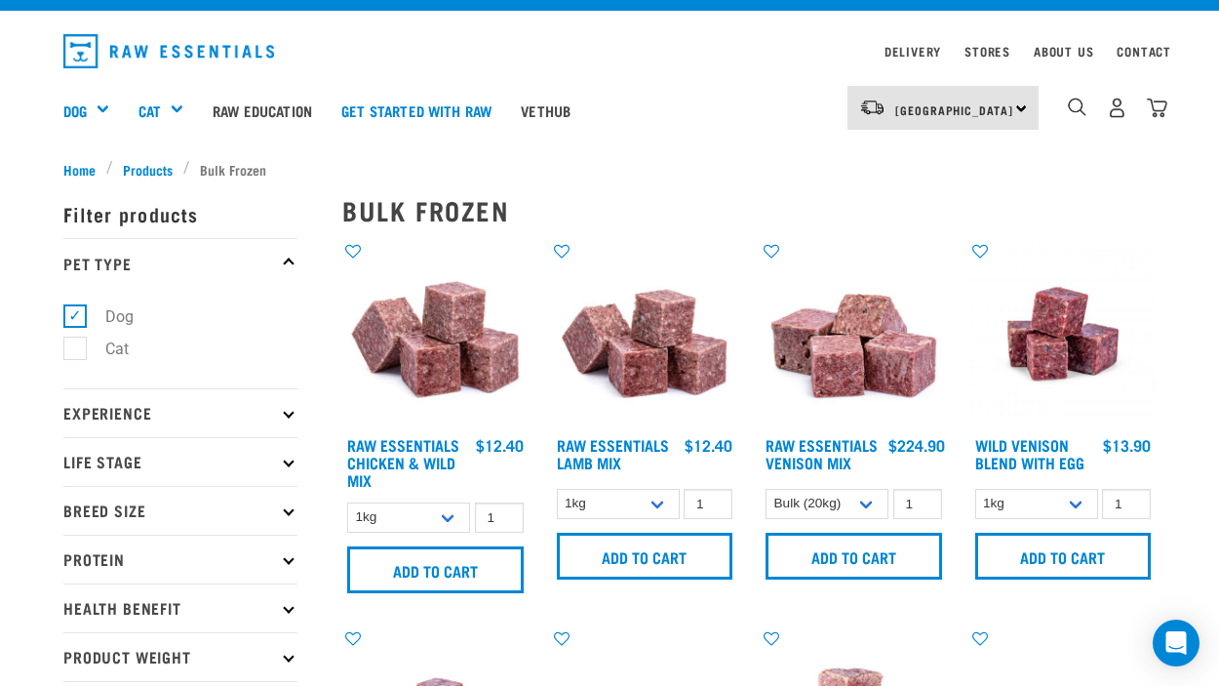
scroll to position [31, 0]
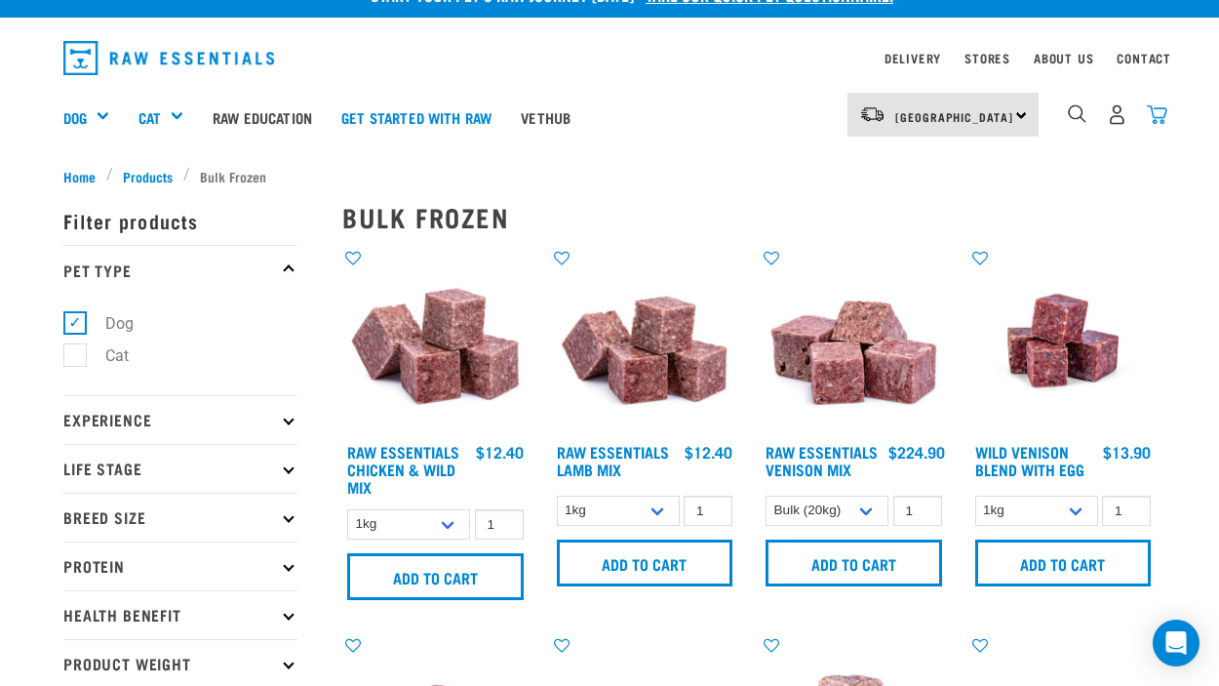
click at [1151, 112] on img "dropdown navigation" at bounding box center [1157, 114] width 20 height 20
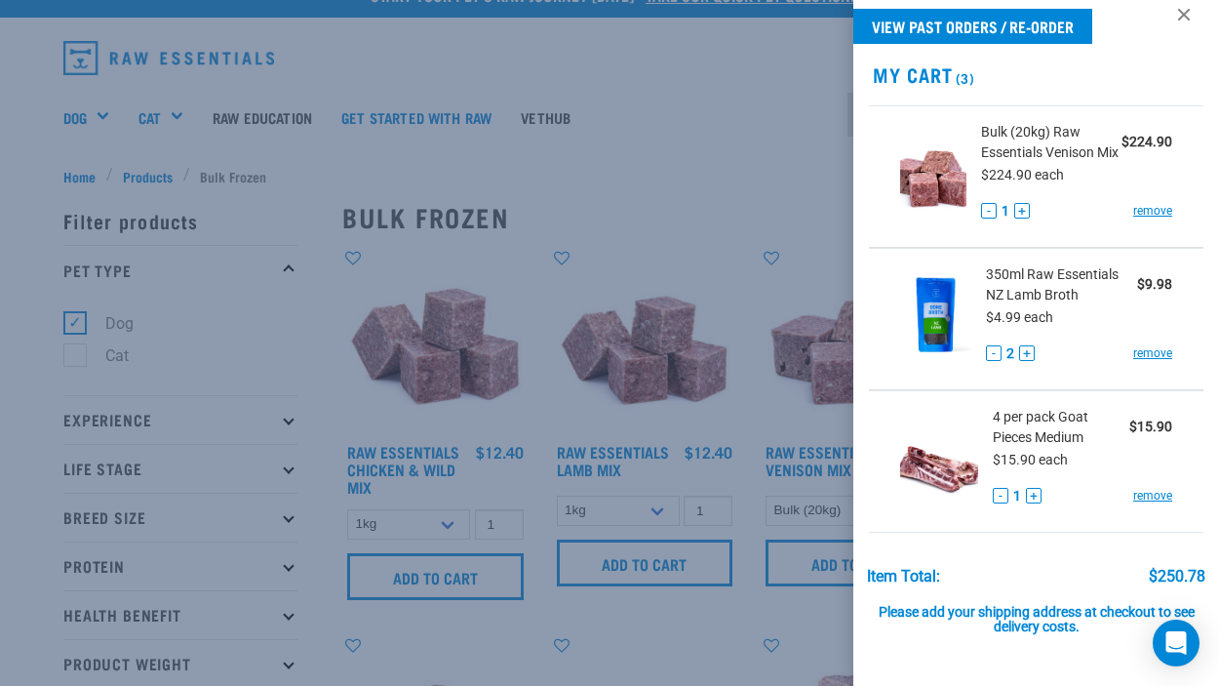
click at [775, 134] on div at bounding box center [609, 343] width 1219 height 686
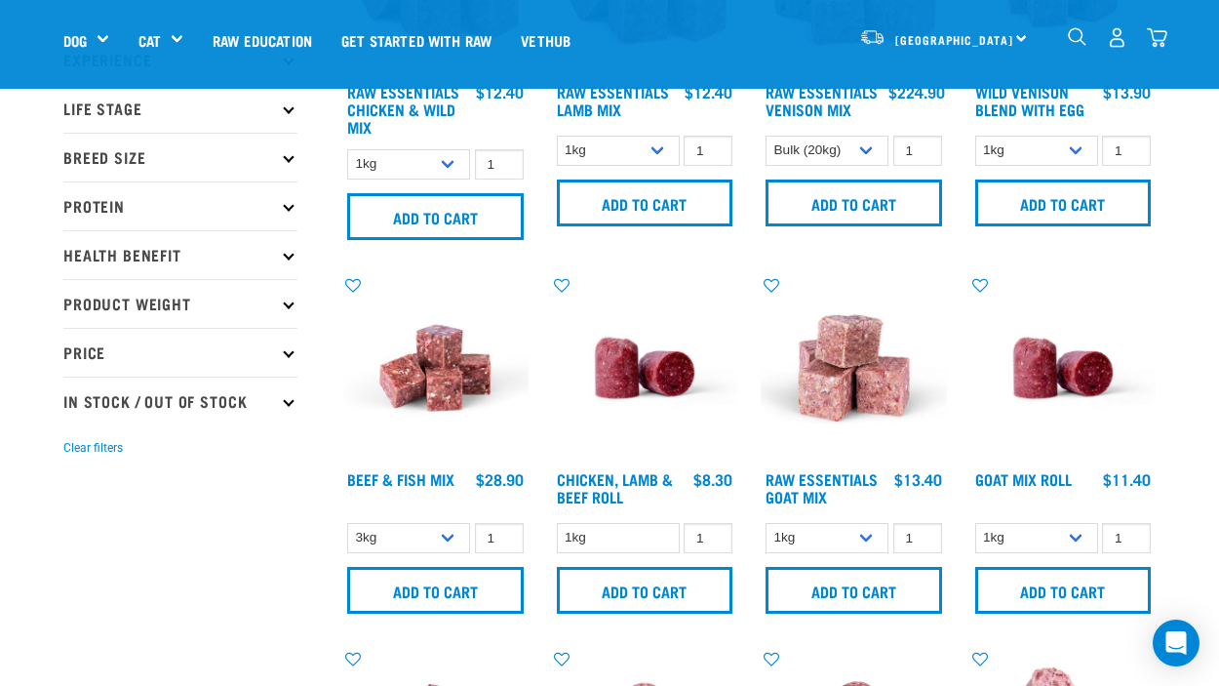
scroll to position [0, 0]
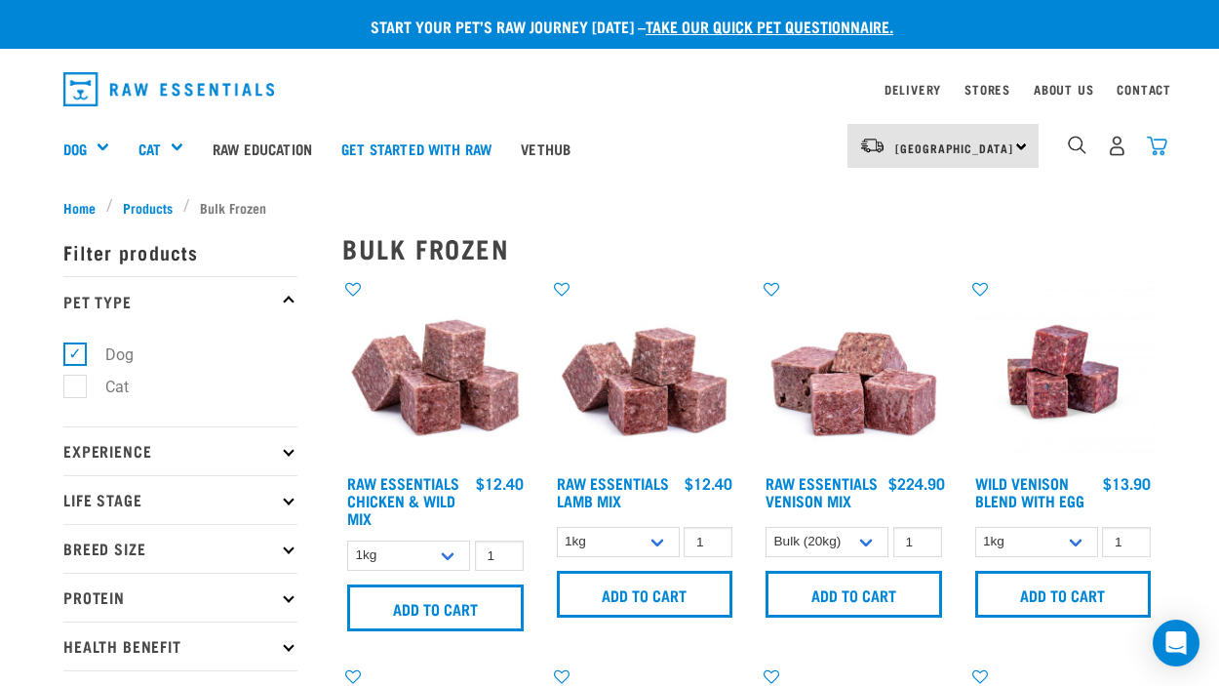
click at [1166, 140] on img "dropdown navigation" at bounding box center [1157, 146] width 20 height 20
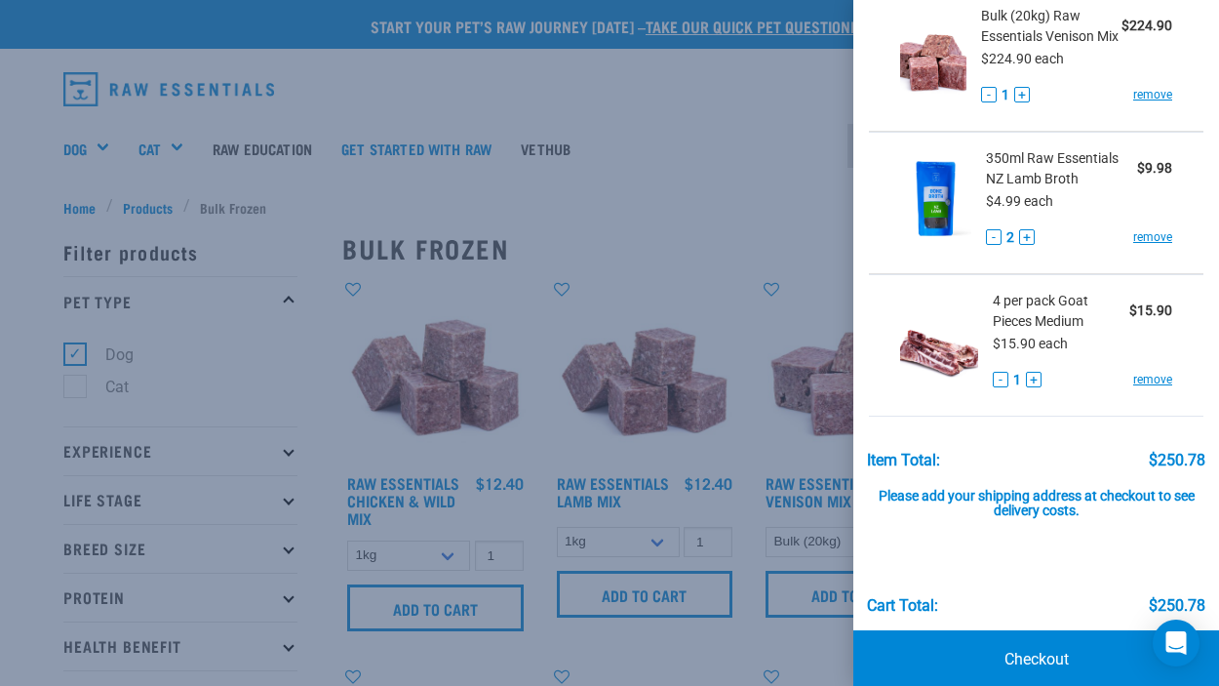
scroll to position [163, 0]
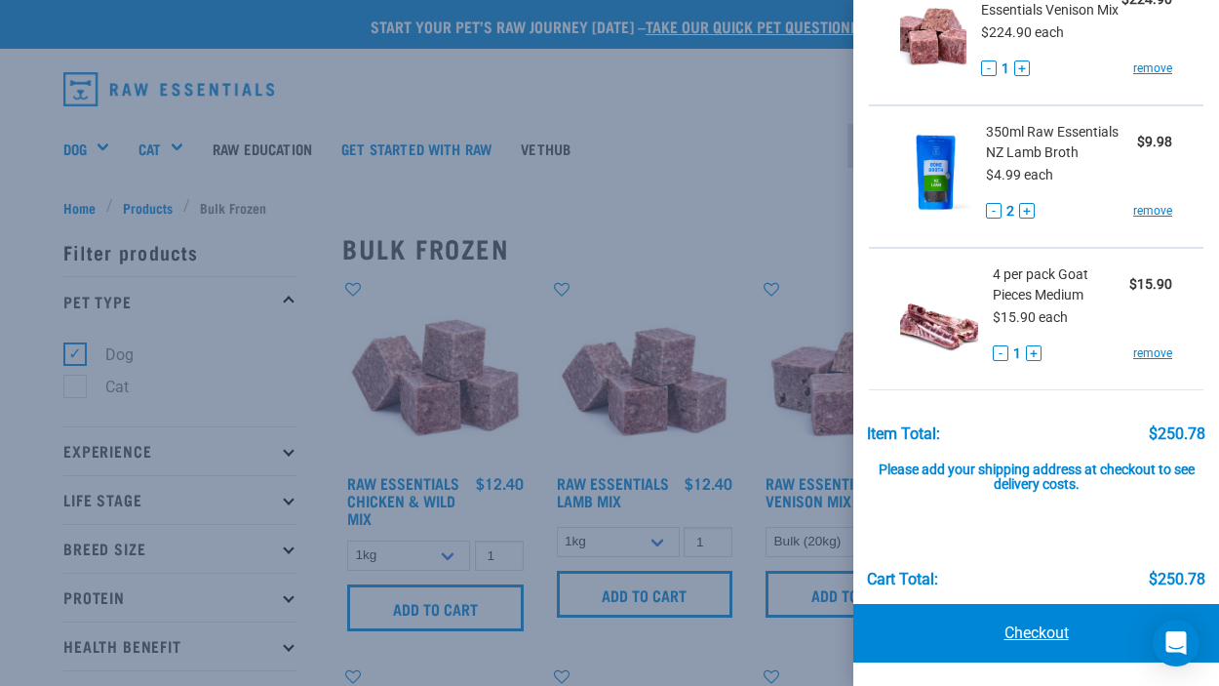
click at [1031, 630] on link "Checkout" at bounding box center [1036, 633] width 366 height 59
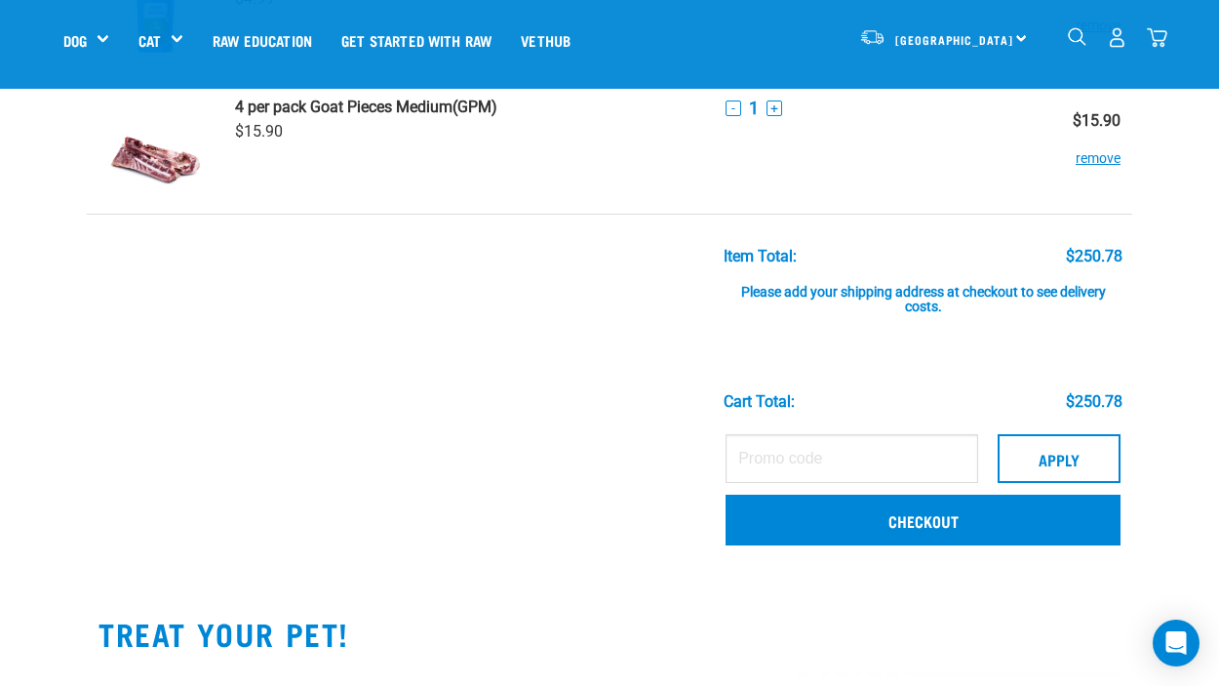
scroll to position [364, 0]
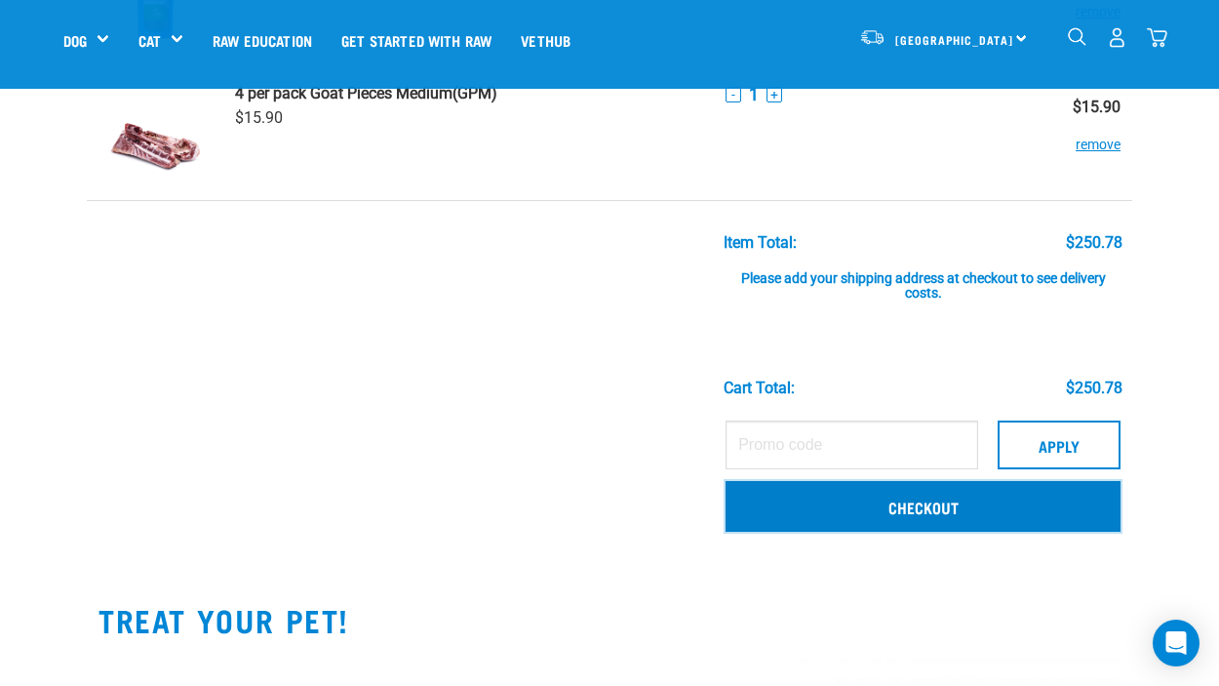
click at [964, 499] on link "Checkout" at bounding box center [923, 506] width 395 height 51
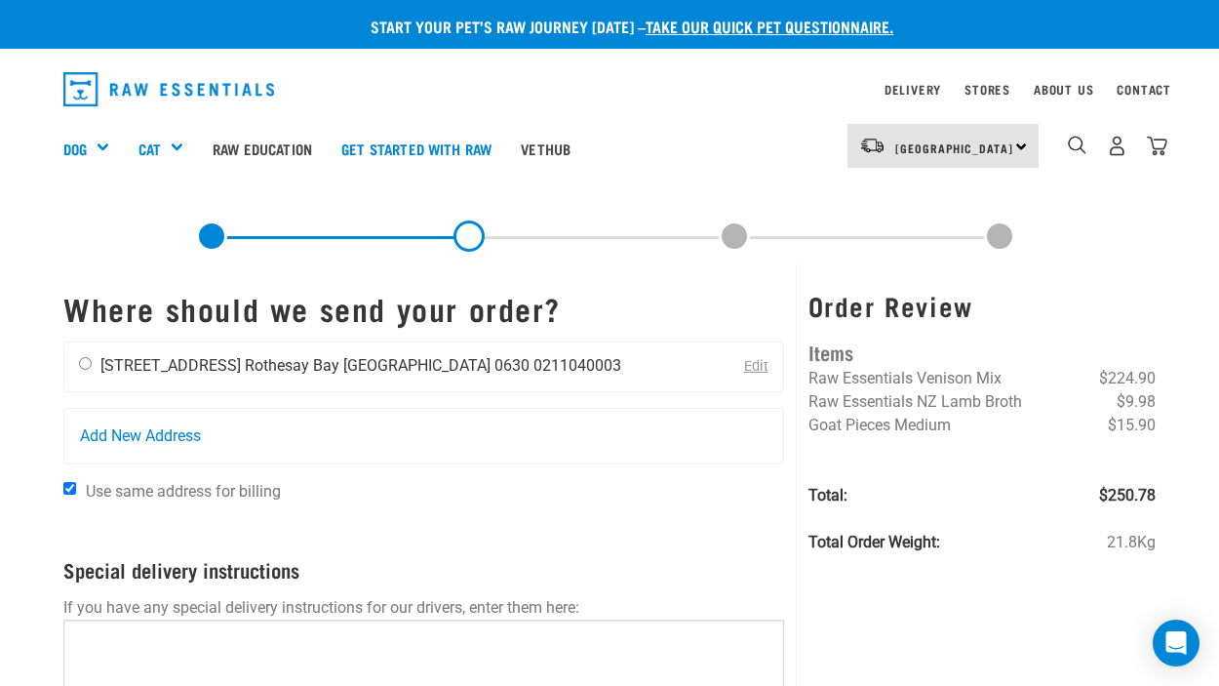
click at [80, 357] on input "radio" at bounding box center [85, 363] width 13 height 13
radio input "true"
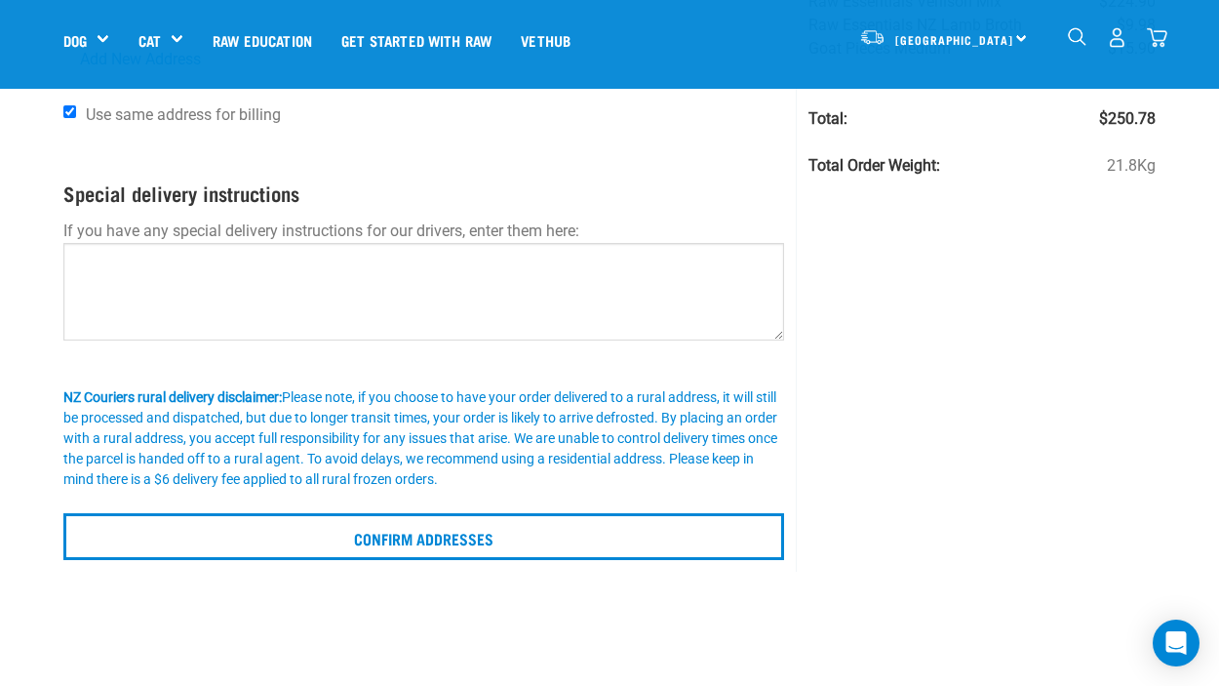
scroll to position [271, 0]
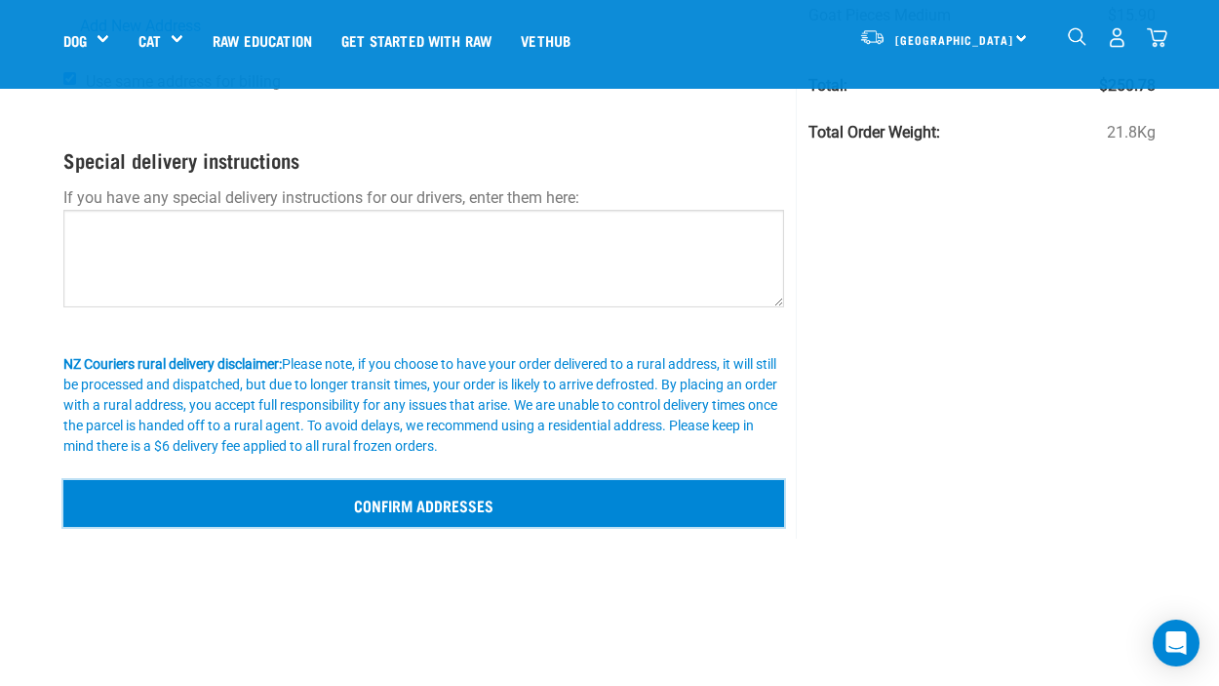
click at [449, 502] on input "Confirm addresses" at bounding box center [423, 503] width 721 height 47
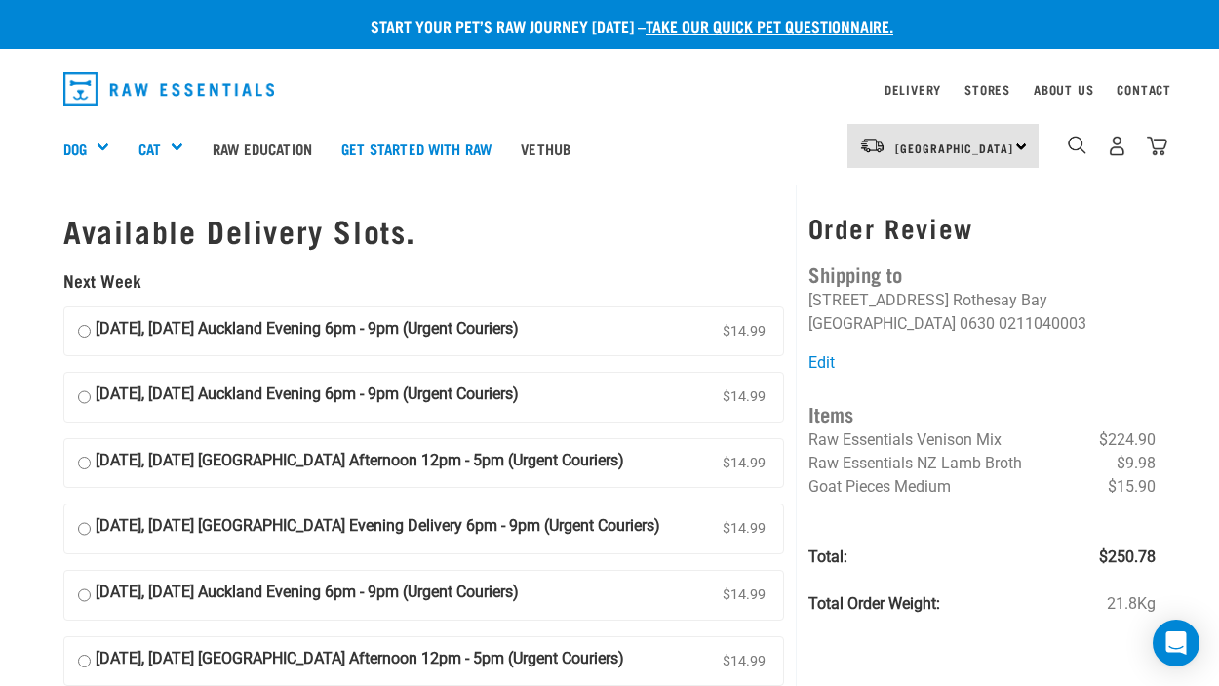
click at [79, 334] on input "[DATE], [DATE] Auckland Evening 6pm - 9pm (Urgent Couriers) $14.99" at bounding box center [84, 331] width 13 height 29
radio input "true"
click at [80, 332] on input "[DATE], [DATE] Auckland Evening 6pm - 9pm (Urgent Couriers) $14.99" at bounding box center [84, 331] width 13 height 29
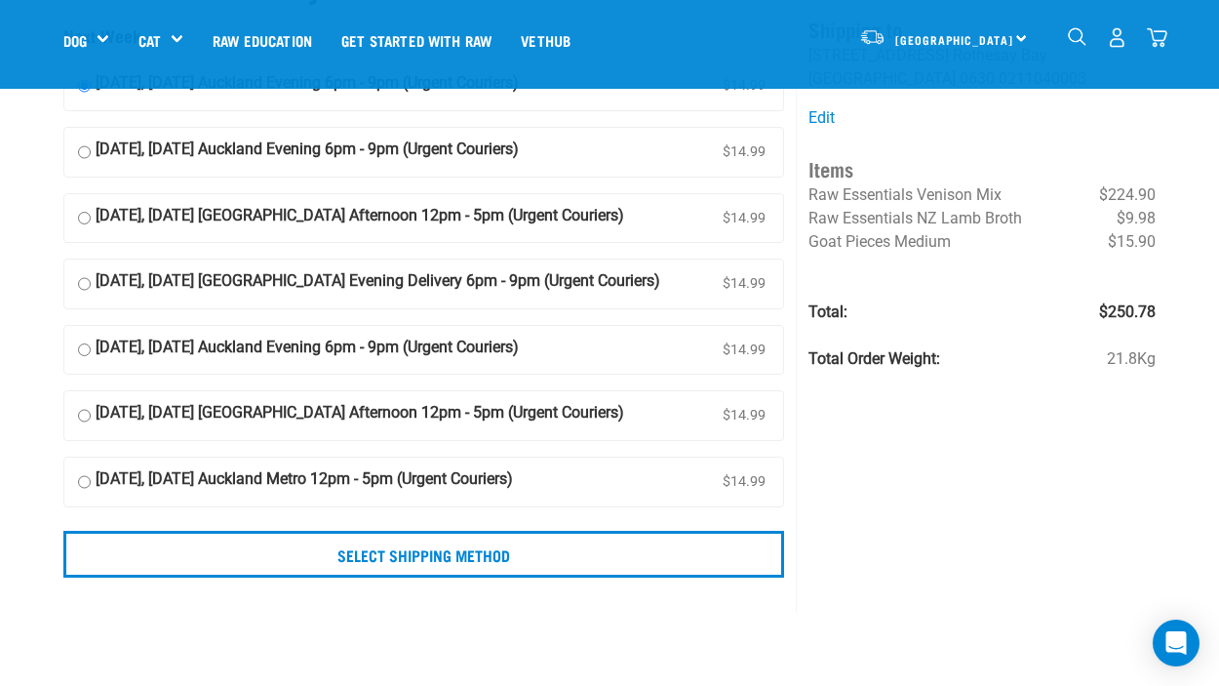
scroll to position [161, 0]
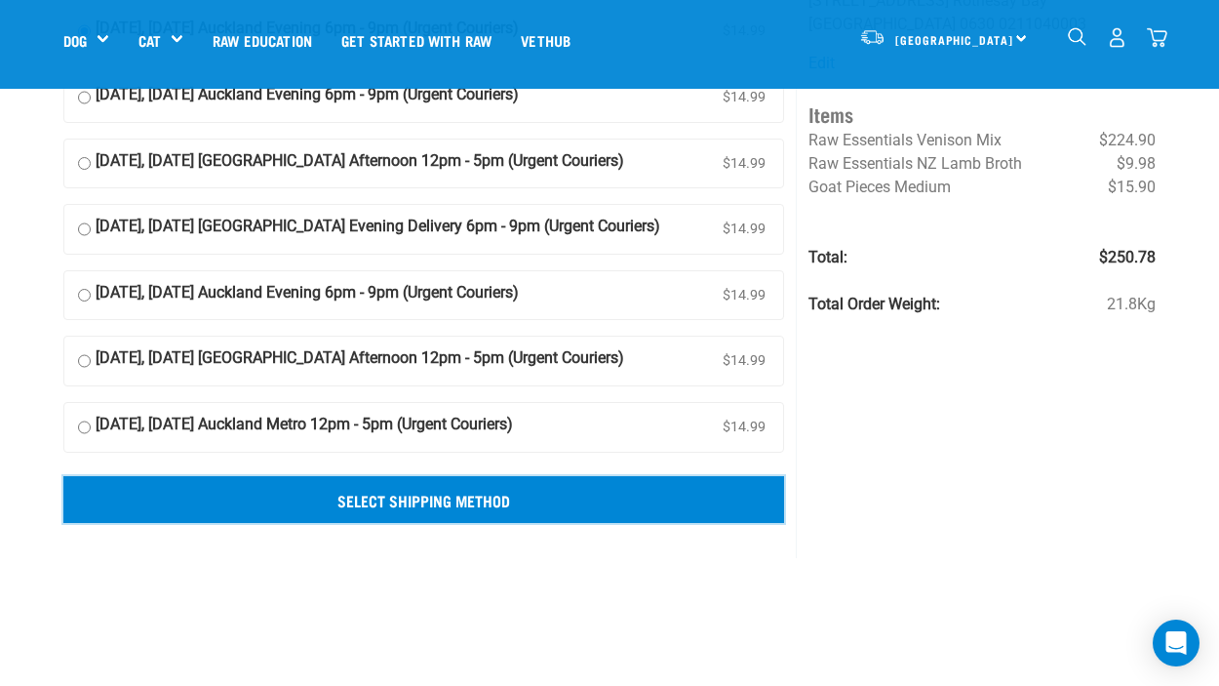
click at [398, 498] on input "Select Shipping Method" at bounding box center [423, 499] width 721 height 47
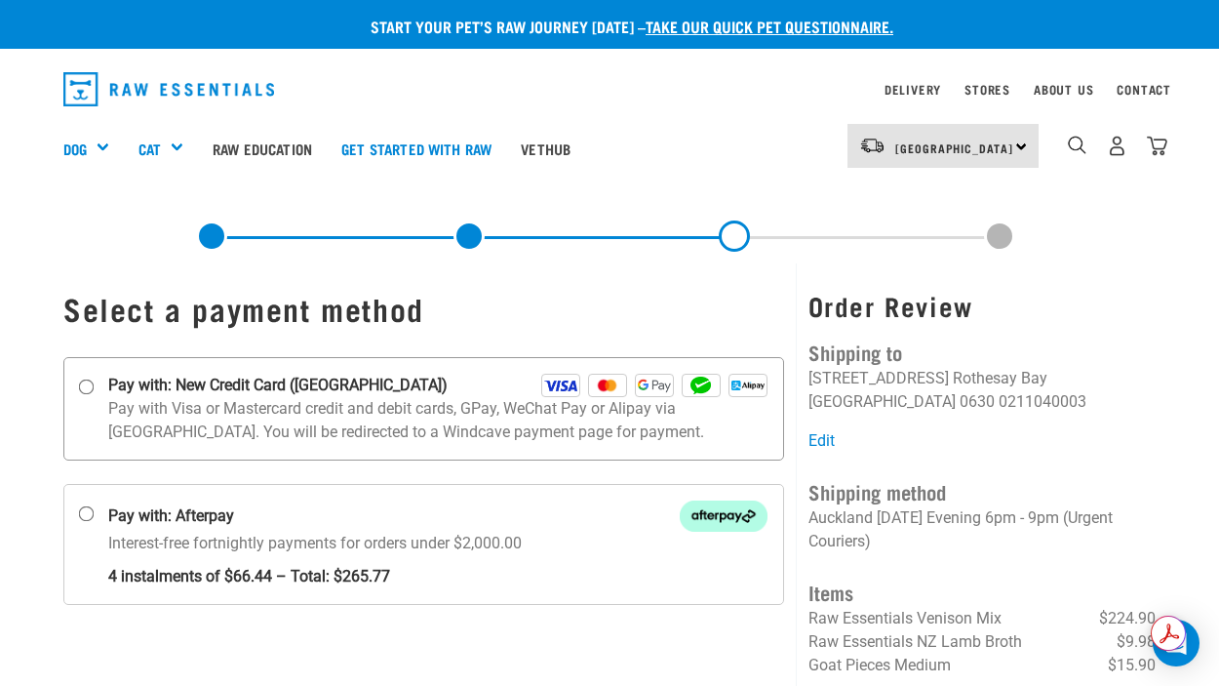
click at [88, 385] on input "Pay with: New Credit Card ([GEOGRAPHIC_DATA])" at bounding box center [87, 386] width 16 height 16
radio input "true"
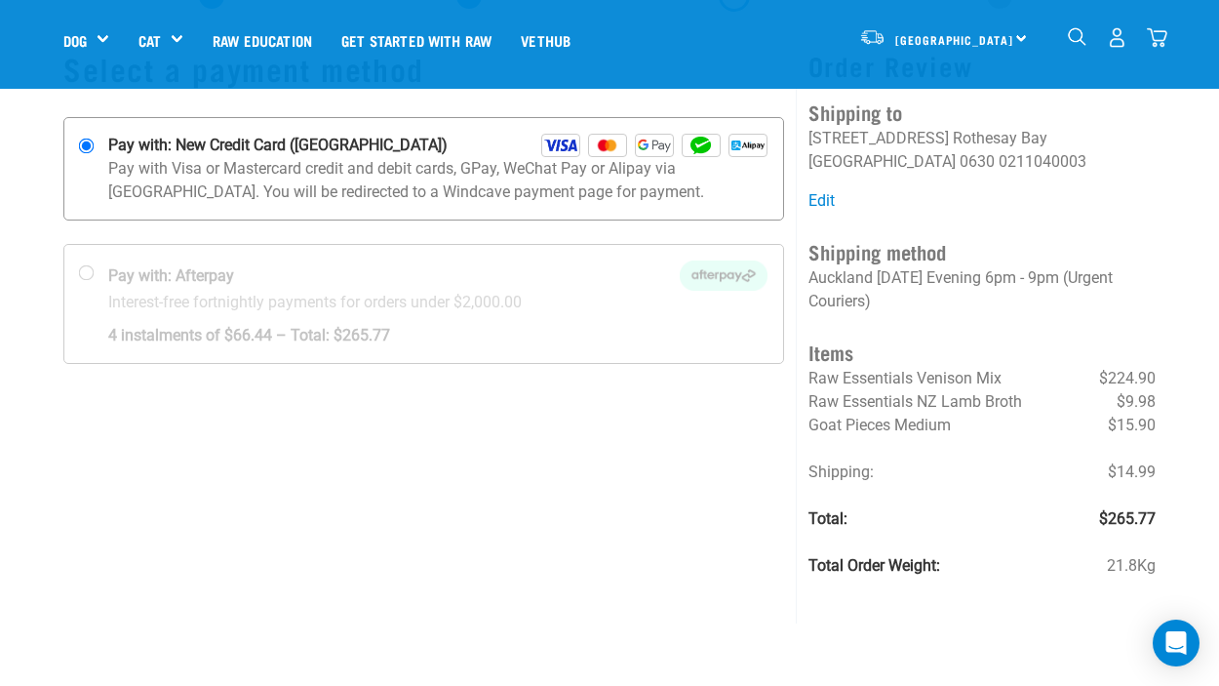
scroll to position [128, 0]
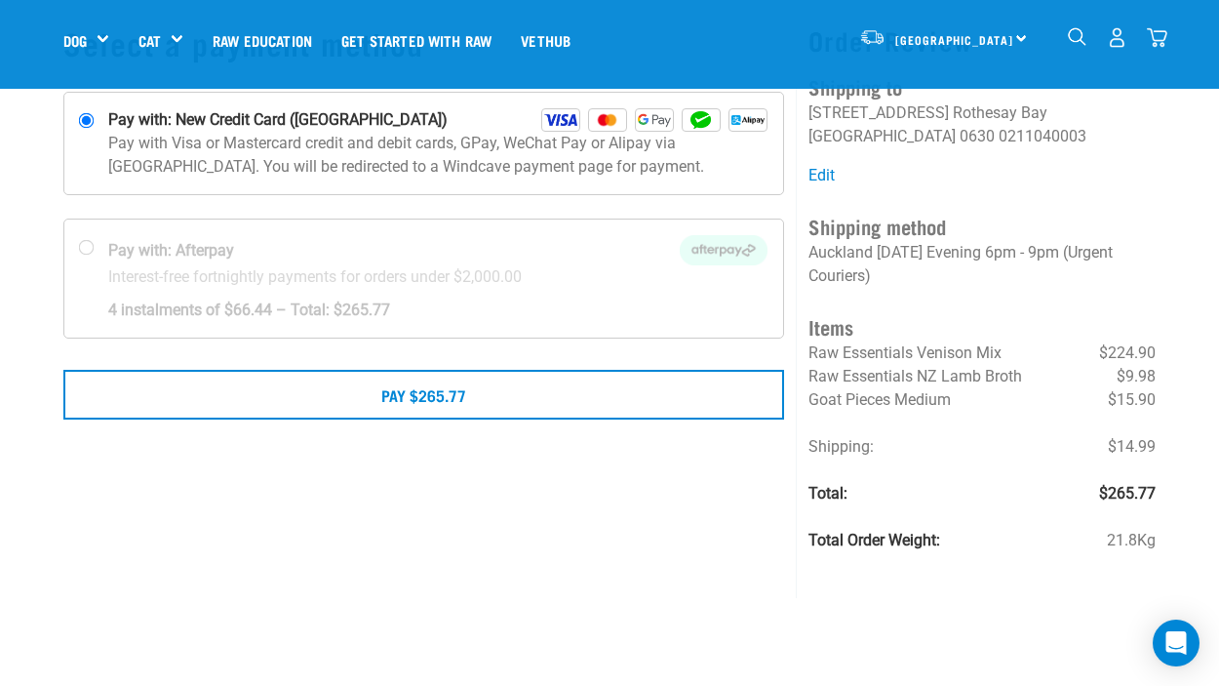
scroll to position [133, 0]
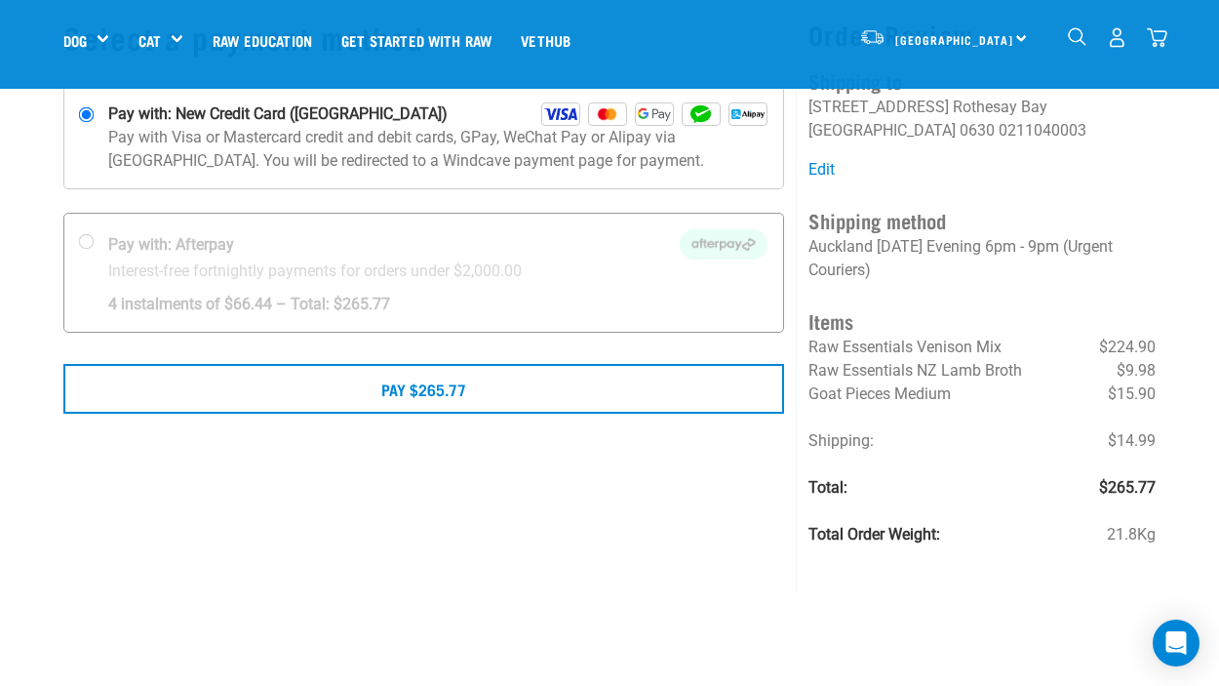
click at [87, 239] on div at bounding box center [423, 273] width 719 height 118
click at [87, 239] on input "Pay with: Afterpay Interest-free fortnightly payments for orders under $2,000.00" at bounding box center [87, 242] width 16 height 16
radio input "true"
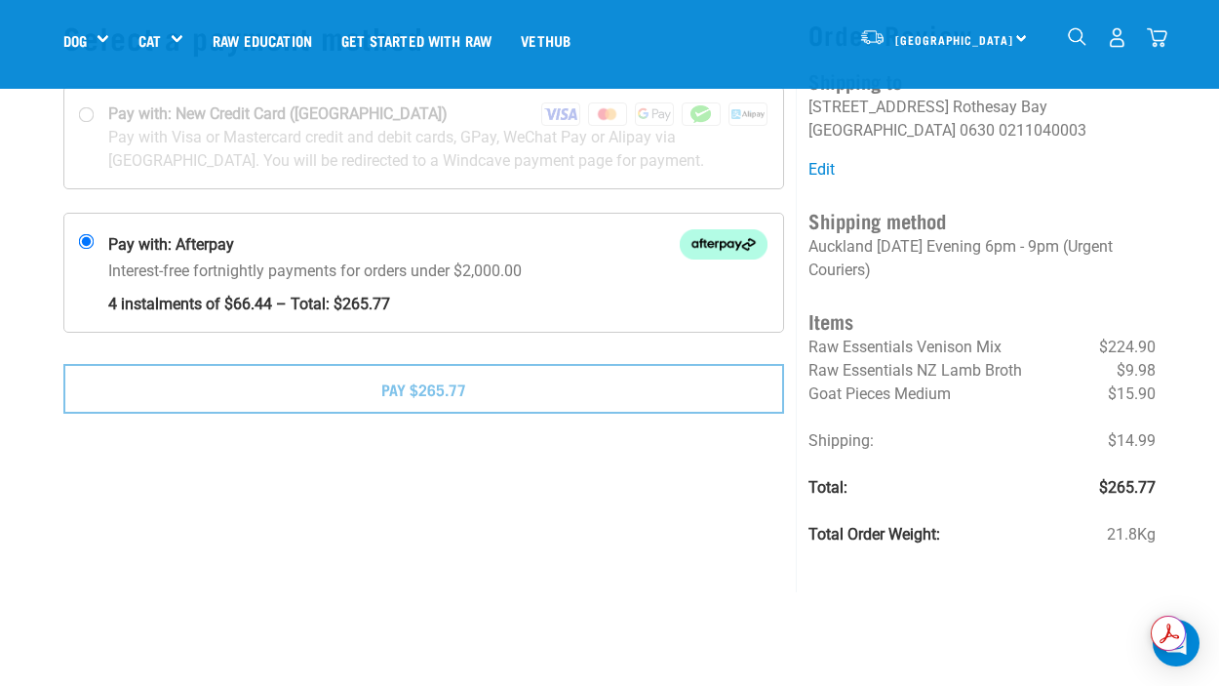
scroll to position [82, 0]
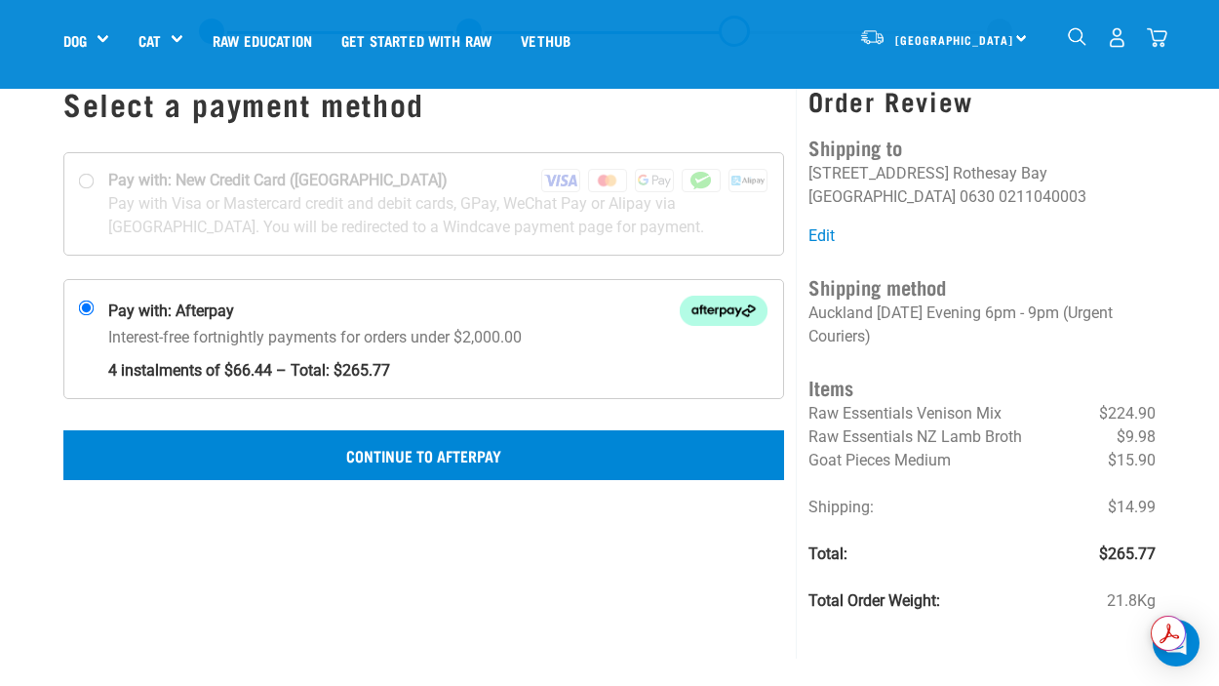
scroll to position [115, 0]
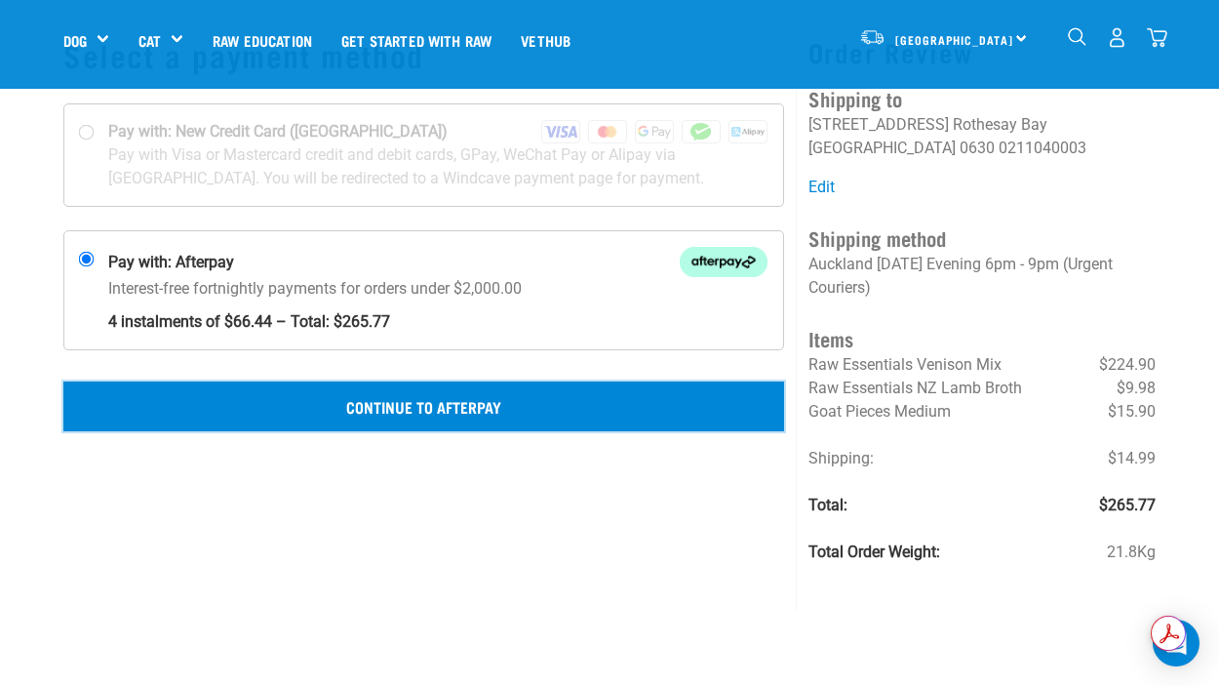
click at [434, 412] on button "Continue to Afterpay" at bounding box center [423, 405] width 721 height 49
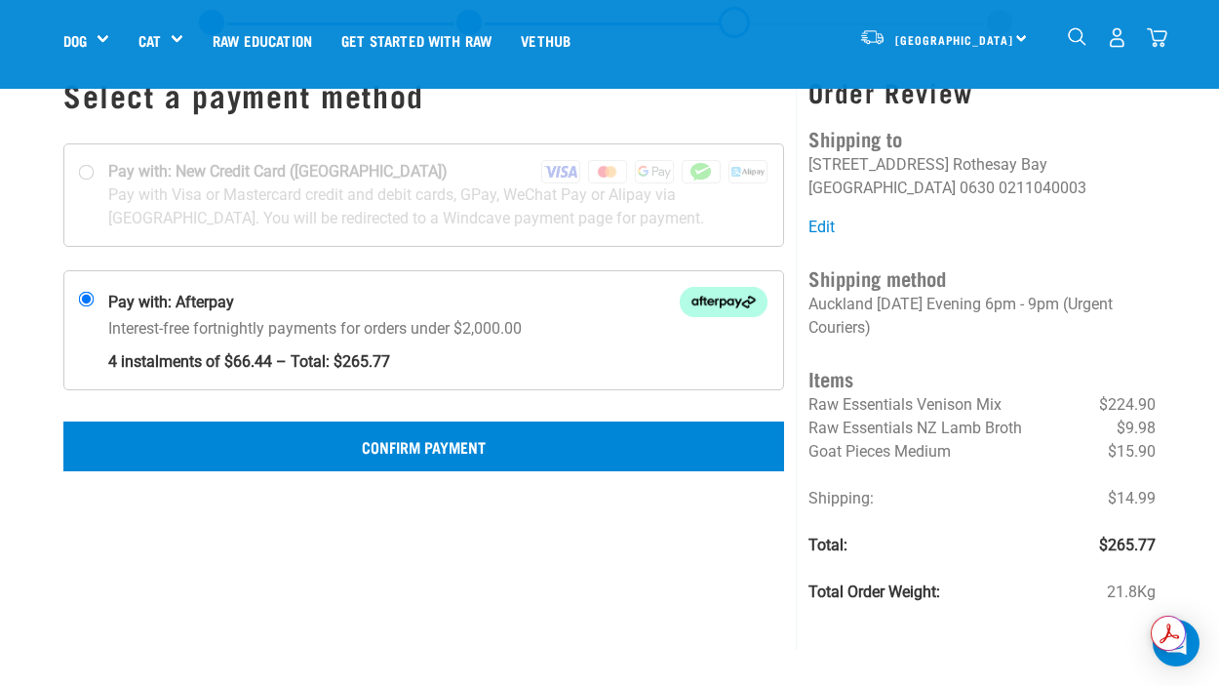
scroll to position [76, 0]
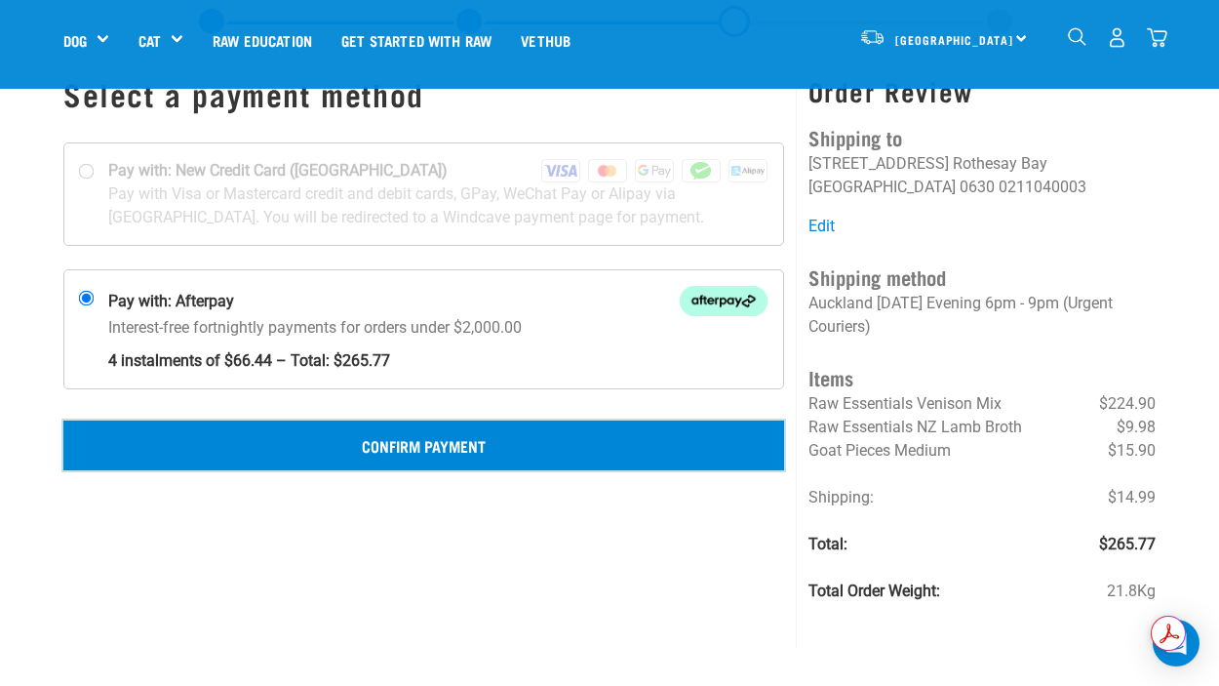
click at [412, 445] on button "Confirm Payment" at bounding box center [423, 444] width 721 height 49
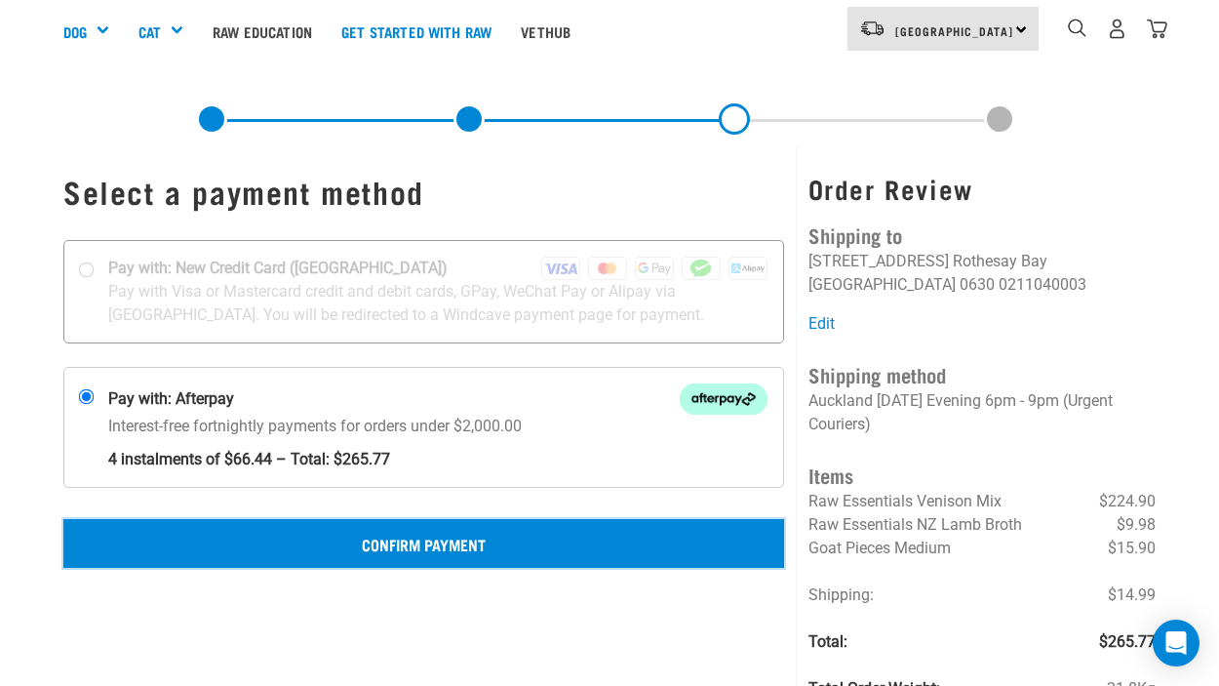
scroll to position [121, 0]
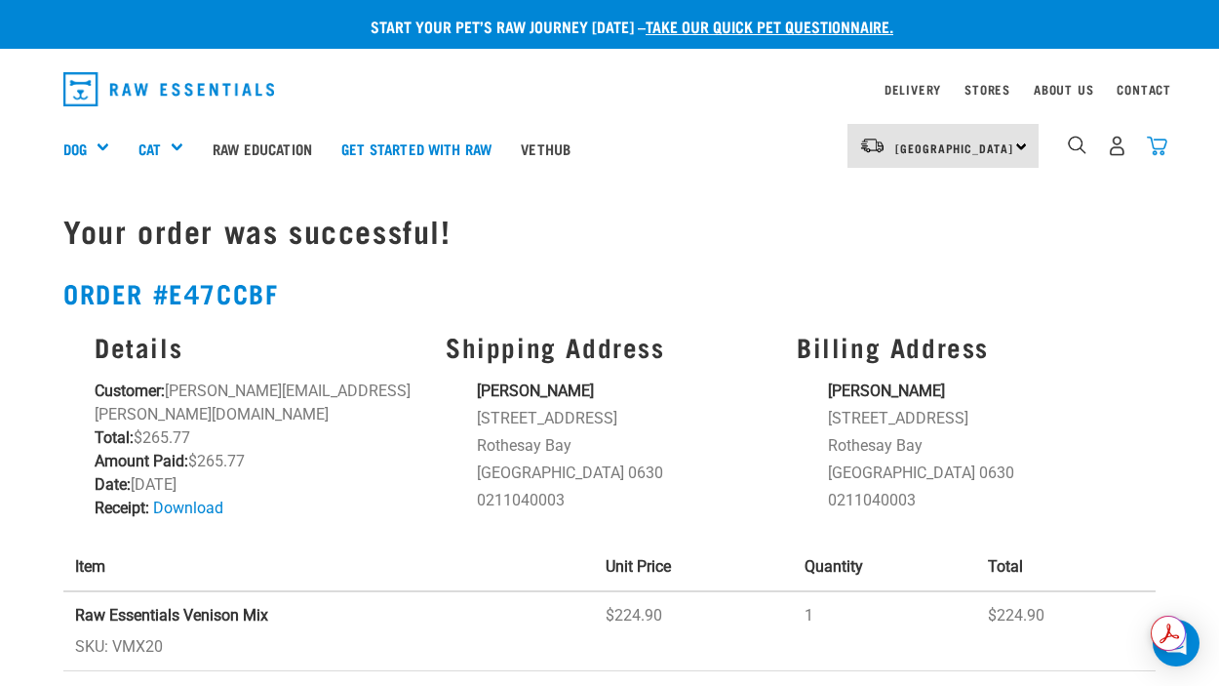
click at [1156, 144] on img "dropdown navigation" at bounding box center [1157, 146] width 20 height 20
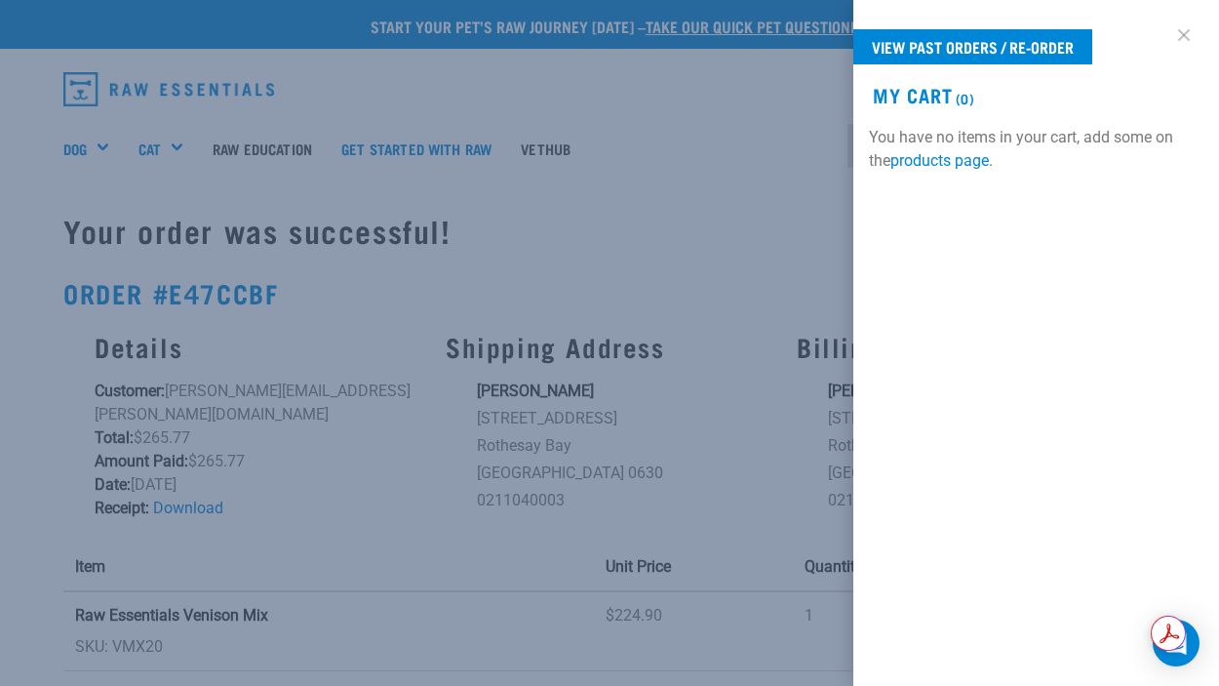
click at [1182, 32] on link at bounding box center [1184, 35] width 31 height 31
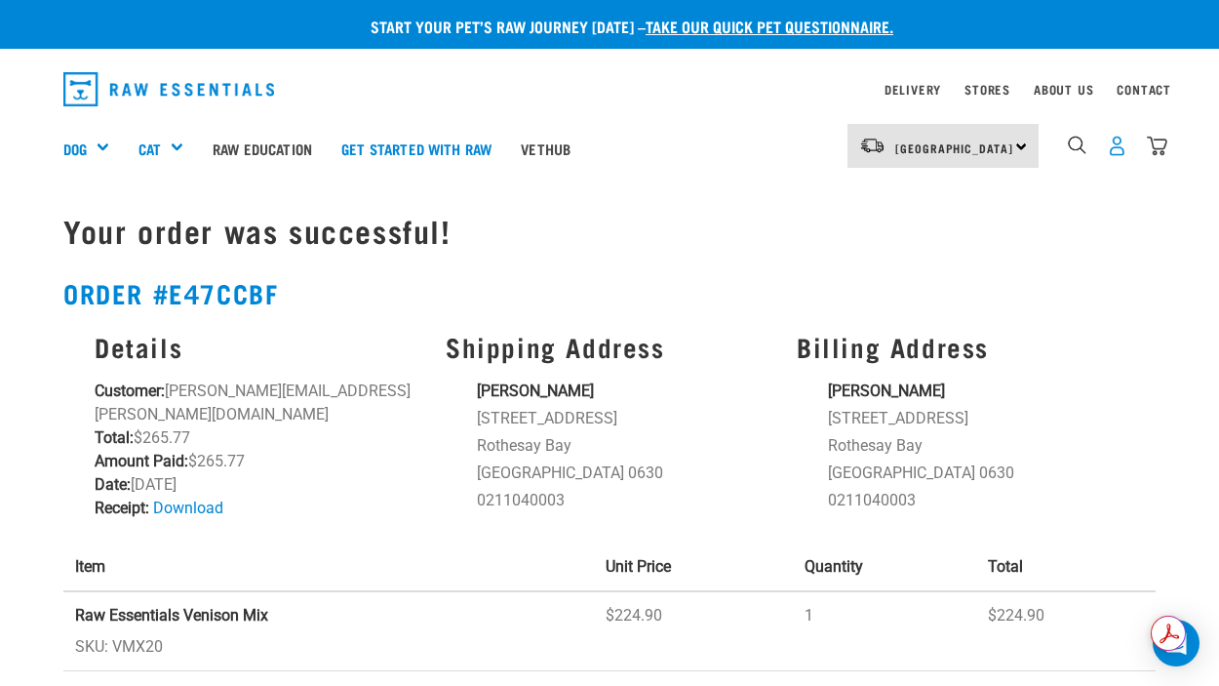
click at [1115, 139] on img "dropdown navigation" at bounding box center [1117, 146] width 20 height 20
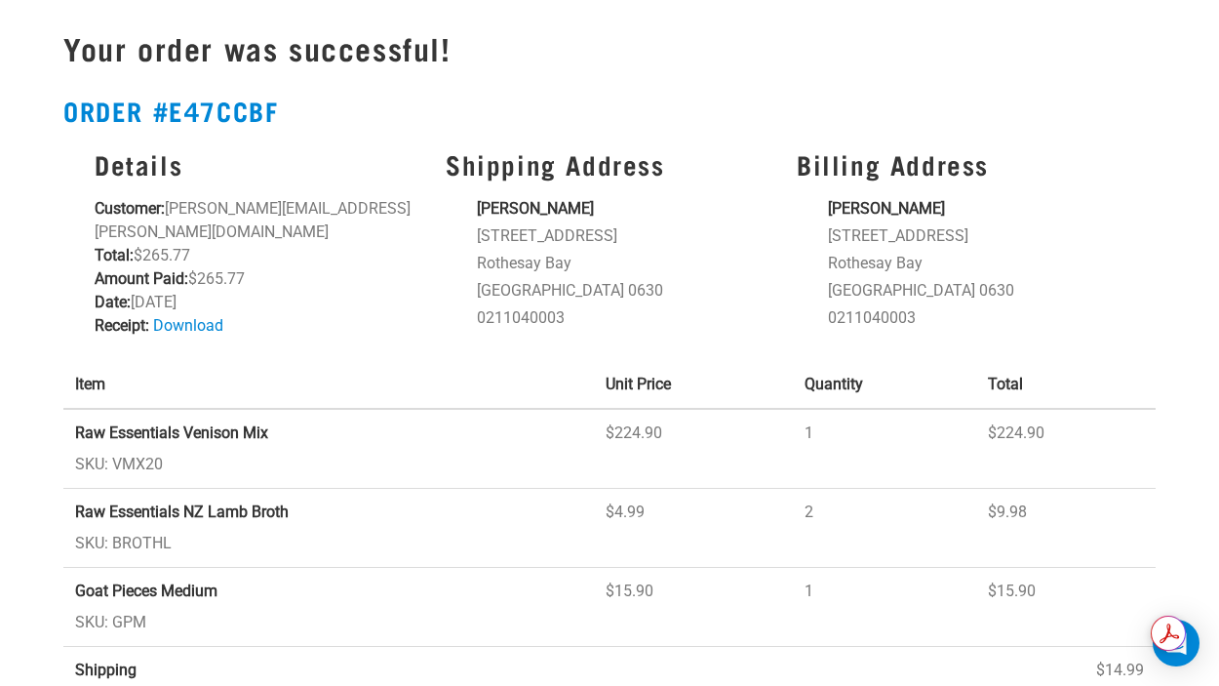
scroll to position [218, 0]
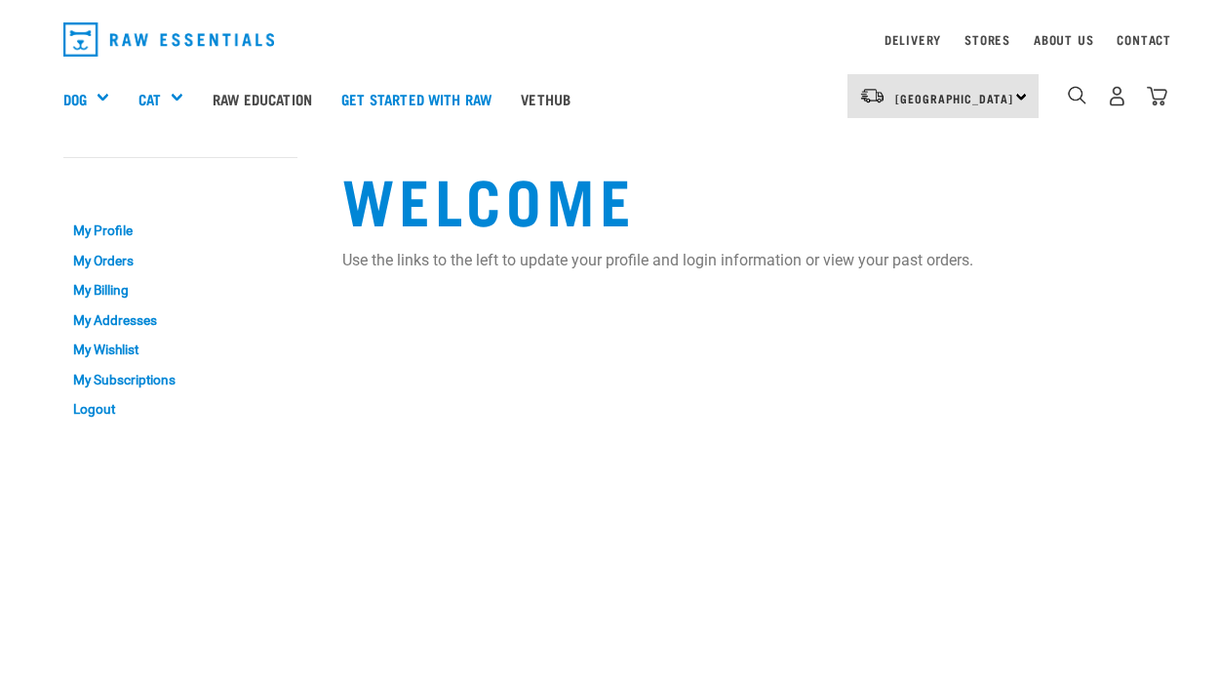
scroll to position [51, 0]
click at [109, 262] on link "My Orders" at bounding box center [180, 260] width 234 height 30
